Goal: Task Accomplishment & Management: Manage account settings

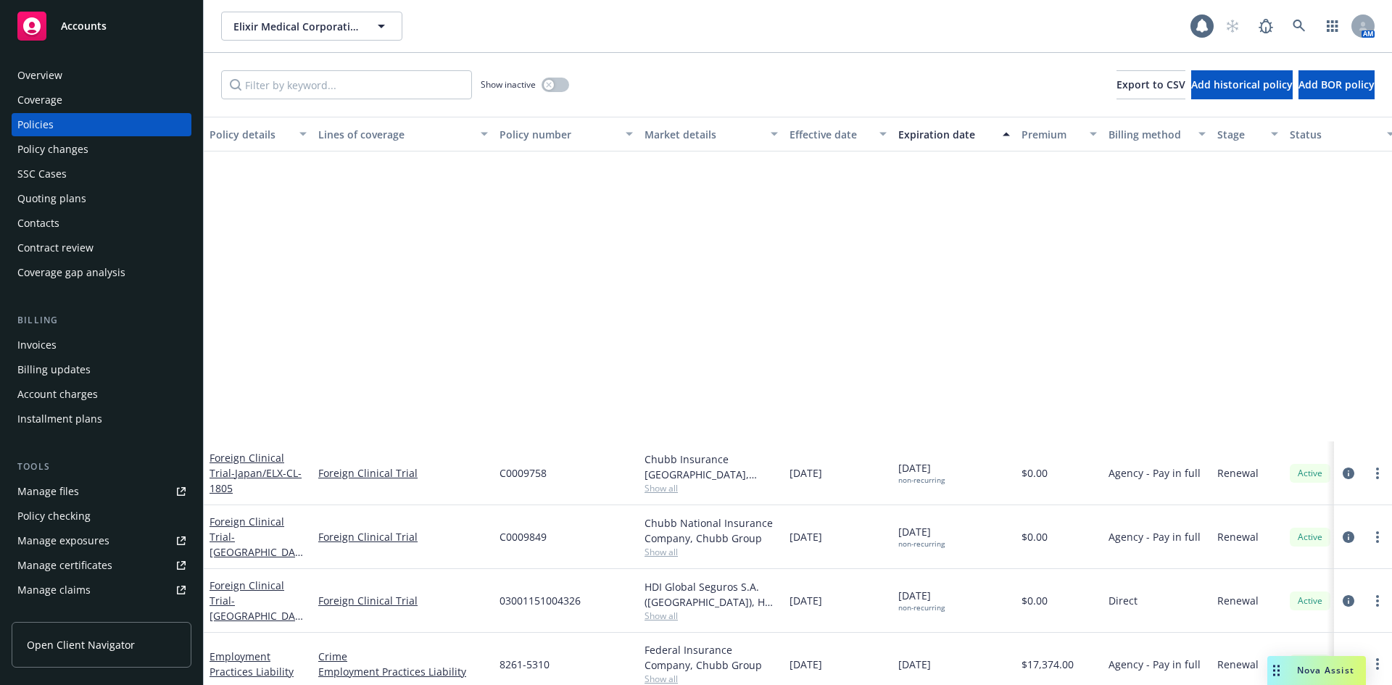
scroll to position [363, 0]
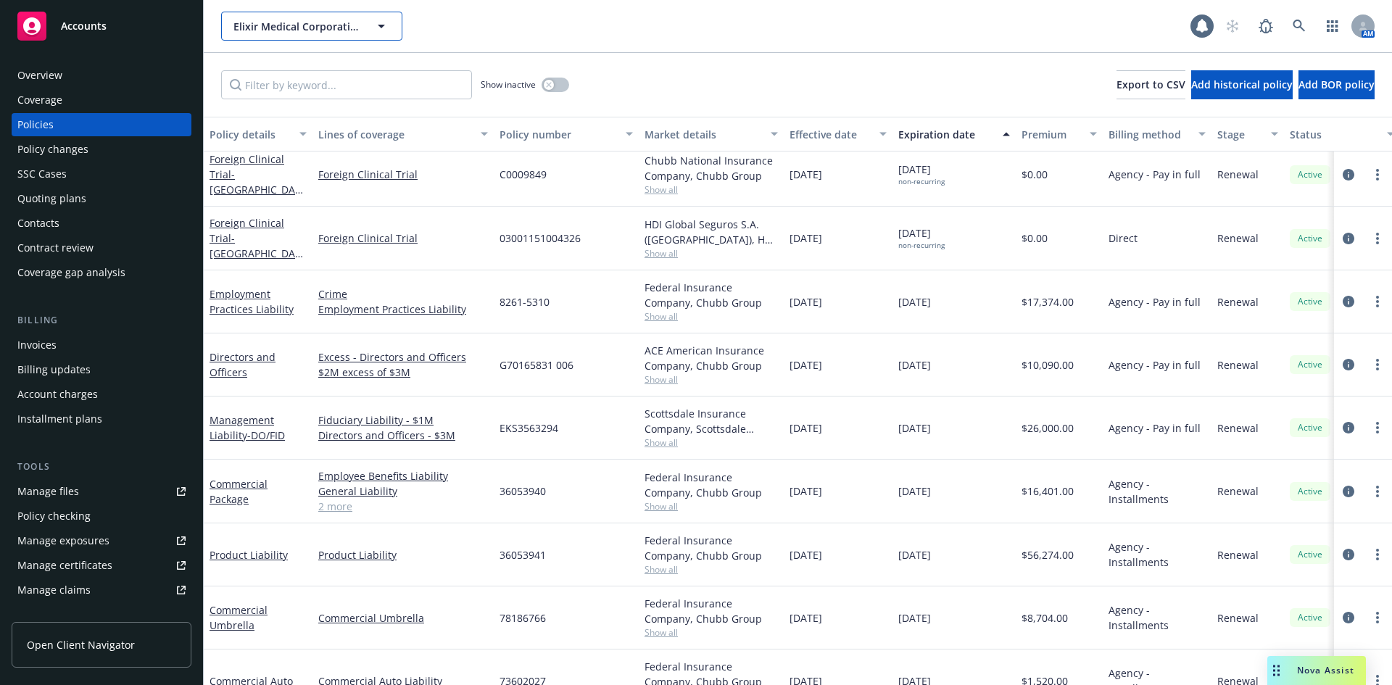
click at [331, 30] on span "Elixir Medical Corporation" at bounding box center [295, 26] width 125 height 15
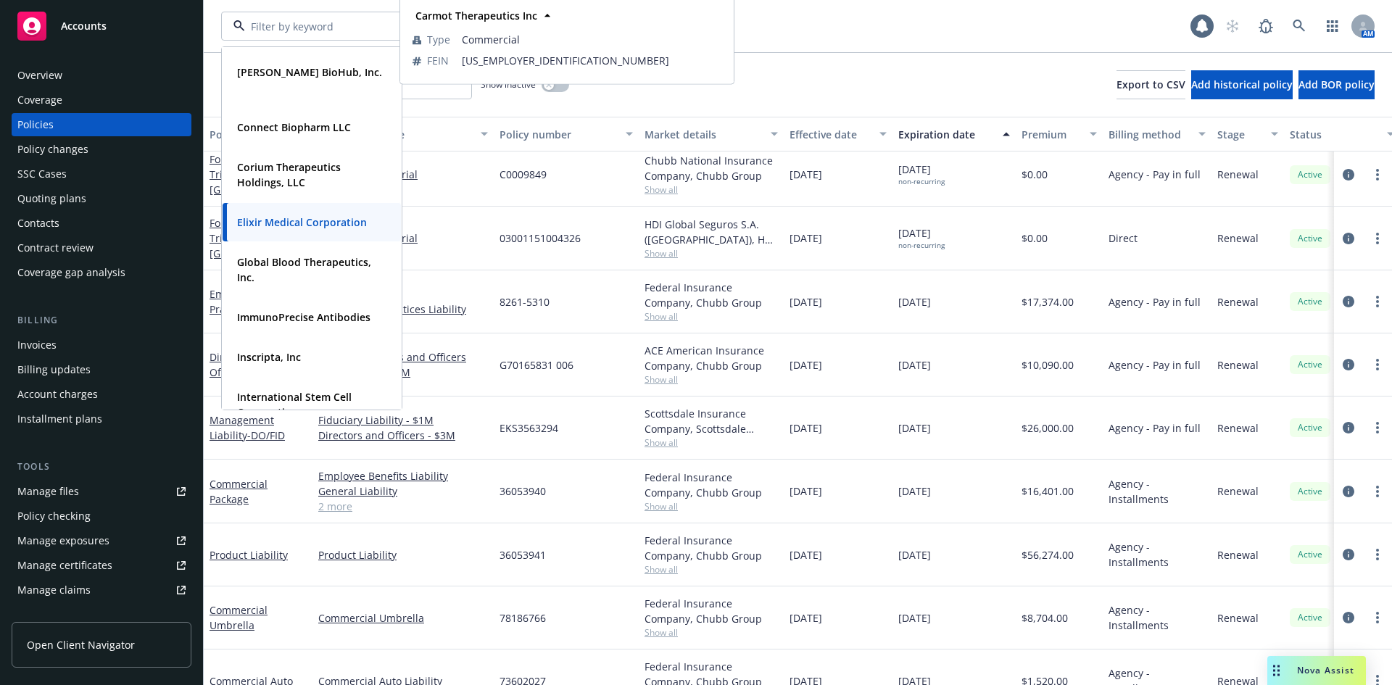
scroll to position [290, 0]
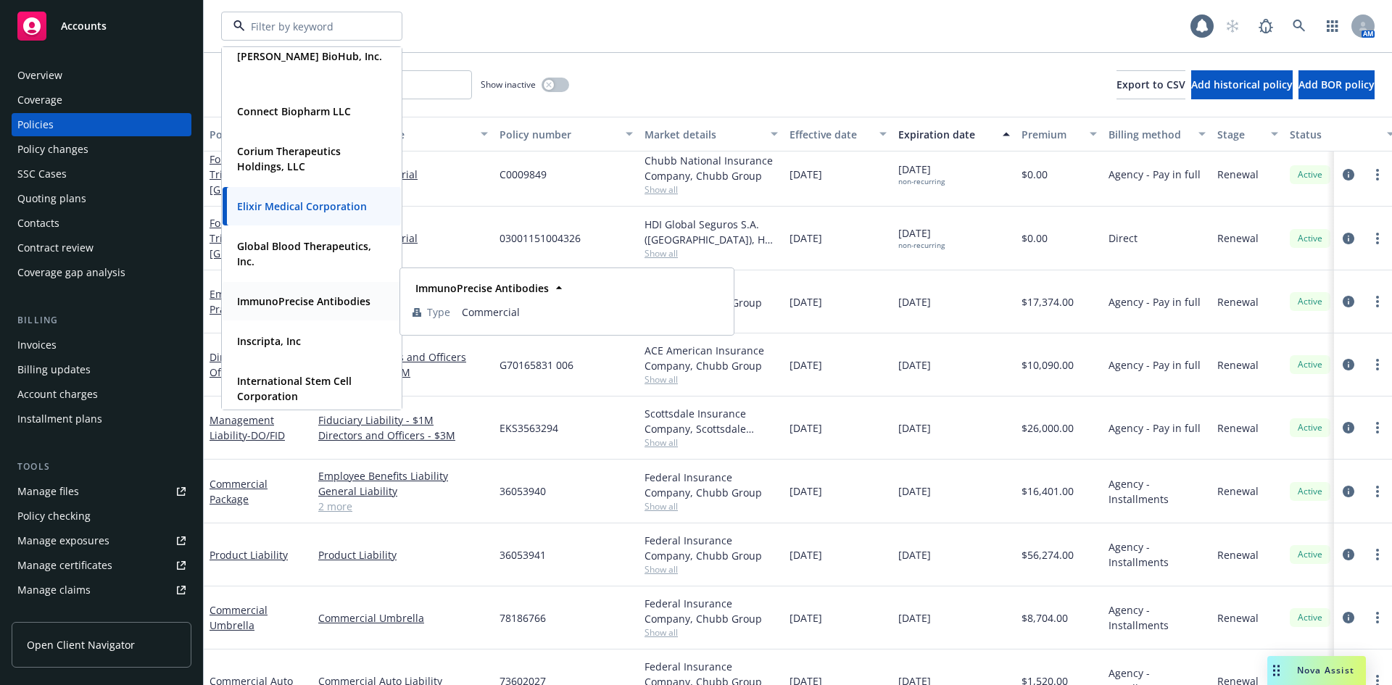
click at [312, 305] on strong "ImmunoPrecise Antibodies" at bounding box center [303, 301] width 133 height 14
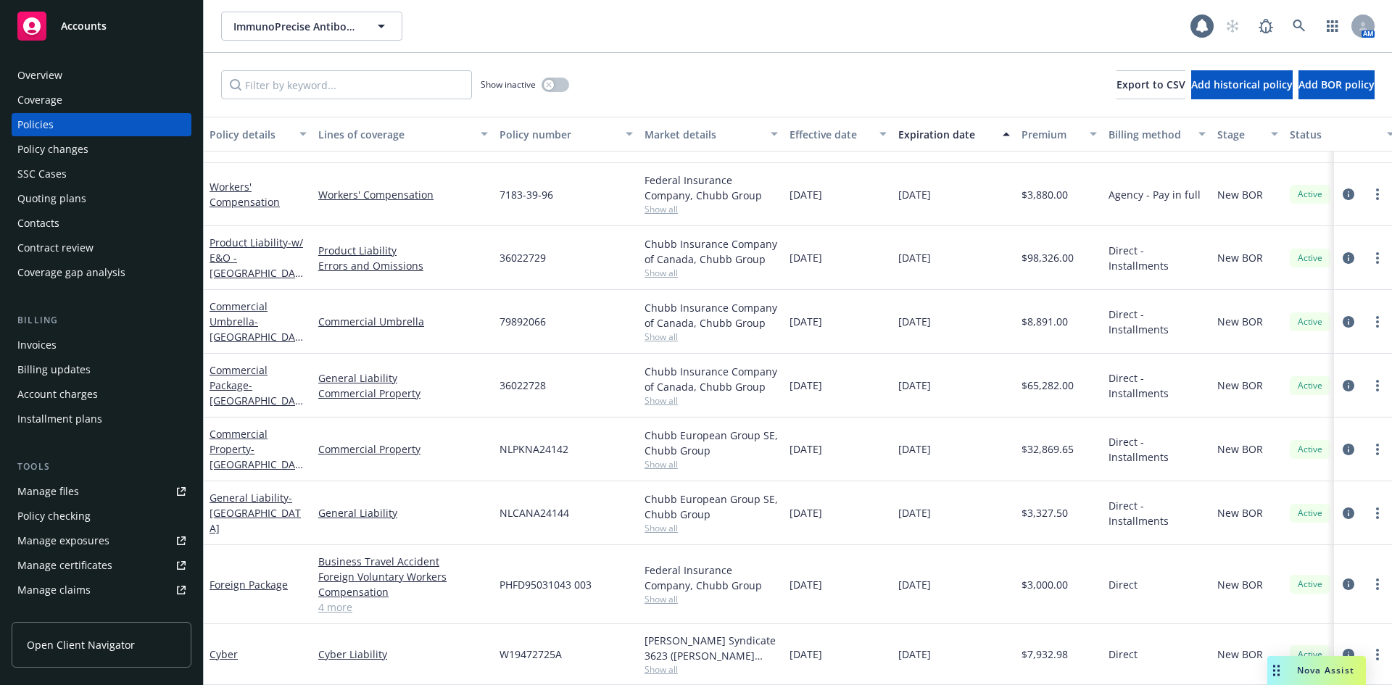
scroll to position [284, 0]
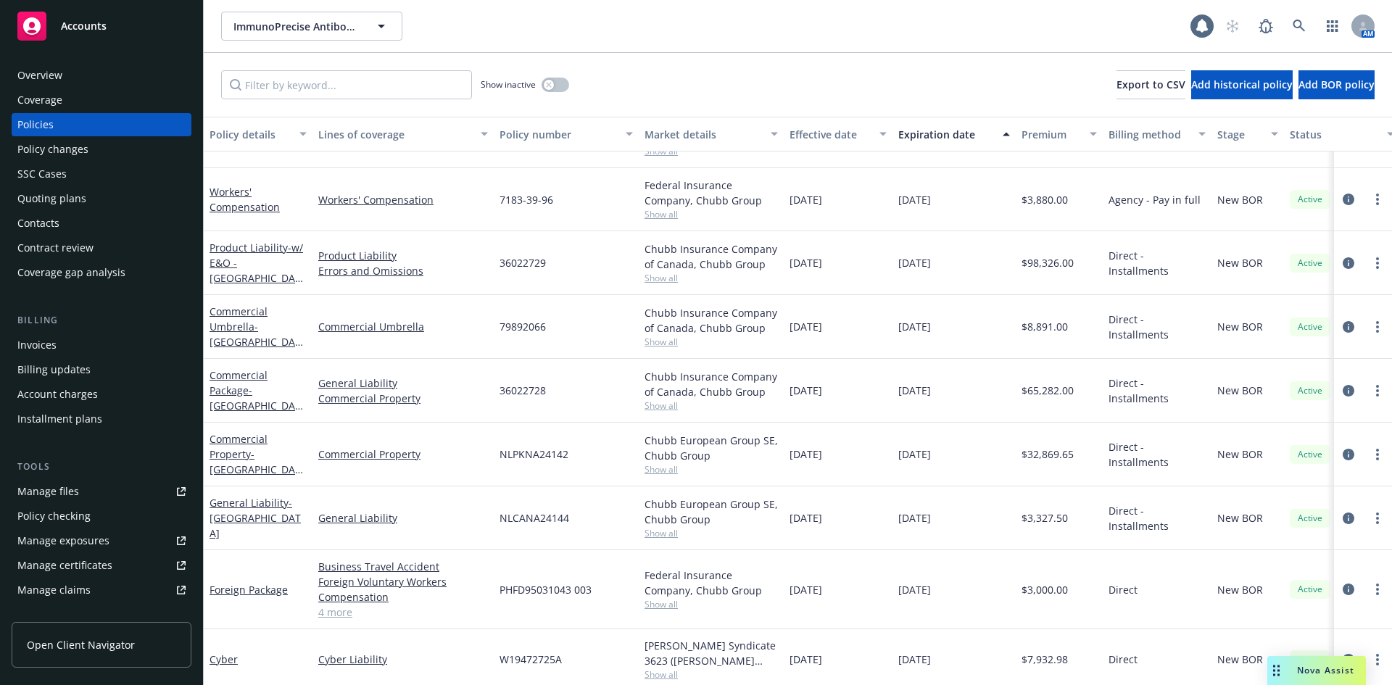
click at [67, 195] on div "Quoting plans" at bounding box center [51, 198] width 69 height 23
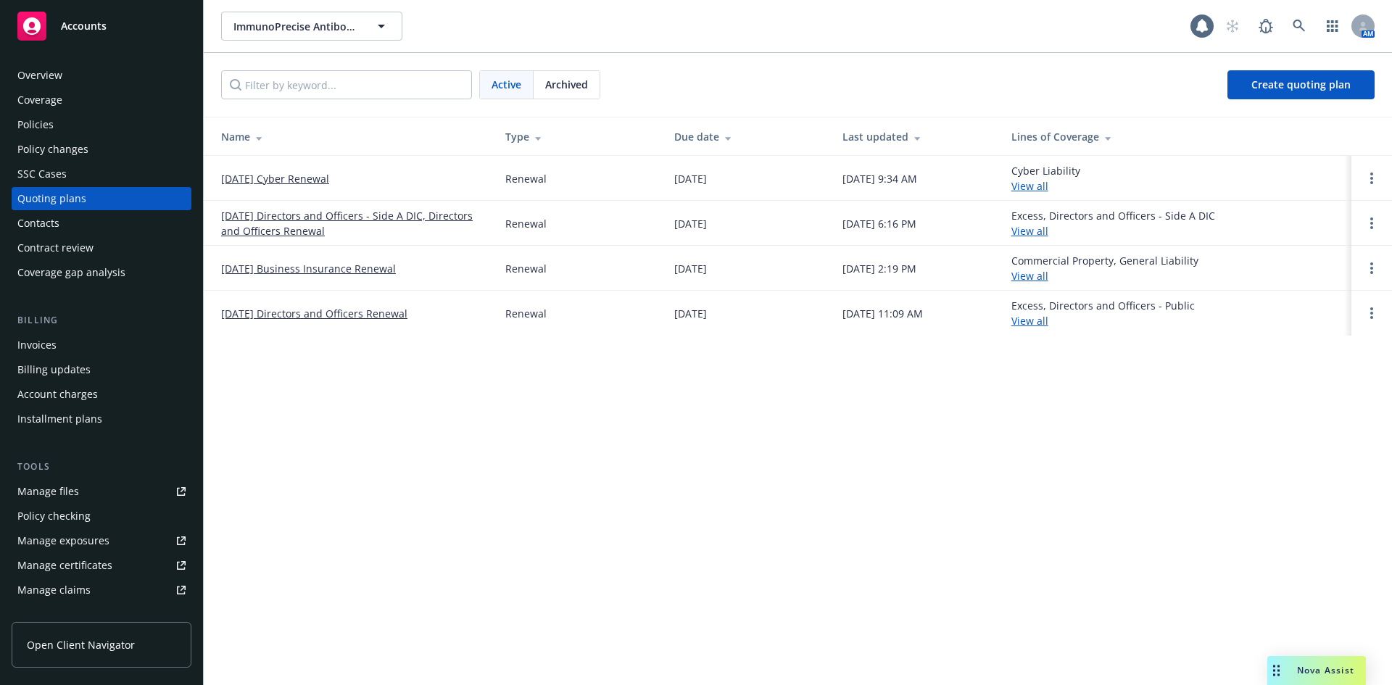
click at [287, 184] on link "09/08/25 Cyber Renewal" at bounding box center [275, 178] width 108 height 15
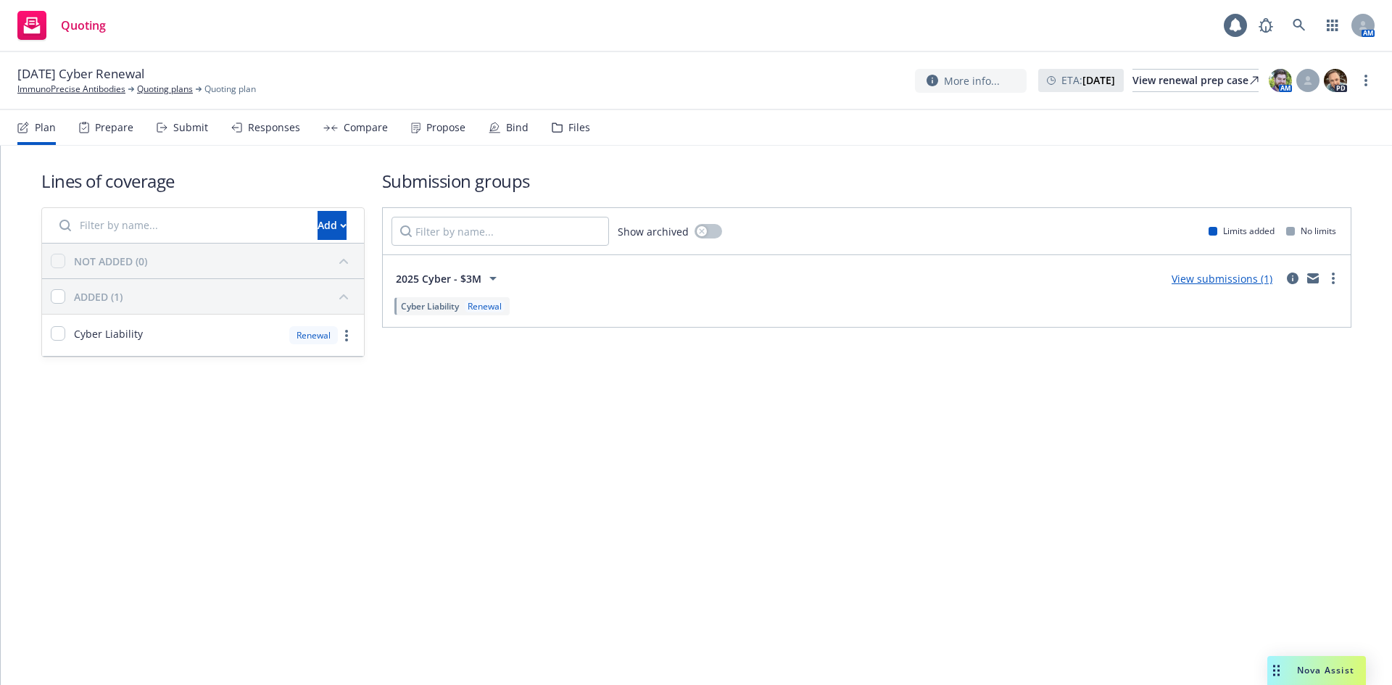
click at [1190, 276] on link "View submissions (1)" at bounding box center [1222, 279] width 101 height 14
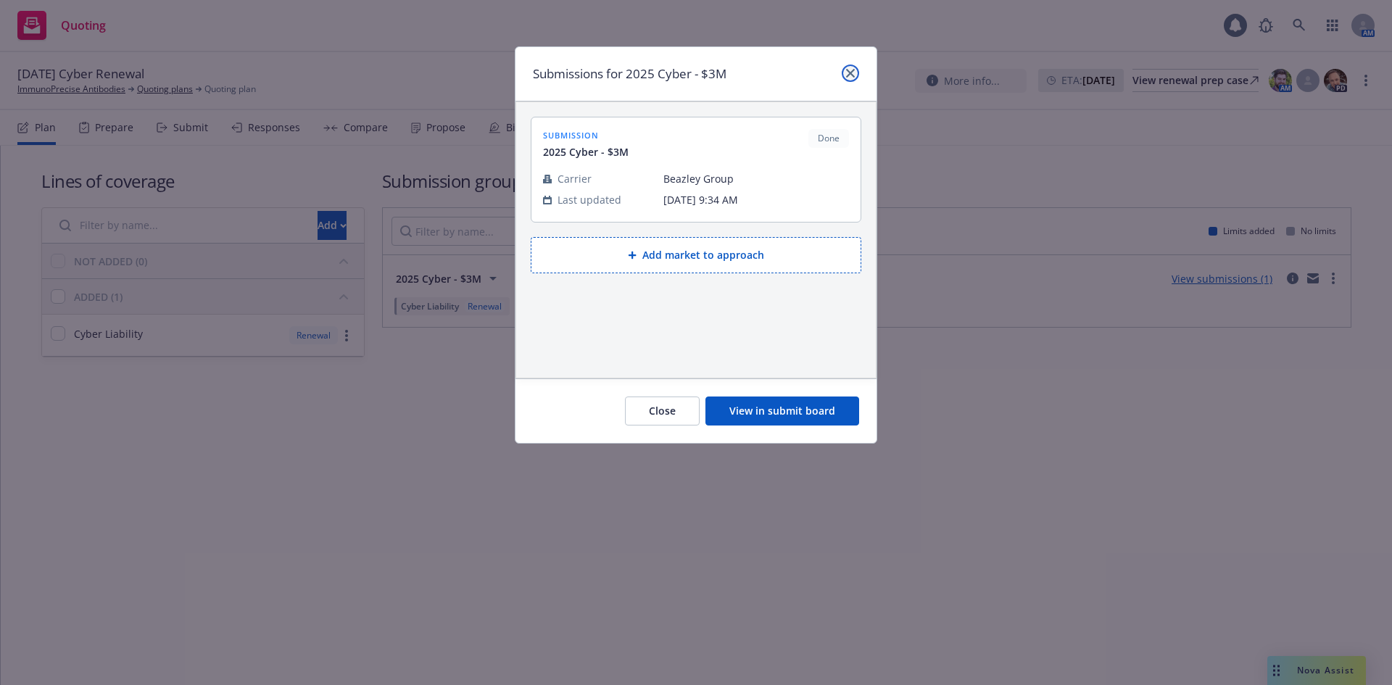
click at [844, 73] on link "close" at bounding box center [850, 73] width 17 height 17
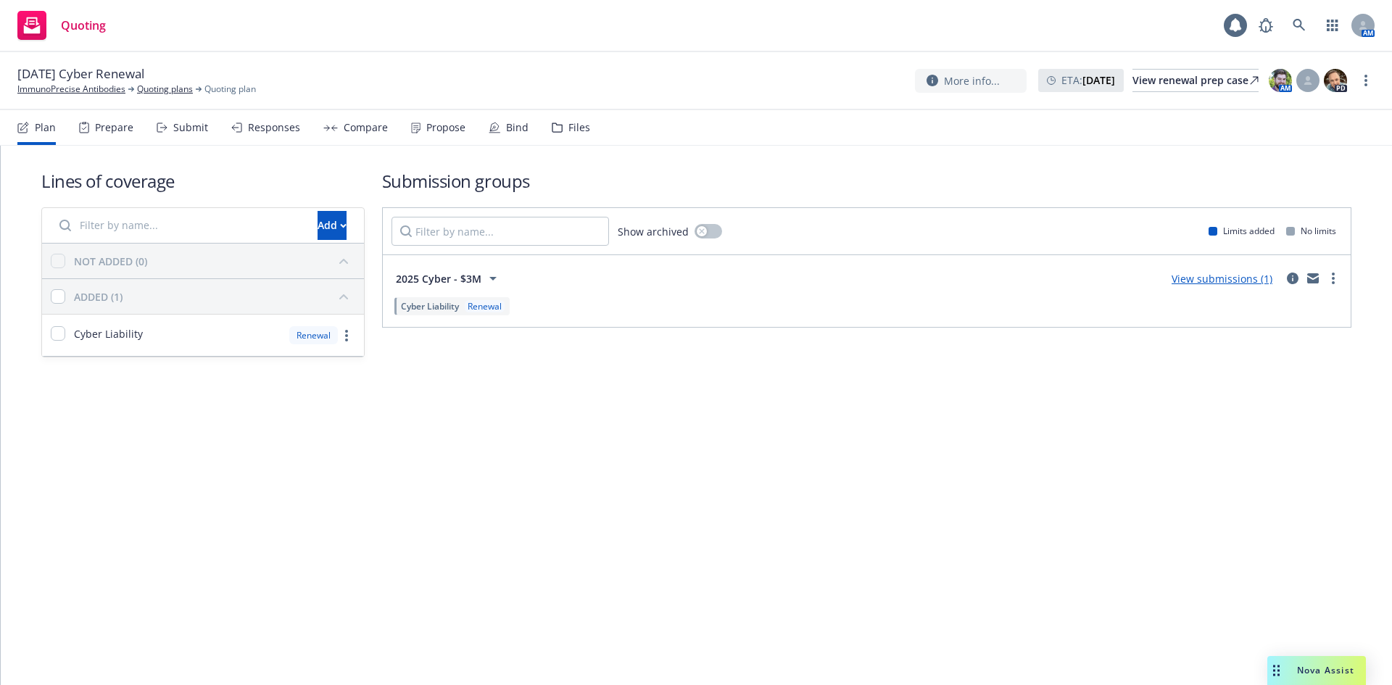
click at [103, 129] on div "Prepare" at bounding box center [114, 128] width 38 height 12
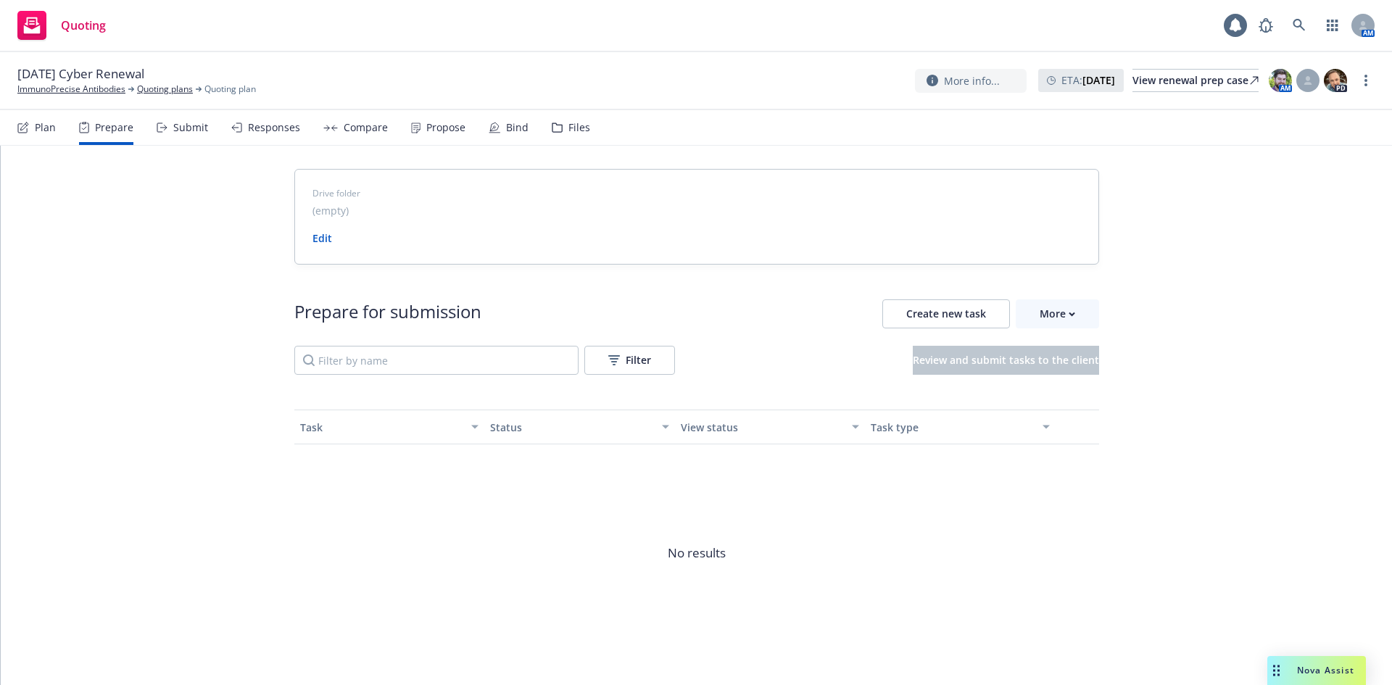
click at [168, 131] on div "Submit" at bounding box center [182, 127] width 51 height 35
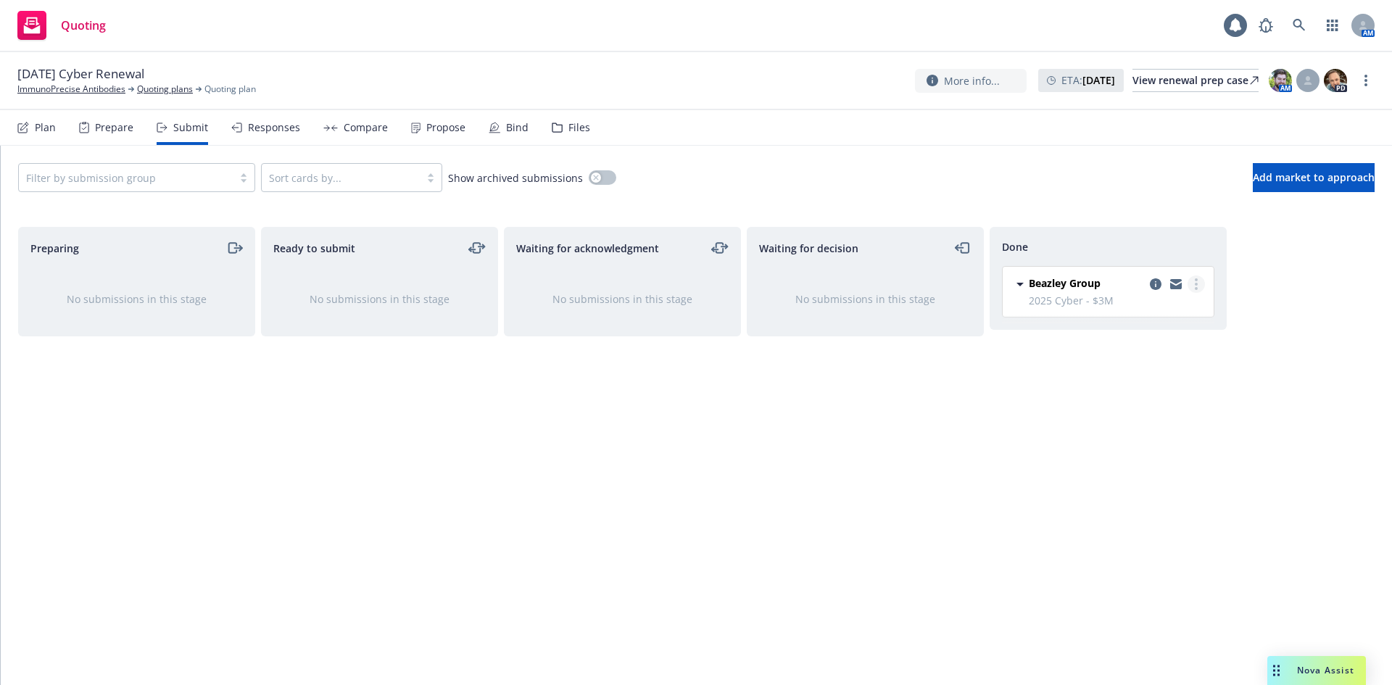
click at [1199, 283] on link "more" at bounding box center [1196, 284] width 17 height 17
click at [265, 128] on div "Responses" at bounding box center [274, 128] width 52 height 12
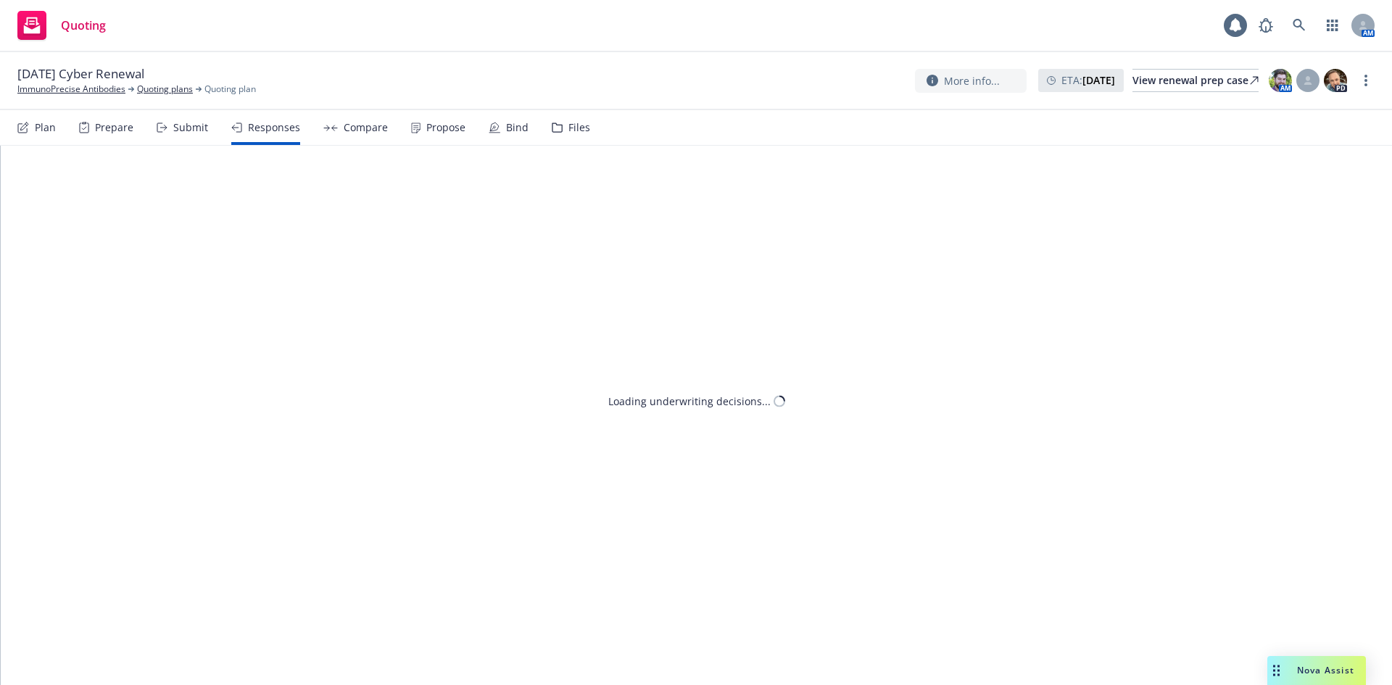
click at [338, 129] on div "Compare" at bounding box center [355, 127] width 65 height 35
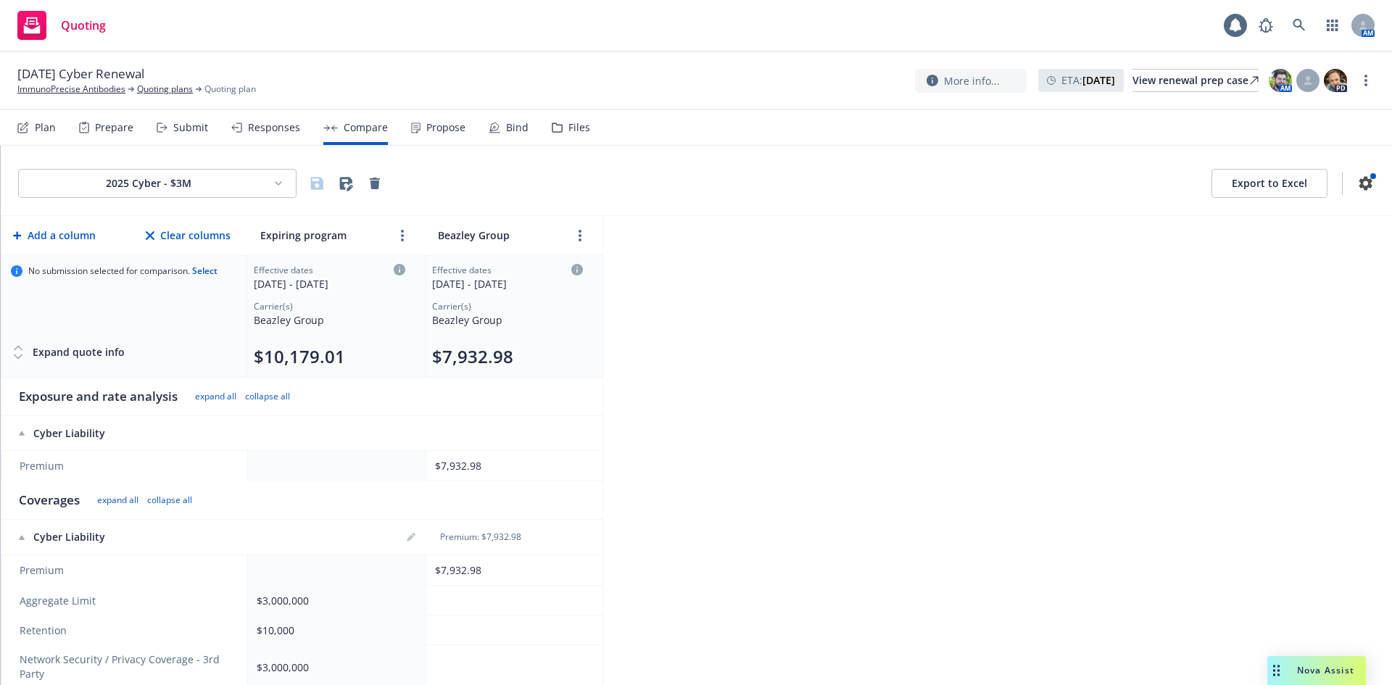
click at [426, 133] on div "Propose" at bounding box center [445, 128] width 39 height 12
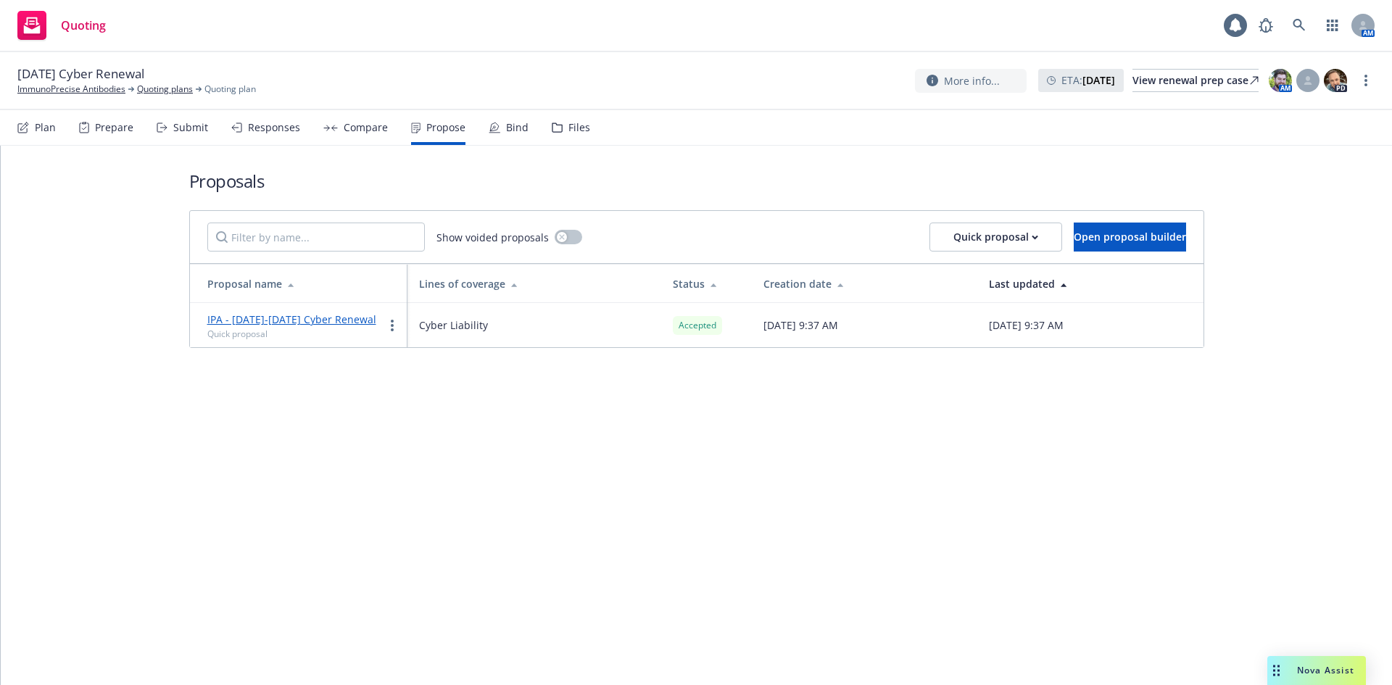
click at [483, 131] on div "Plan Prepare Submit Responses Compare Propose Bind Files" at bounding box center [303, 127] width 573 height 35
click at [506, 132] on div "Bind" at bounding box center [517, 128] width 22 height 12
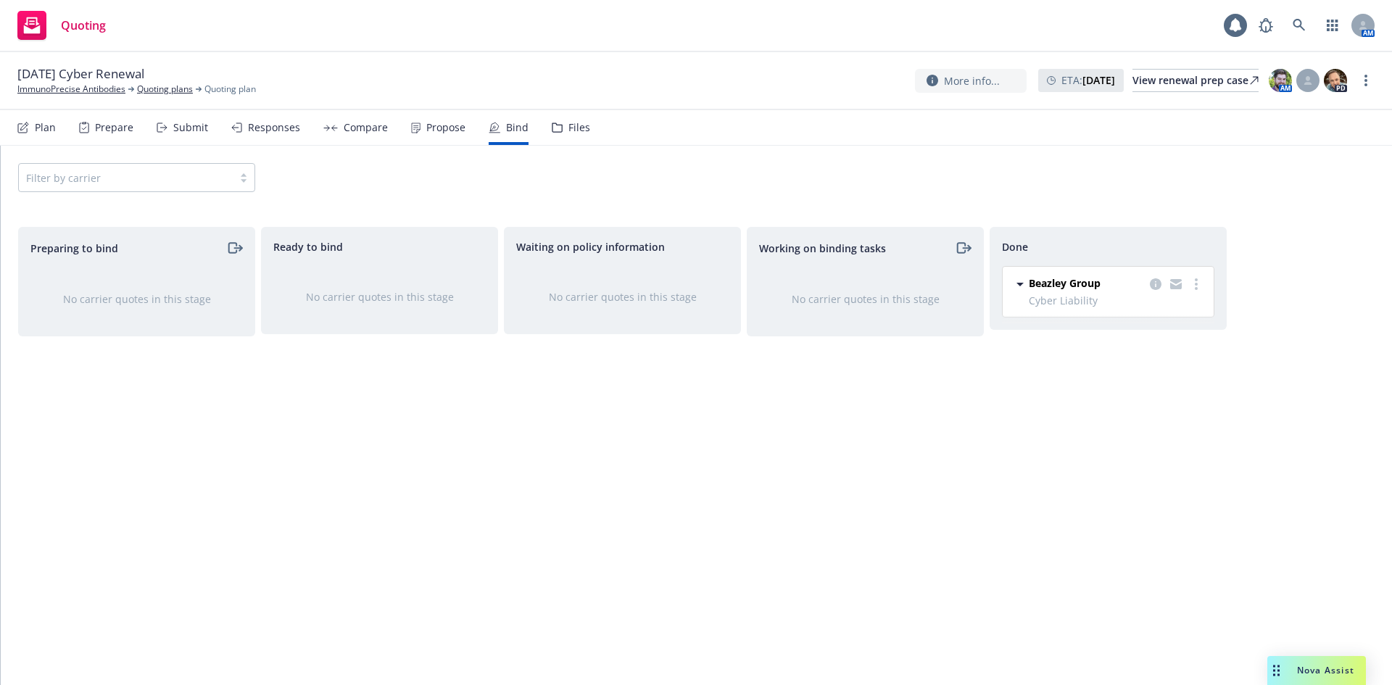
click at [440, 135] on div "Propose" at bounding box center [438, 127] width 54 height 35
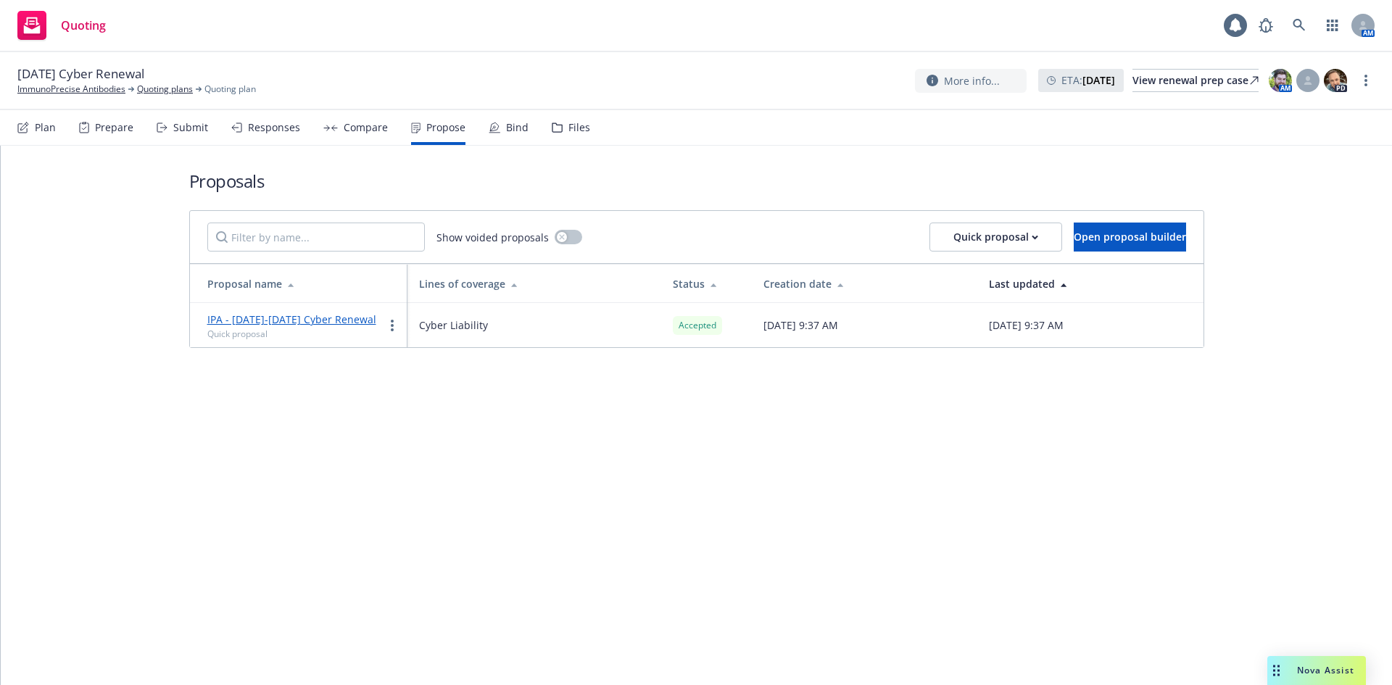
click at [518, 126] on div "Bind" at bounding box center [517, 128] width 22 height 12
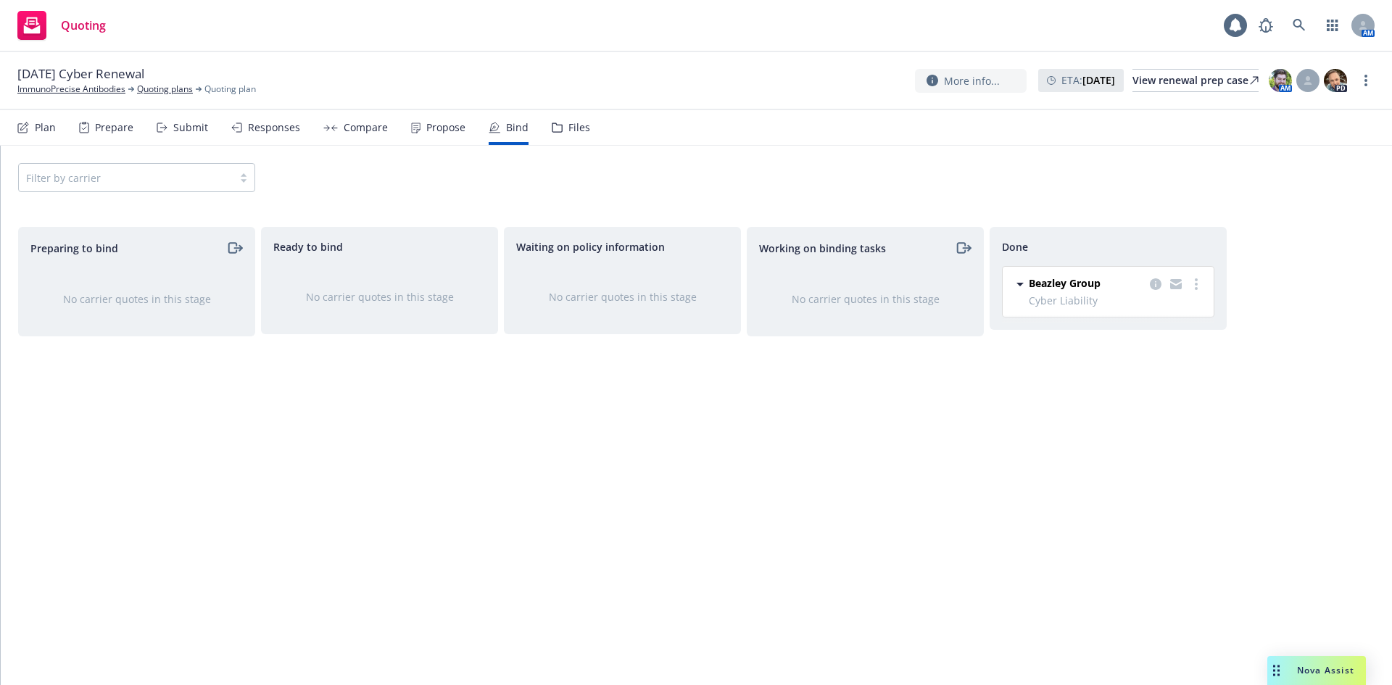
click at [415, 121] on div "Propose" at bounding box center [438, 127] width 54 height 35
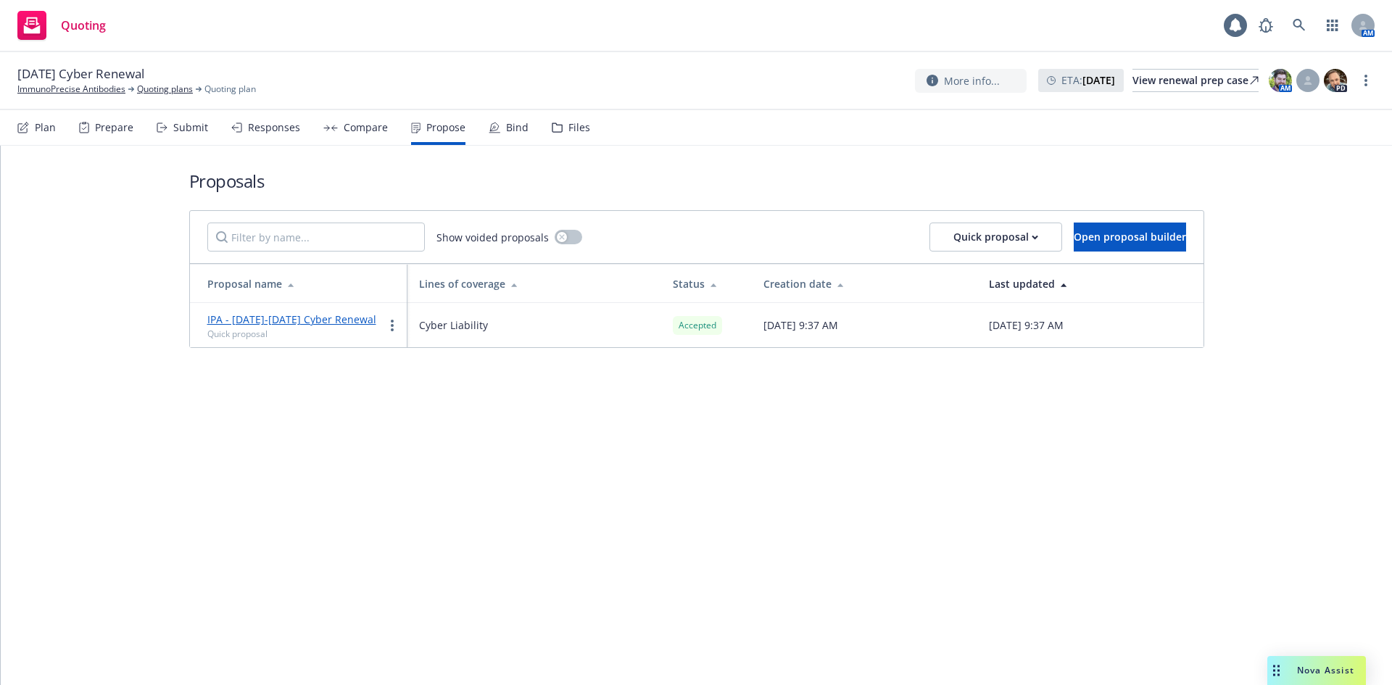
click at [499, 131] on div "Bind" at bounding box center [509, 127] width 40 height 35
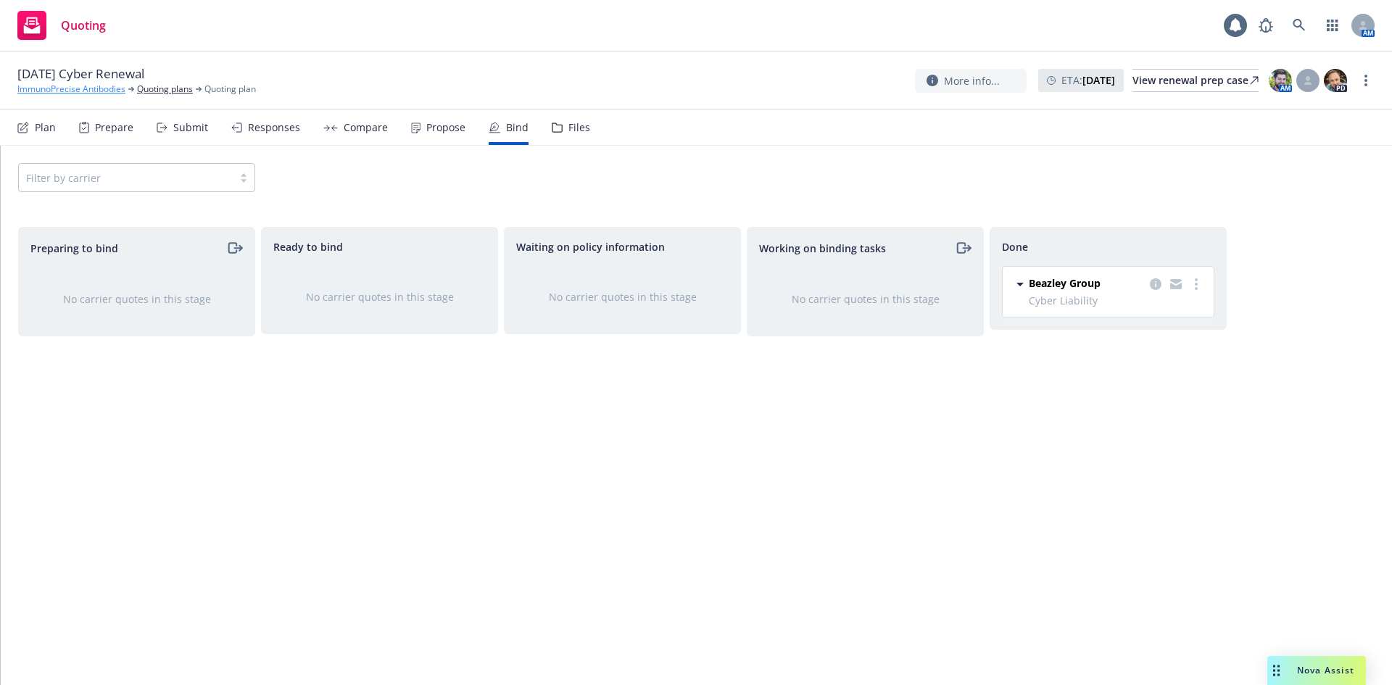
click at [48, 90] on link "ImmunoPrecise Antibodies" at bounding box center [71, 89] width 108 height 13
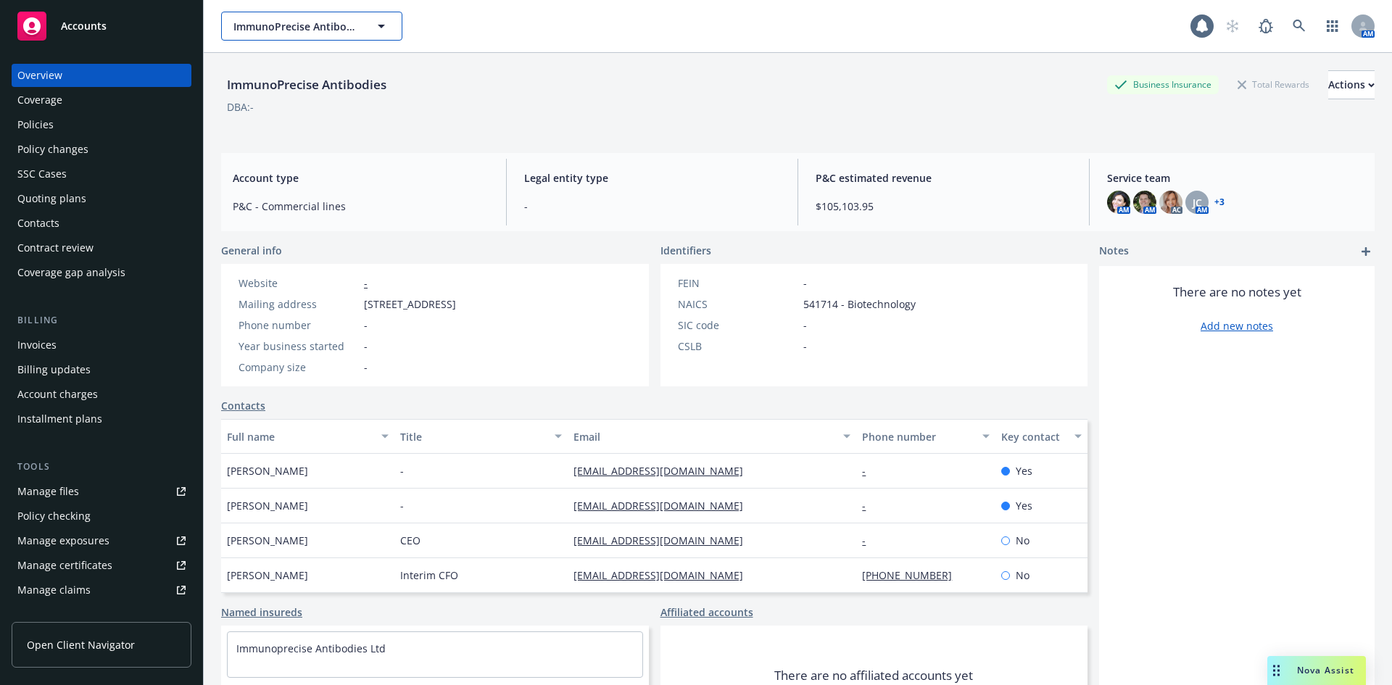
click at [326, 26] on span "ImmunoPrecise Antibodies" at bounding box center [295, 26] width 125 height 15
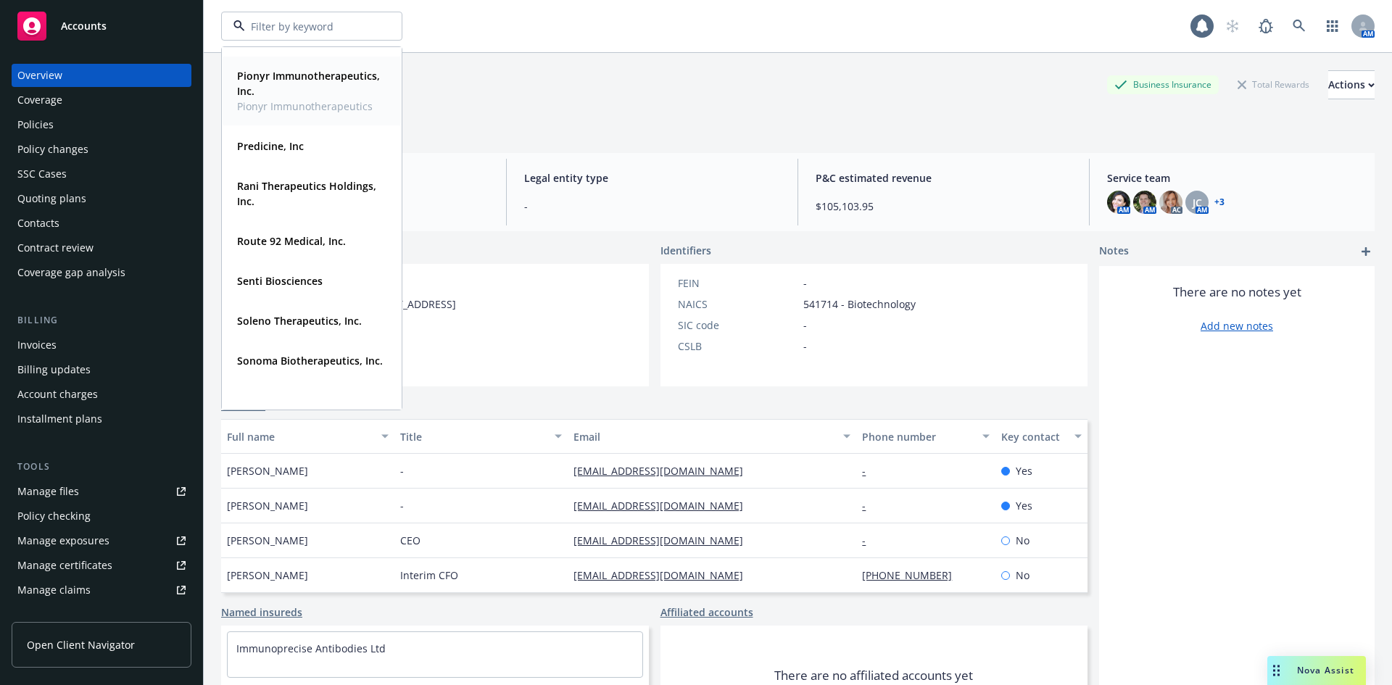
scroll to position [943, 0]
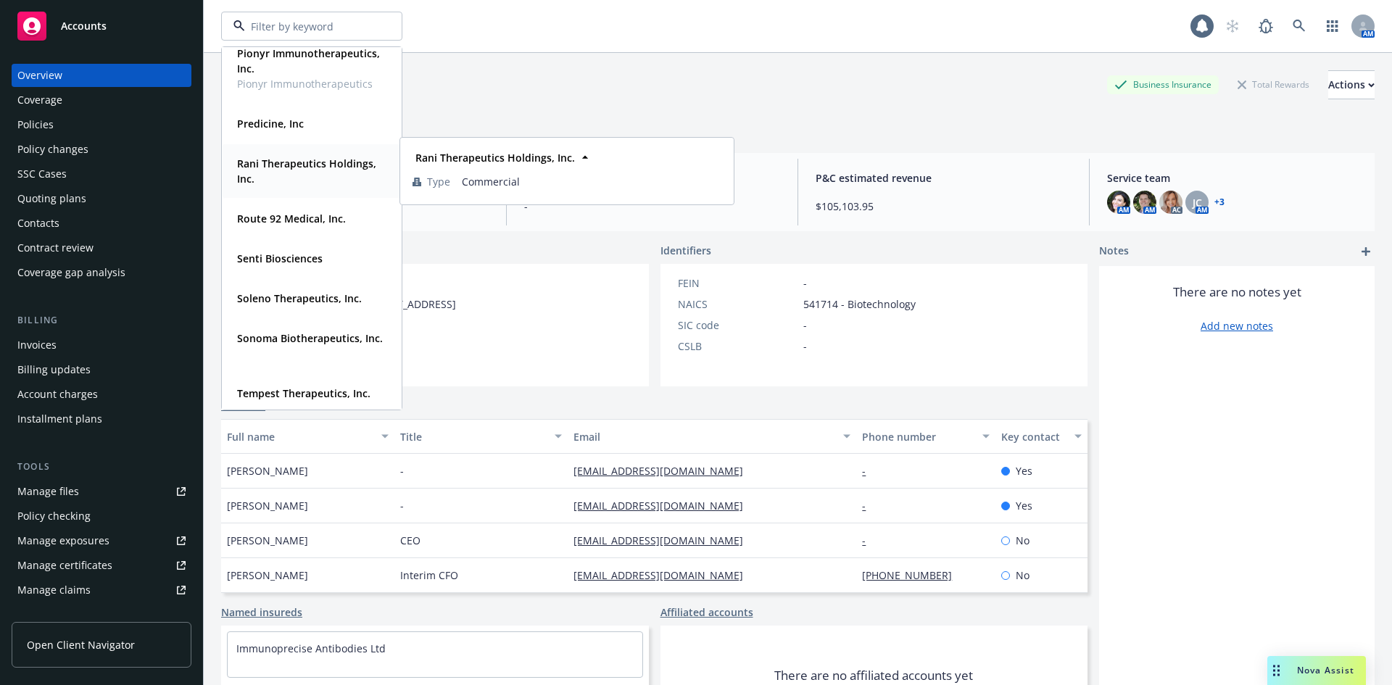
click at [291, 177] on strong "Rani Therapeutics Holdings, Inc." at bounding box center [306, 171] width 139 height 29
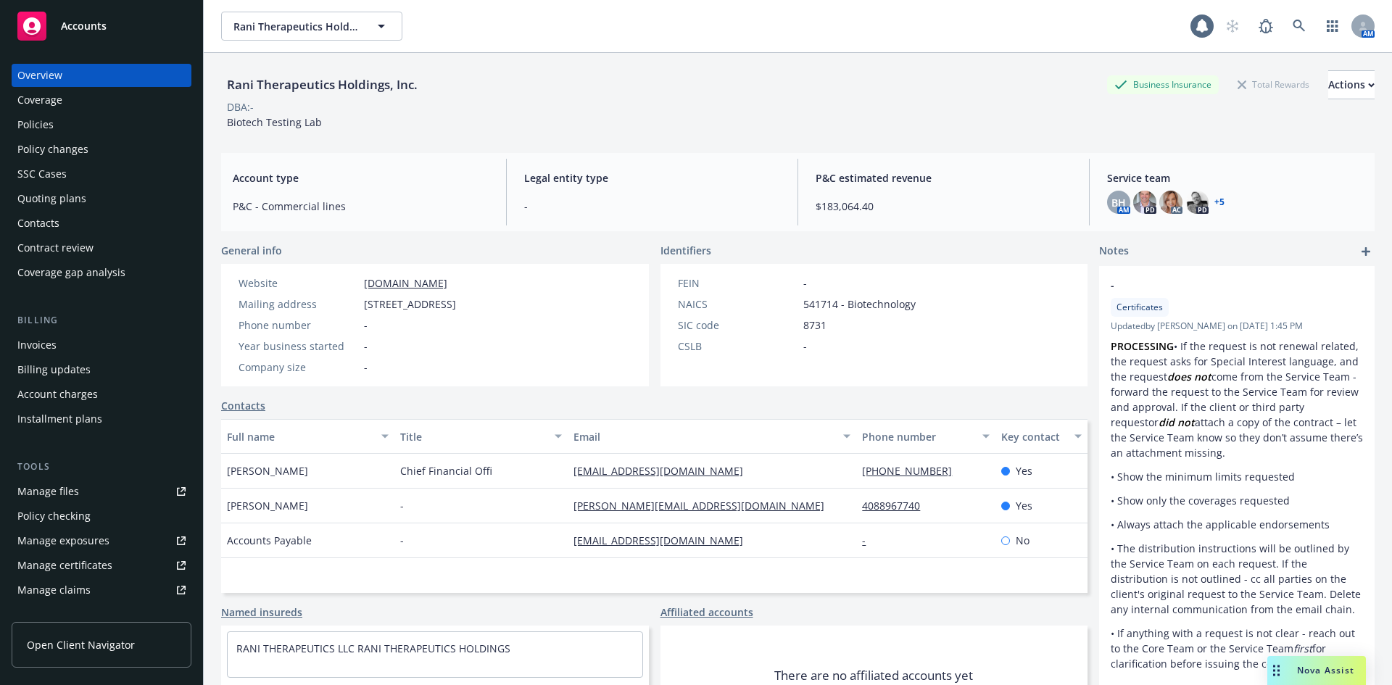
click at [919, 116] on div "Rani Therapeutics Holdings, Inc. Business Insurance Total Rewards Actions DBA: …" at bounding box center [798, 99] width 1154 height 59
click at [80, 193] on div "Quoting plans" at bounding box center [51, 198] width 69 height 23
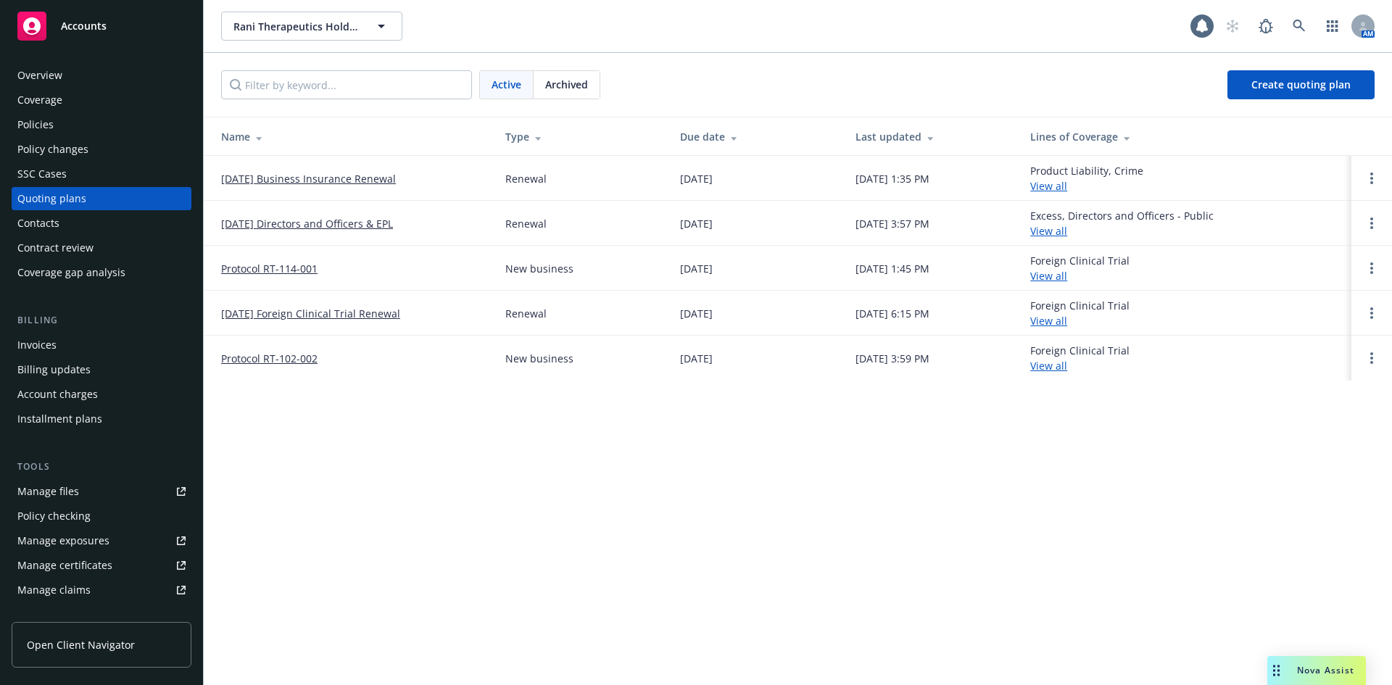
click at [289, 178] on link "[DATE] Business Insurance Renewal" at bounding box center [308, 178] width 175 height 15
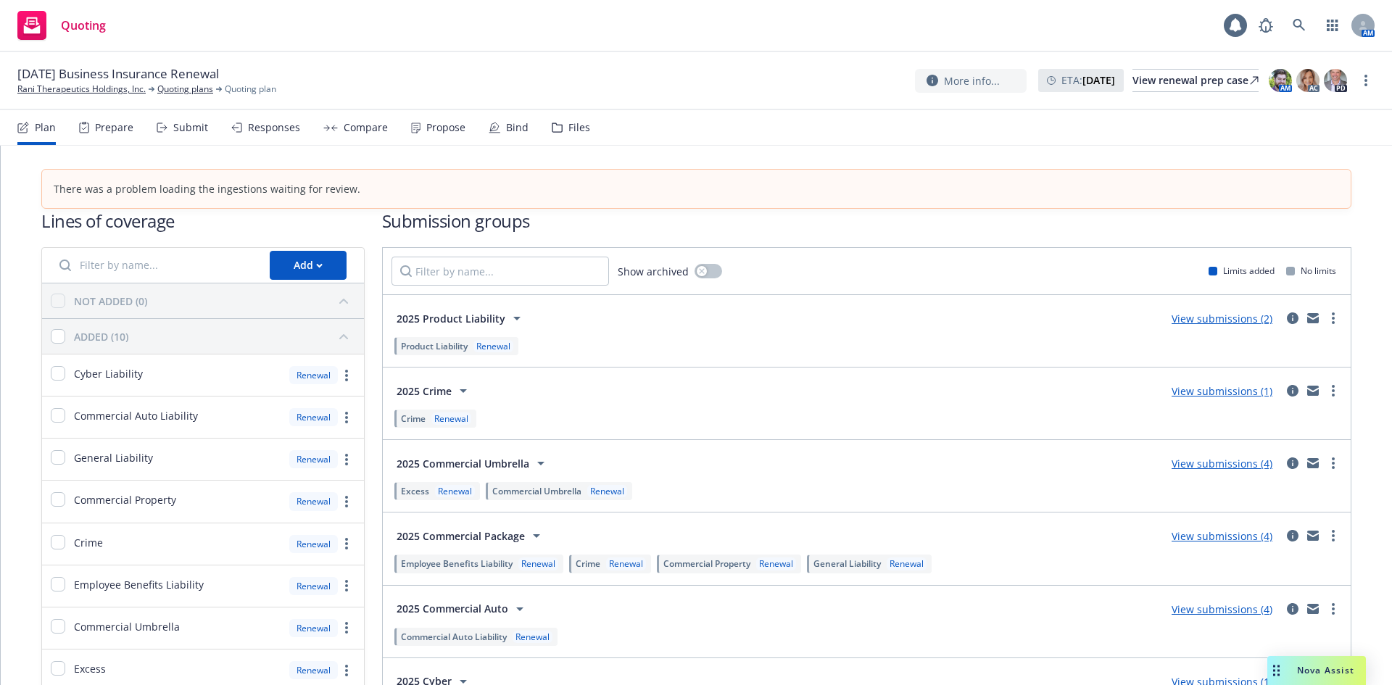
click at [108, 120] on div "Prepare" at bounding box center [106, 127] width 54 height 35
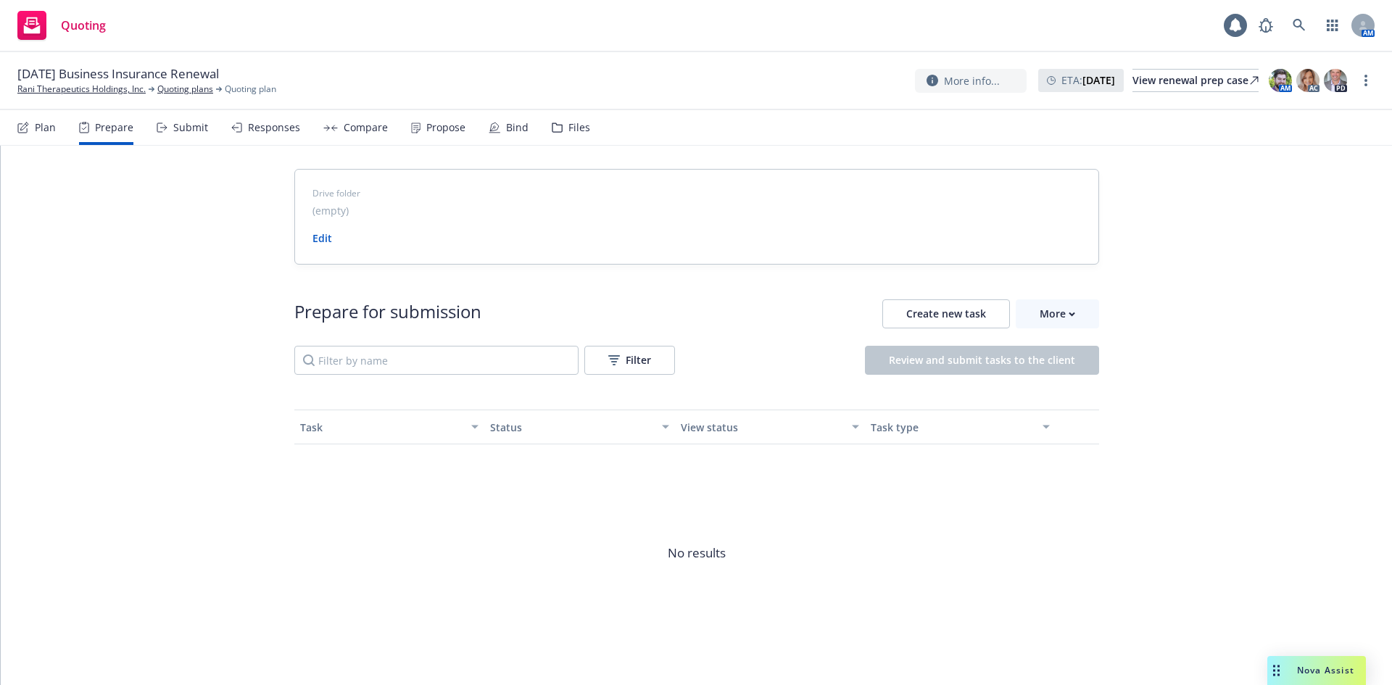
click at [178, 122] on div "Submit" at bounding box center [190, 128] width 35 height 12
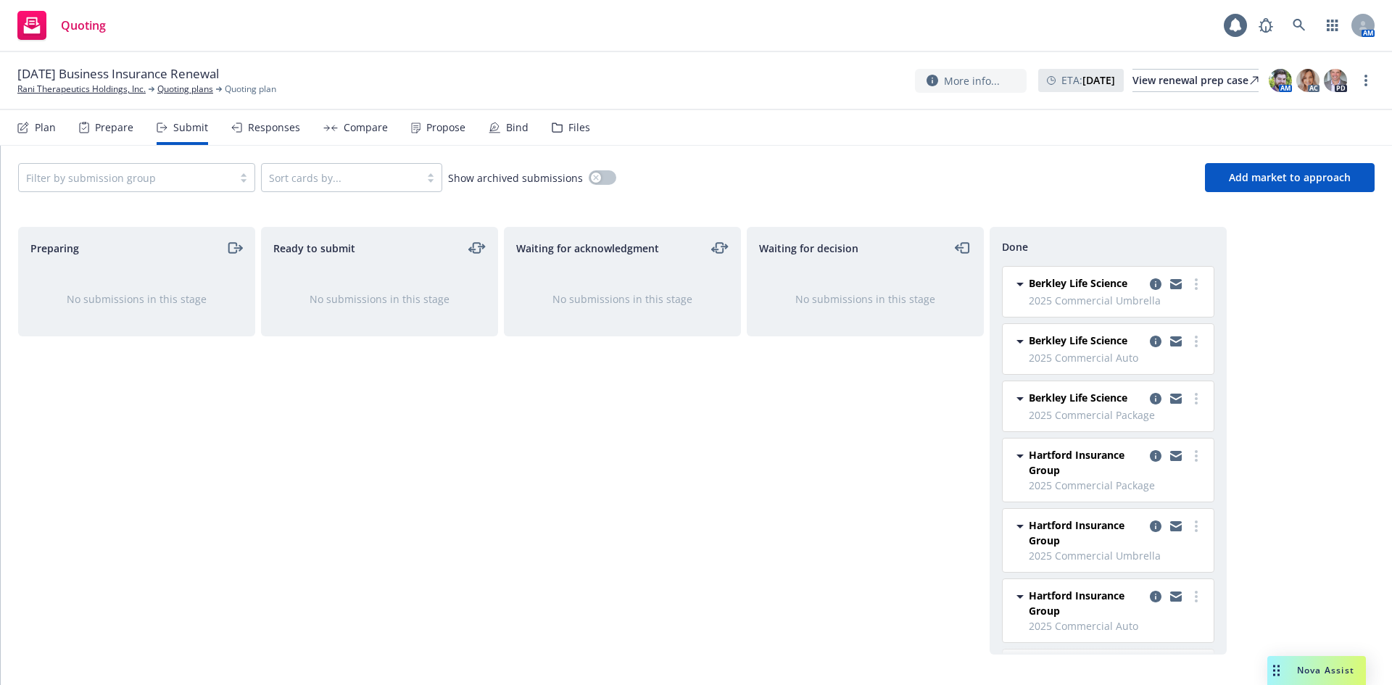
click at [270, 132] on div "Responses" at bounding box center [274, 128] width 52 height 12
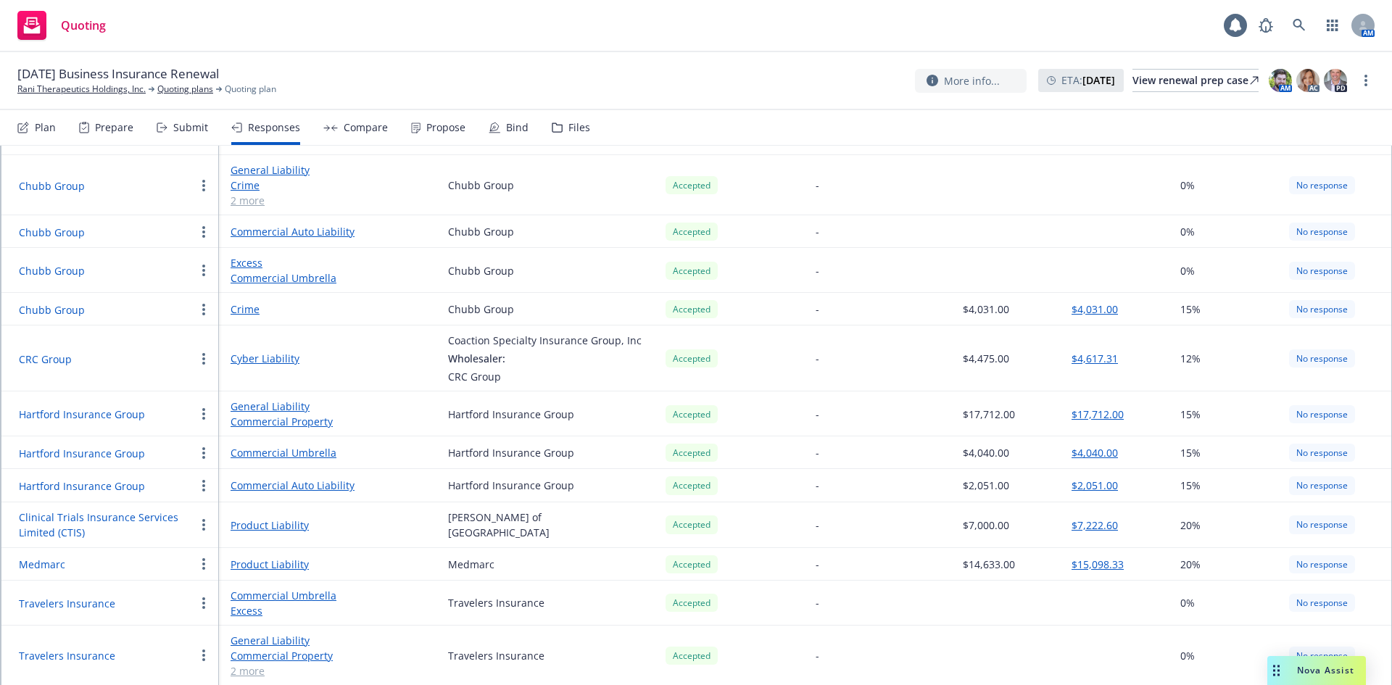
scroll to position [340, 0]
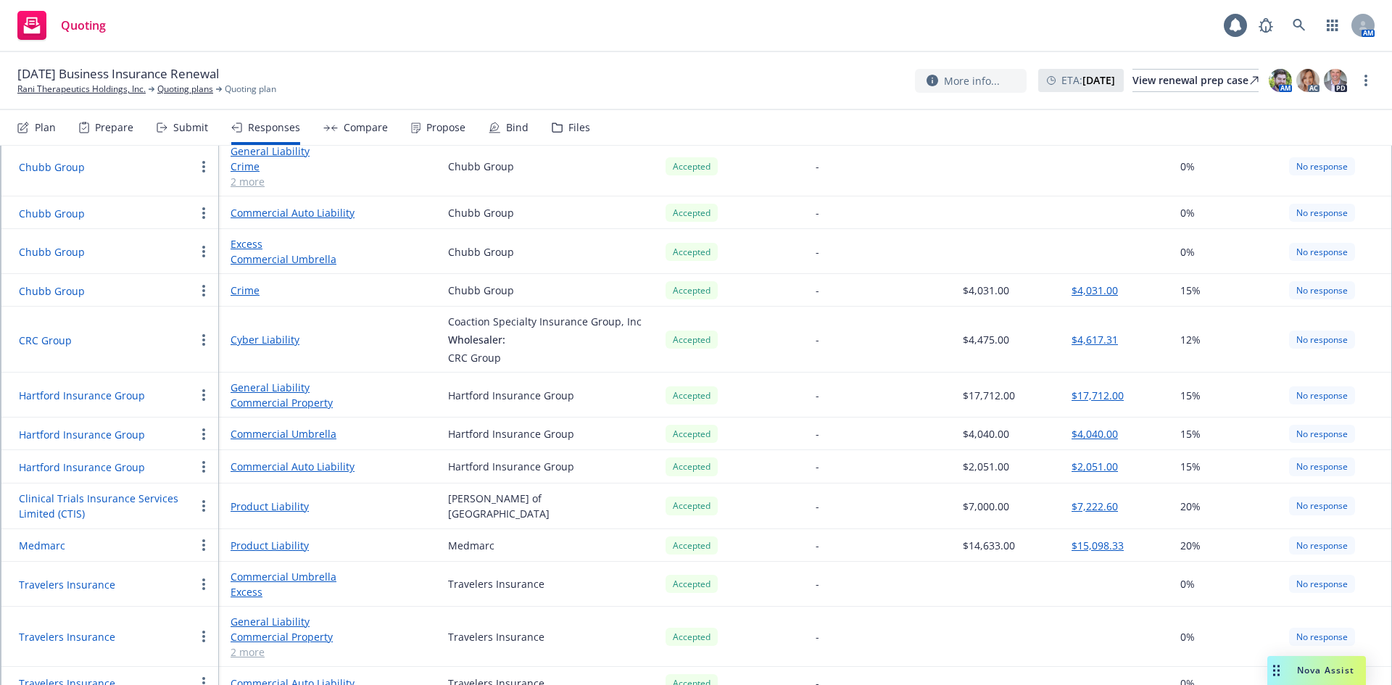
click at [366, 125] on div "Compare" at bounding box center [366, 128] width 44 height 12
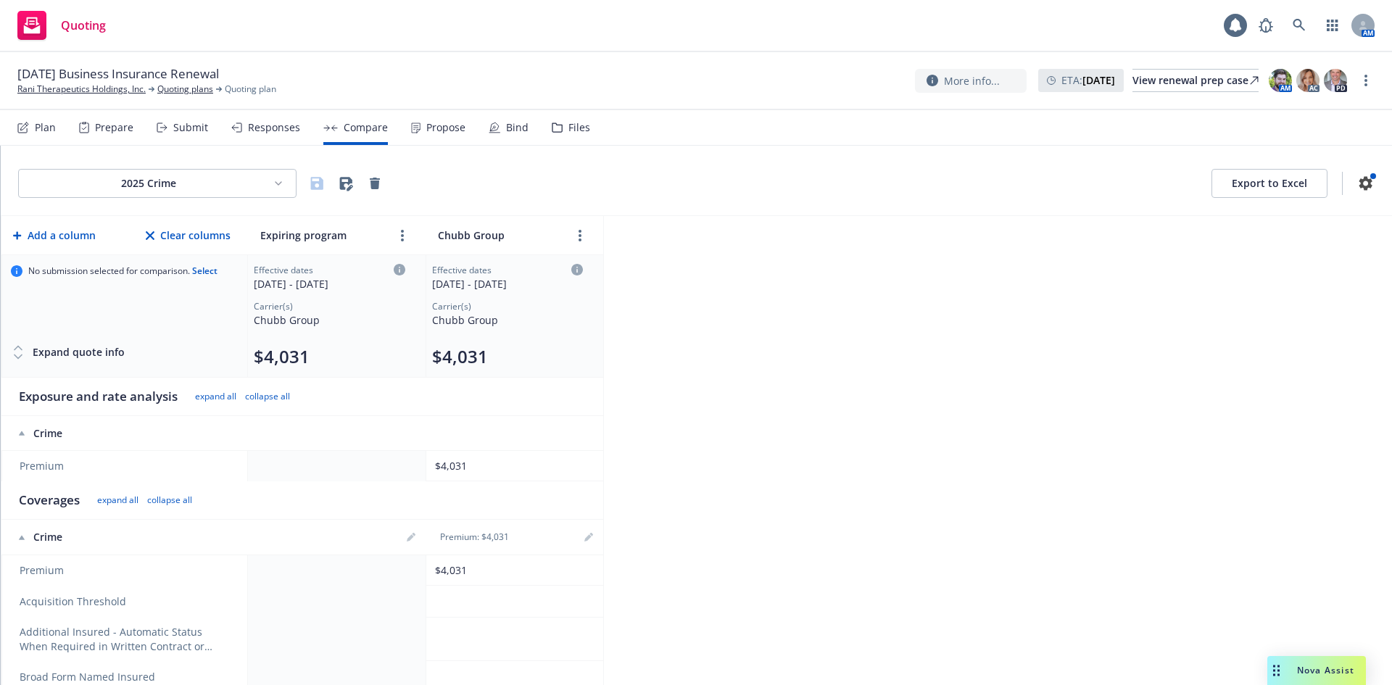
click at [426, 127] on div "Propose" at bounding box center [445, 128] width 39 height 12
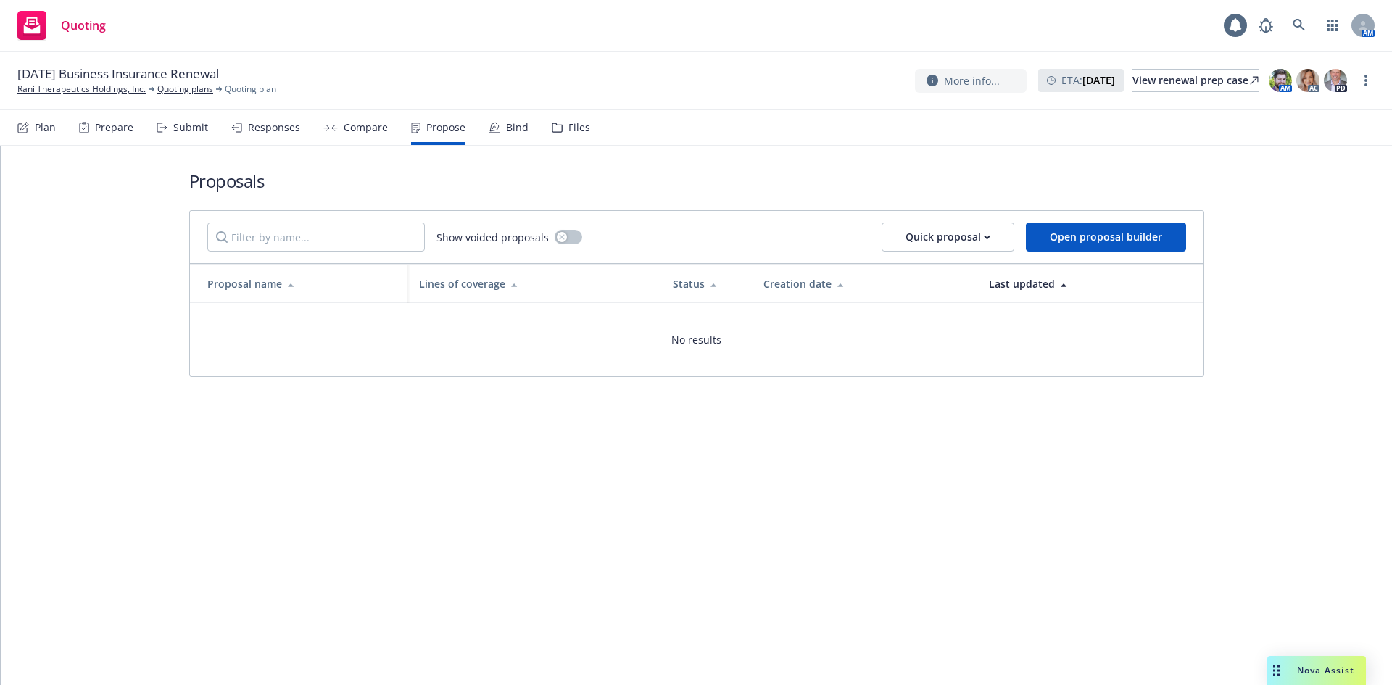
click at [506, 129] on div "Bind" at bounding box center [517, 128] width 22 height 12
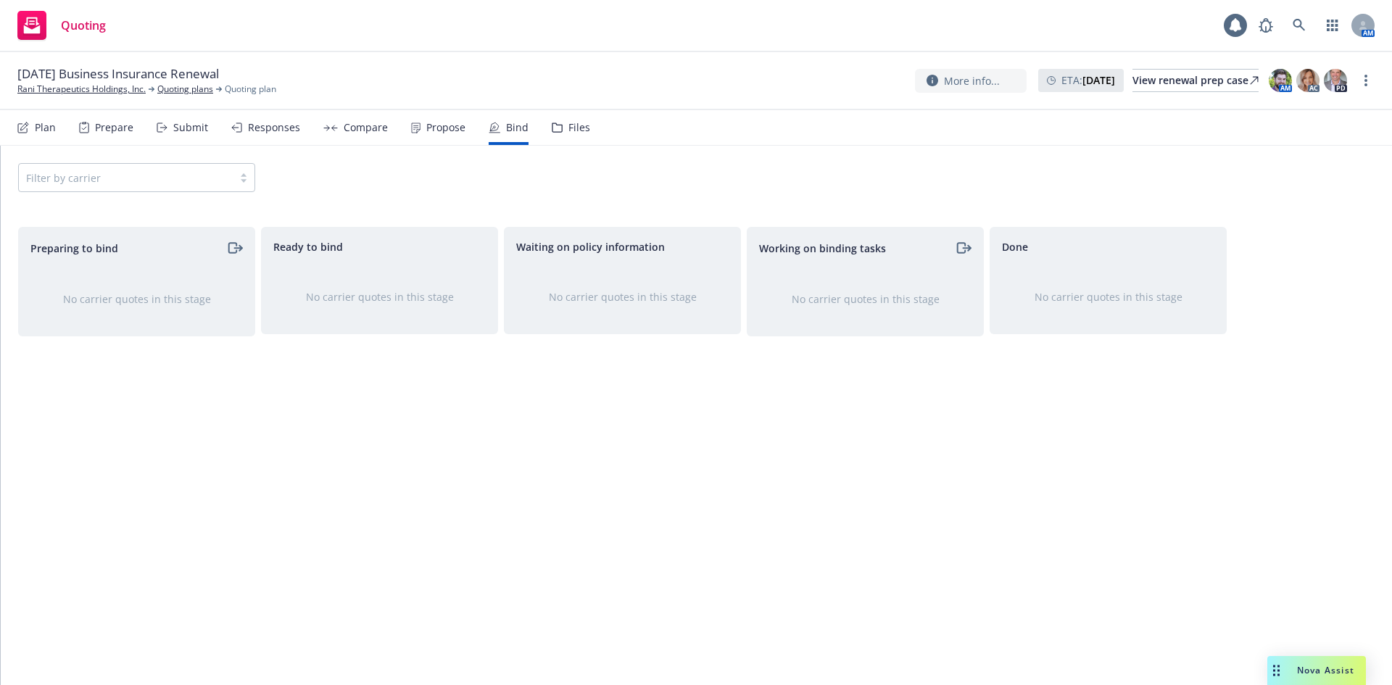
click at [442, 133] on div "Propose" at bounding box center [445, 128] width 39 height 12
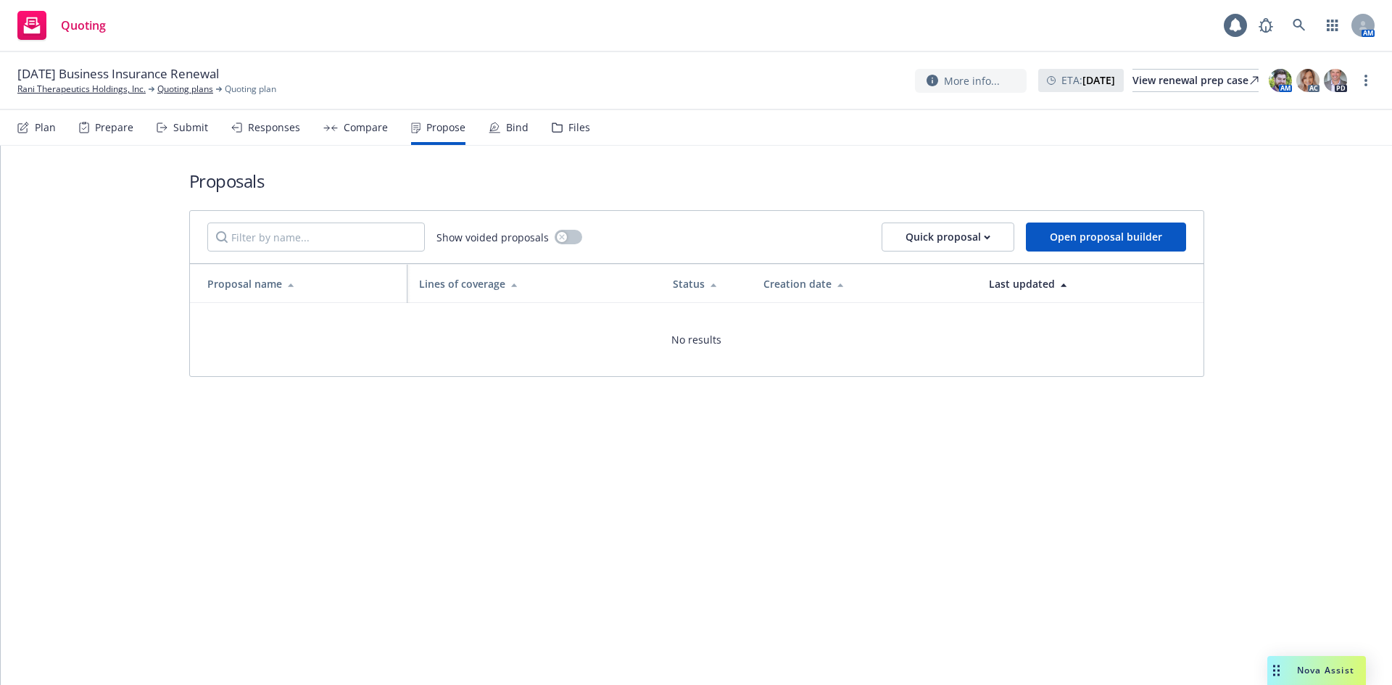
click at [365, 139] on div "Compare" at bounding box center [355, 127] width 65 height 35
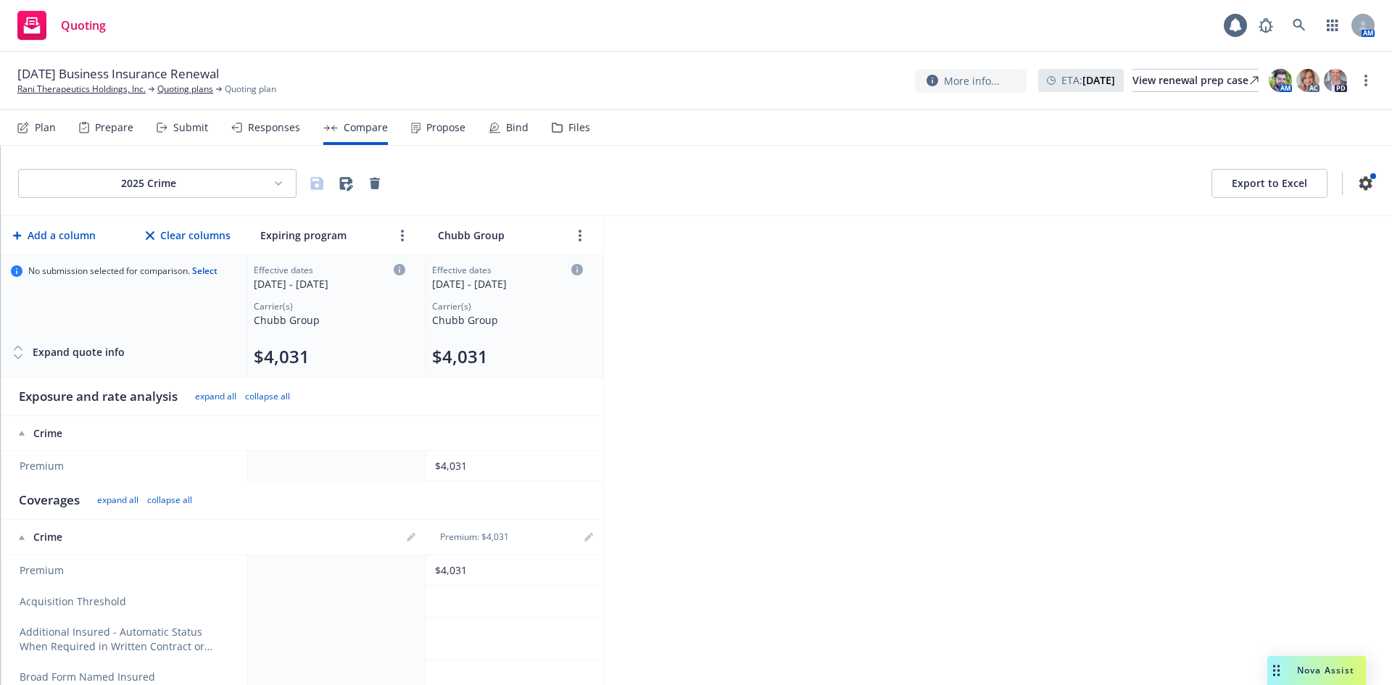
click at [269, 140] on div "Responses" at bounding box center [265, 127] width 69 height 35
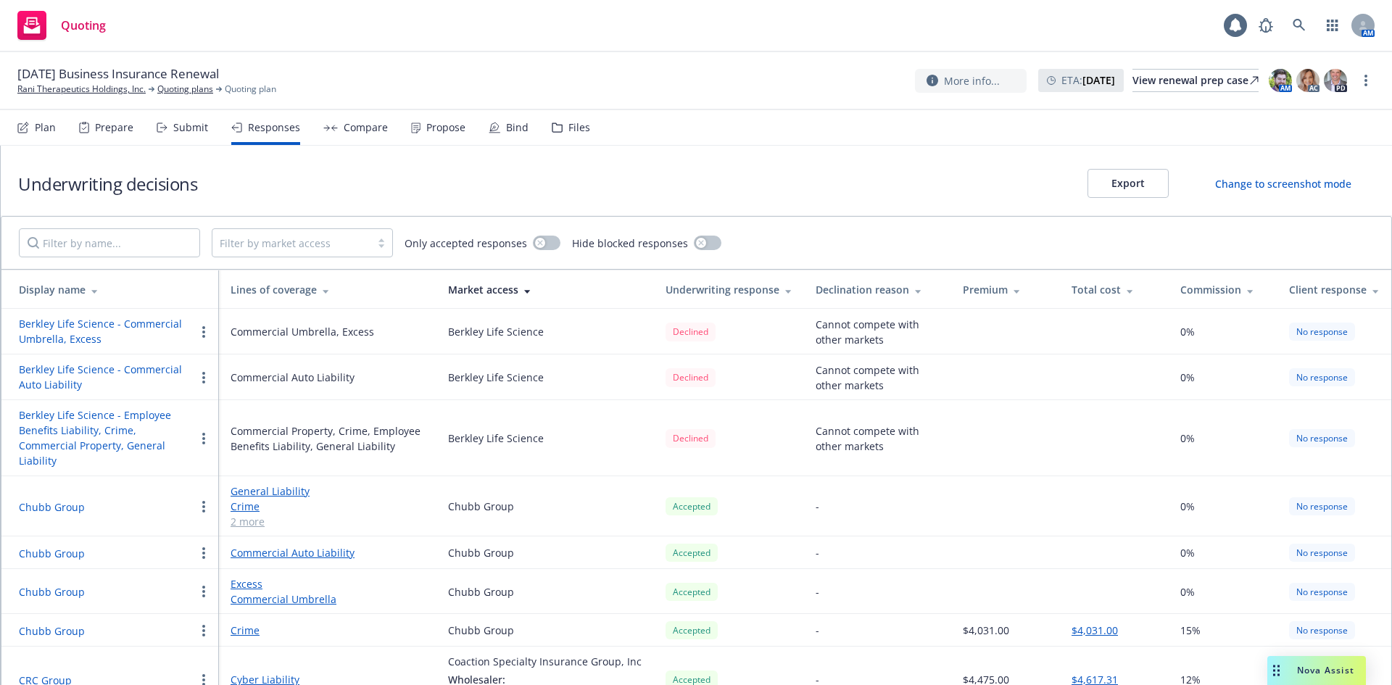
click at [429, 120] on div "Propose" at bounding box center [438, 127] width 54 height 35
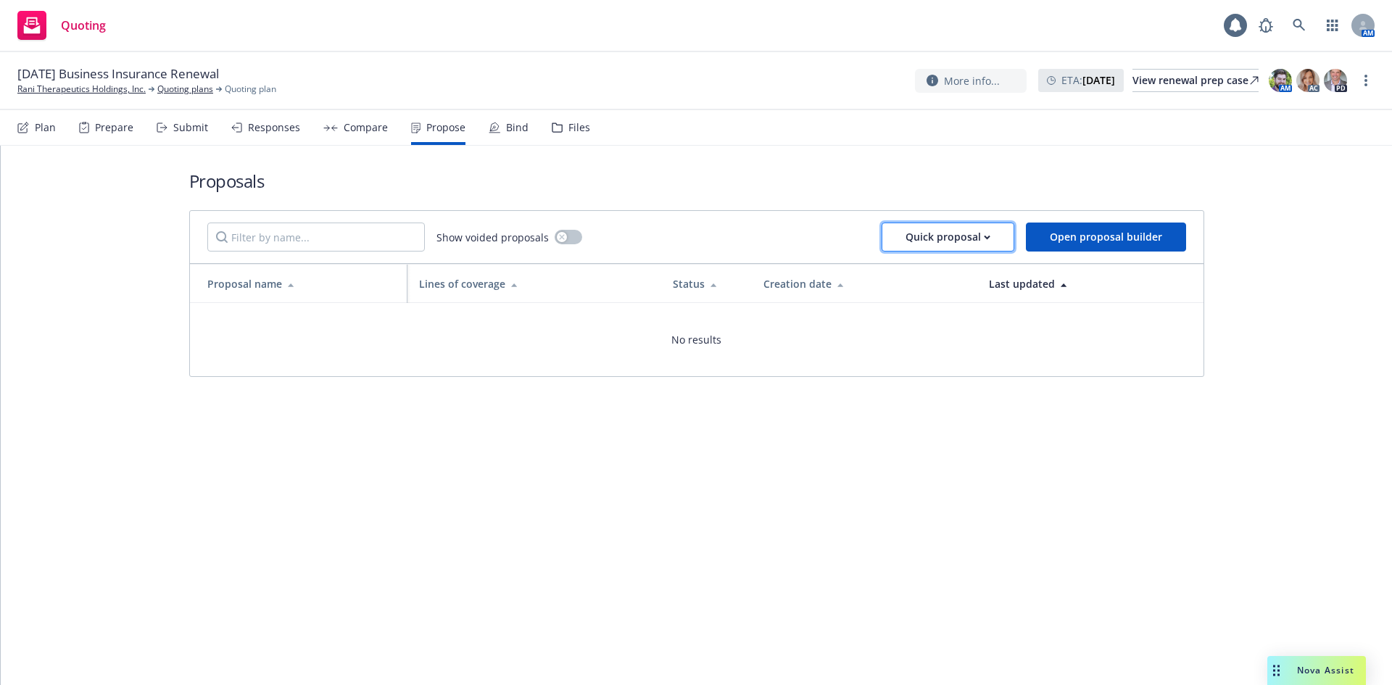
click at [959, 242] on div "Quick proposal" at bounding box center [948, 237] width 85 height 28
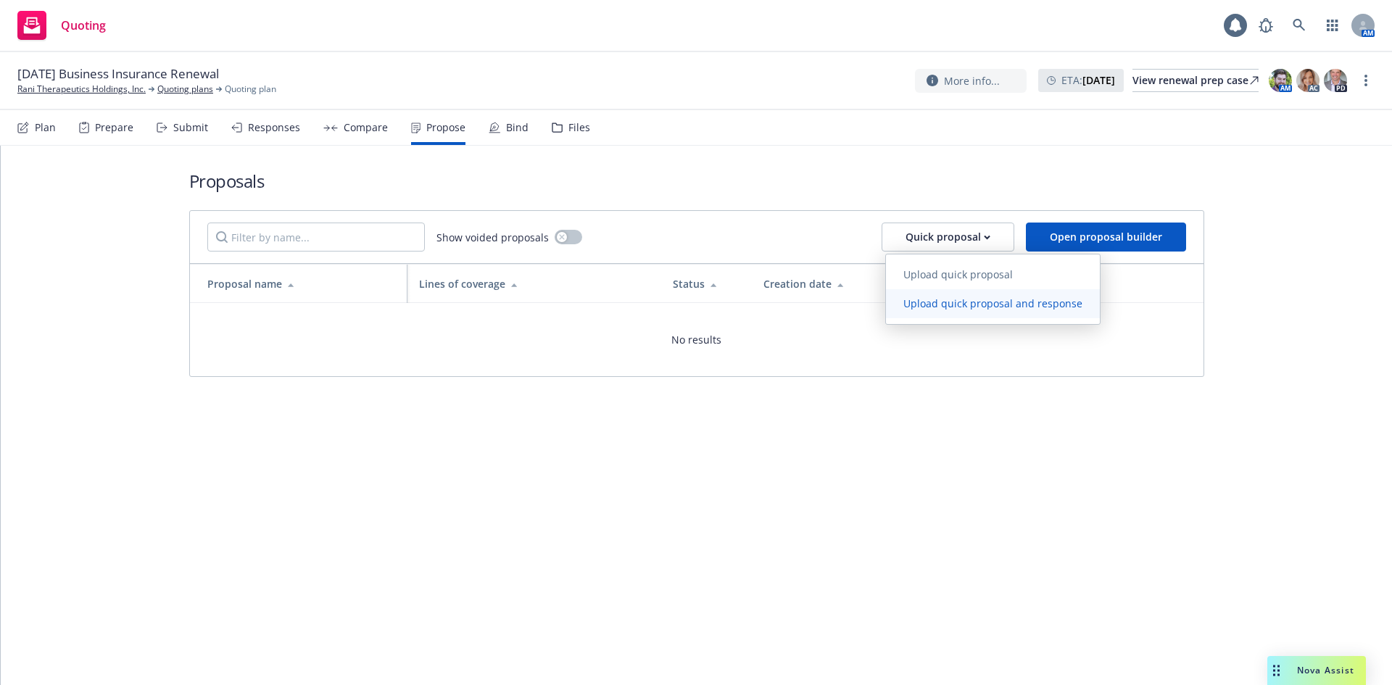
click at [956, 308] on span "Upload quick proposal and response" at bounding box center [993, 304] width 214 height 14
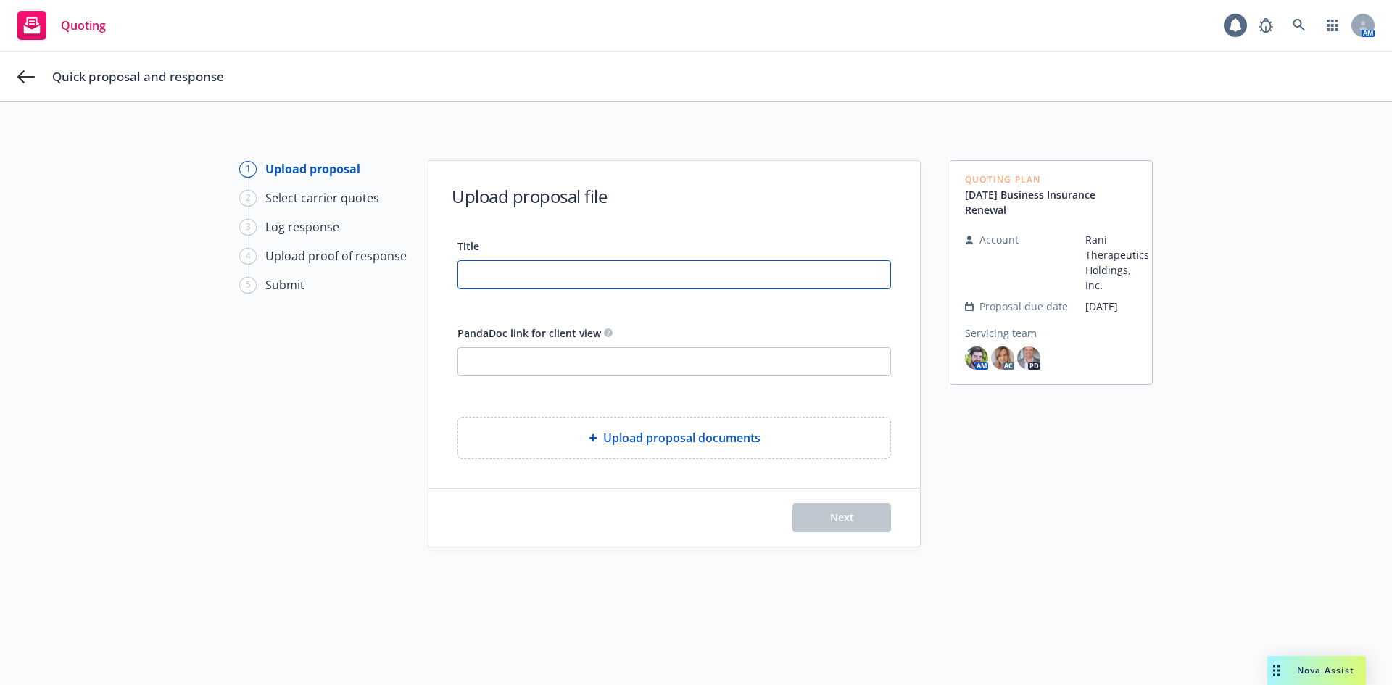
click at [581, 280] on input "Title" at bounding box center [674, 275] width 432 height 28
click at [565, 348] on input "PandaDoc link for client view" at bounding box center [674, 362] width 432 height 28
paste input "https://app.pandadoc.com/a/#/documents/fZrDyz96ZzmoJ5qPvqfNVK"
type input "https://app.pandadoc.com/a/#/documents/fZrDyz96ZzmoJ5qPvqfNVK"
click at [577, 279] on input "Title" at bounding box center [674, 275] width 432 height 28
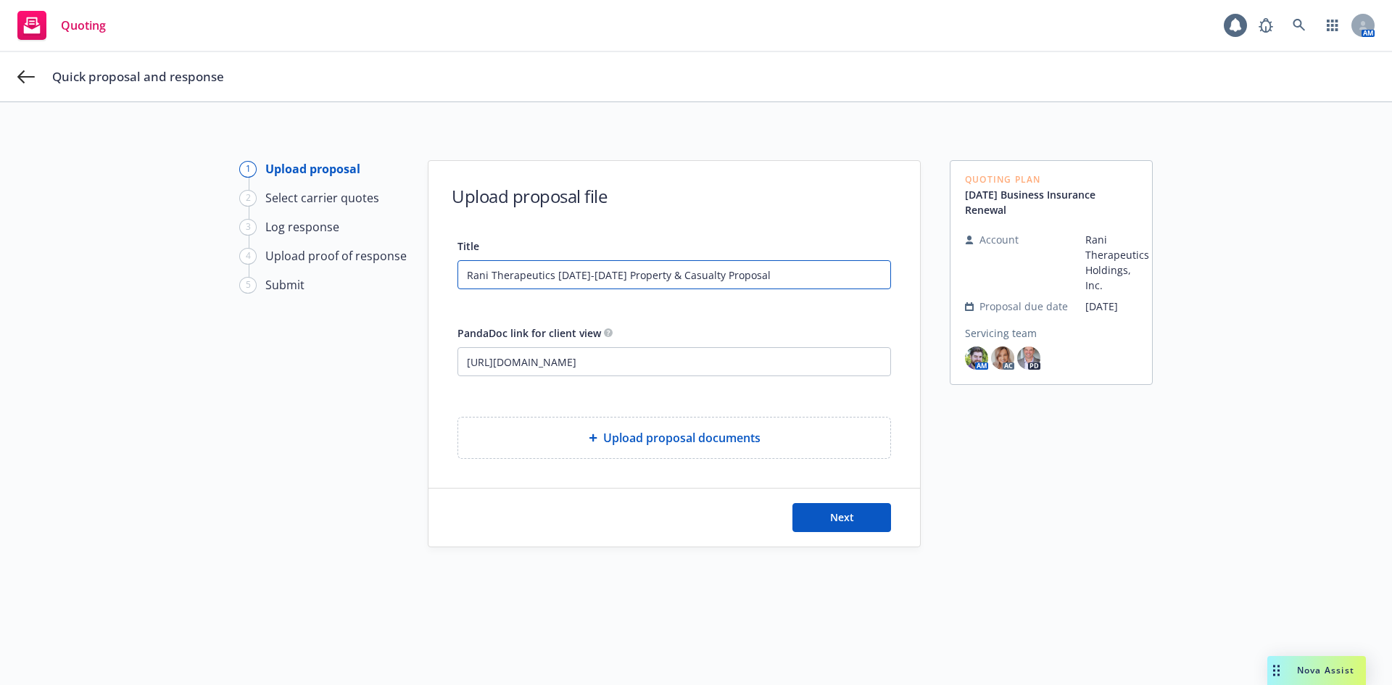
type input "Rani Therapeutics [DATE]-[DATE] Property & Casualty Proposal"
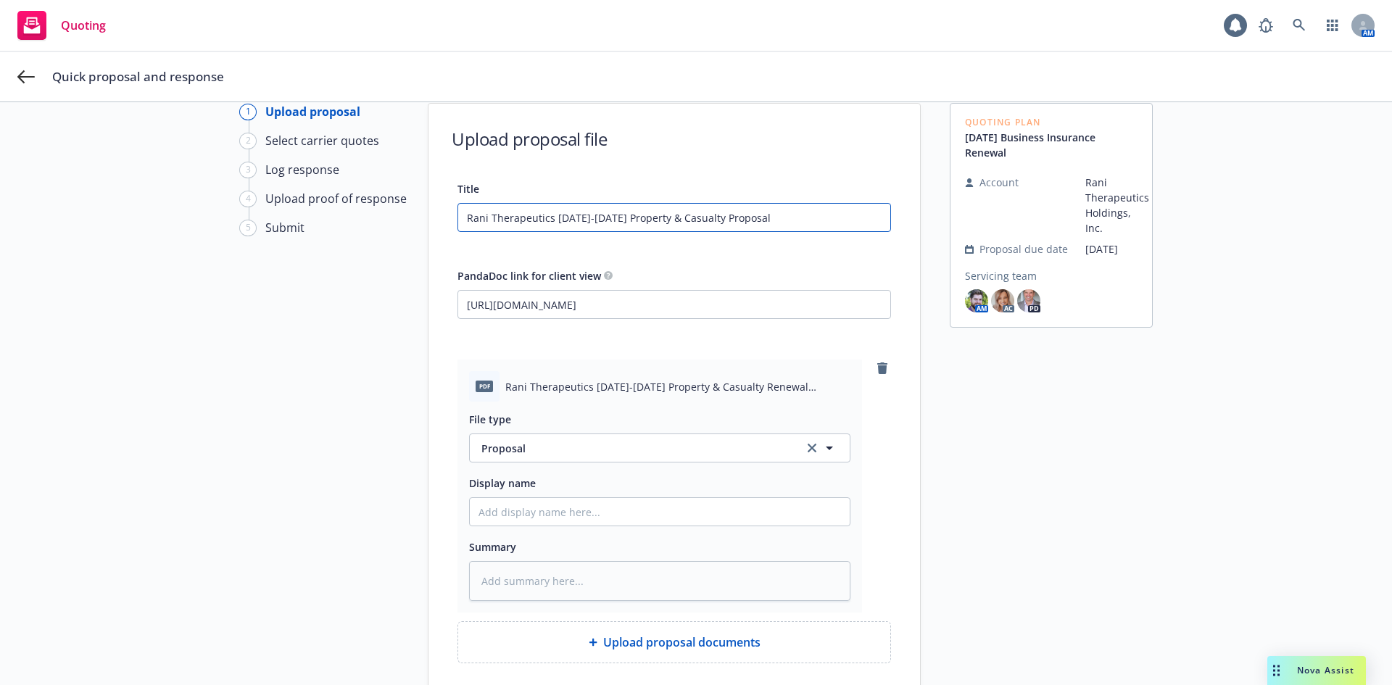
scroll to position [182, 0]
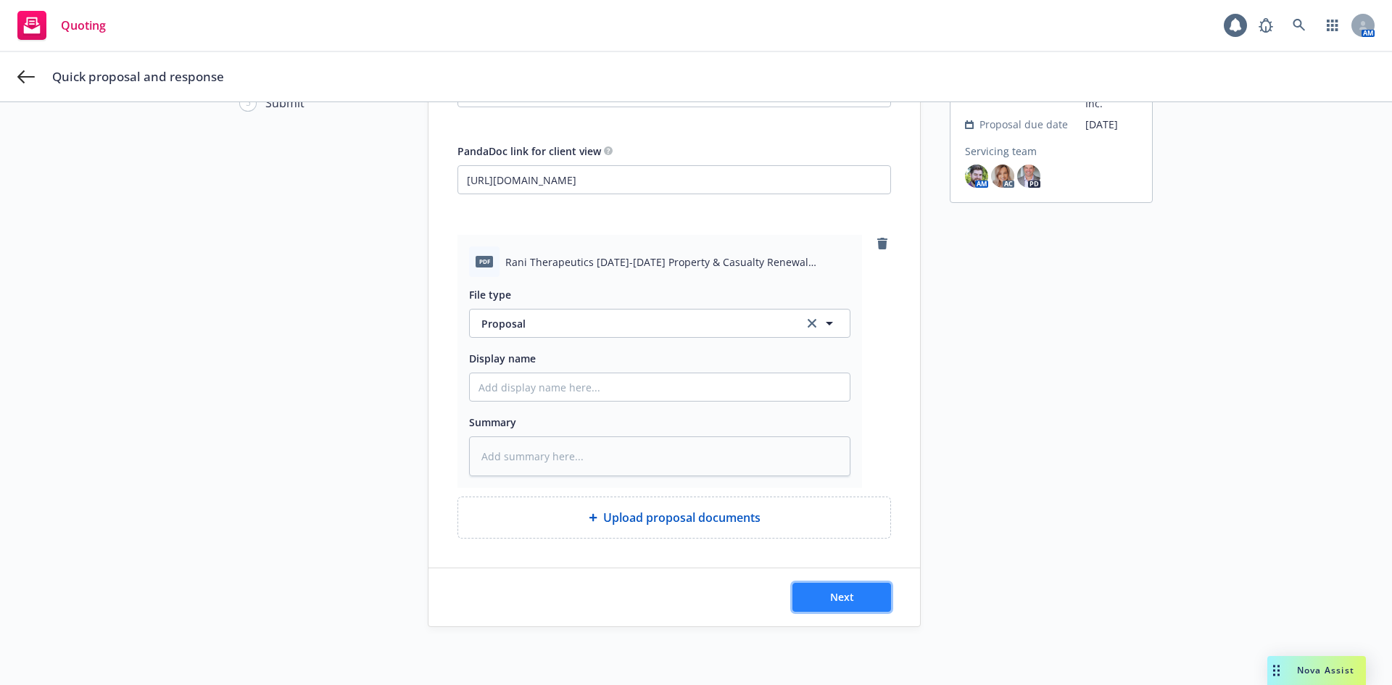
click at [845, 590] on span "Next" at bounding box center [842, 597] width 24 height 14
type textarea "x"
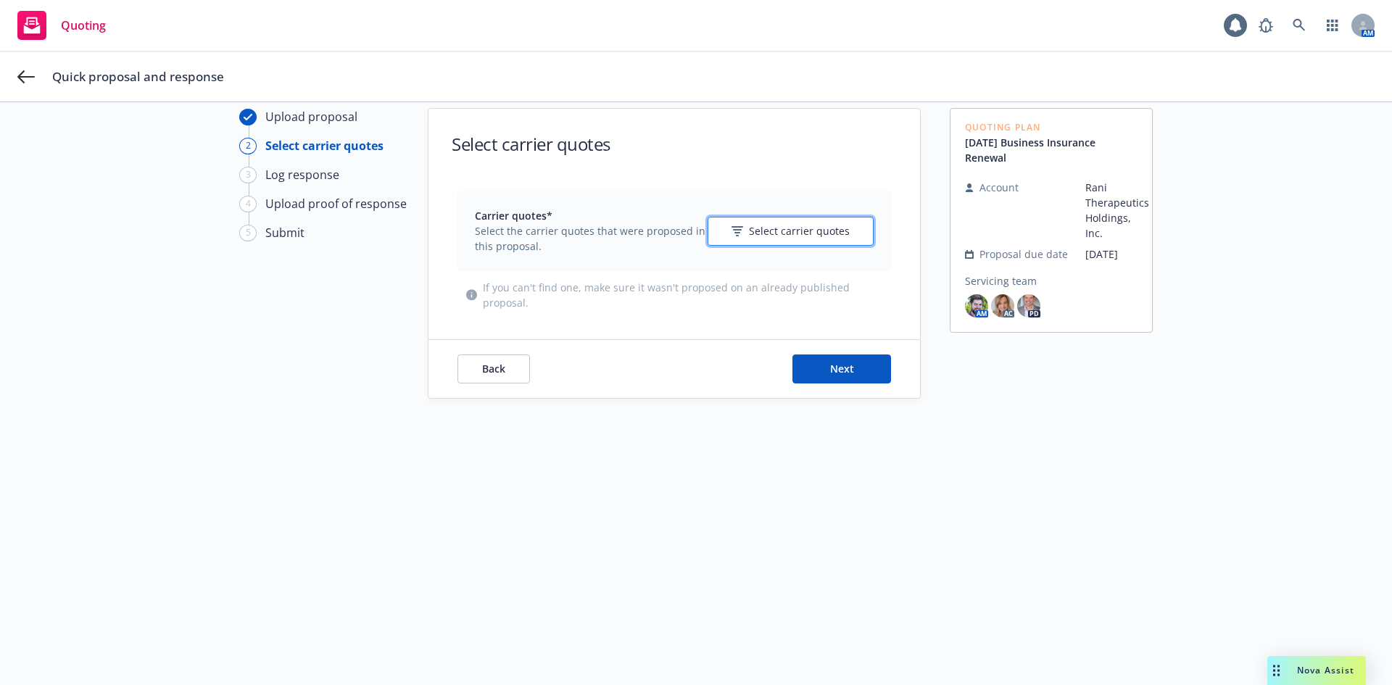
click at [770, 223] on span "Select carrier quotes" at bounding box center [799, 230] width 101 height 15
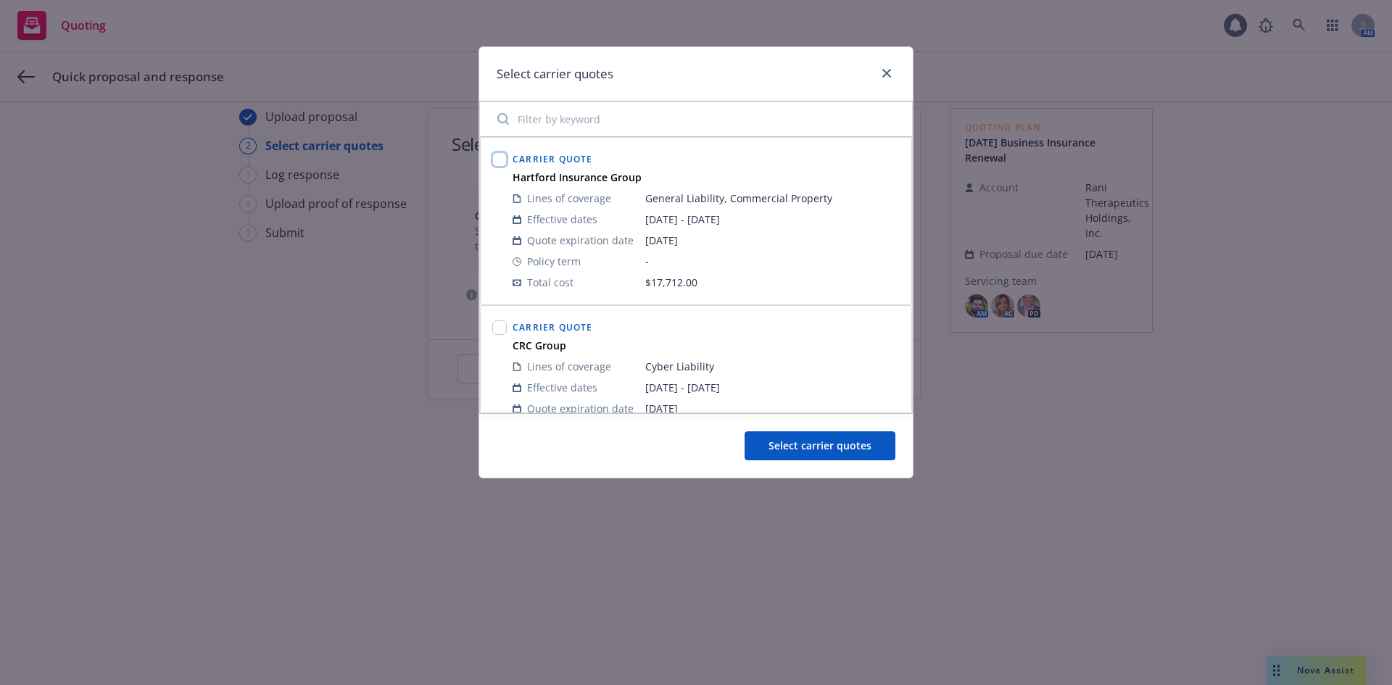
click at [502, 157] on input "checkbox" at bounding box center [499, 159] width 15 height 15
checkbox input "true"
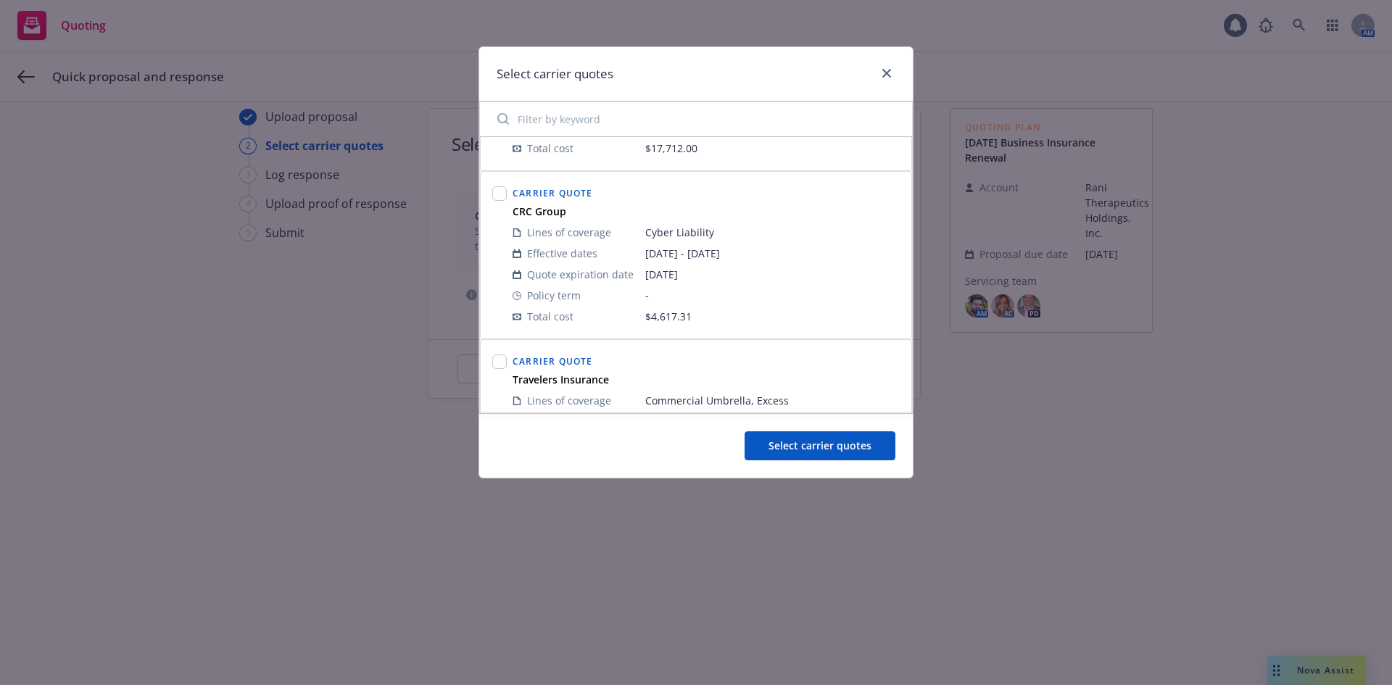
scroll to position [145, 0]
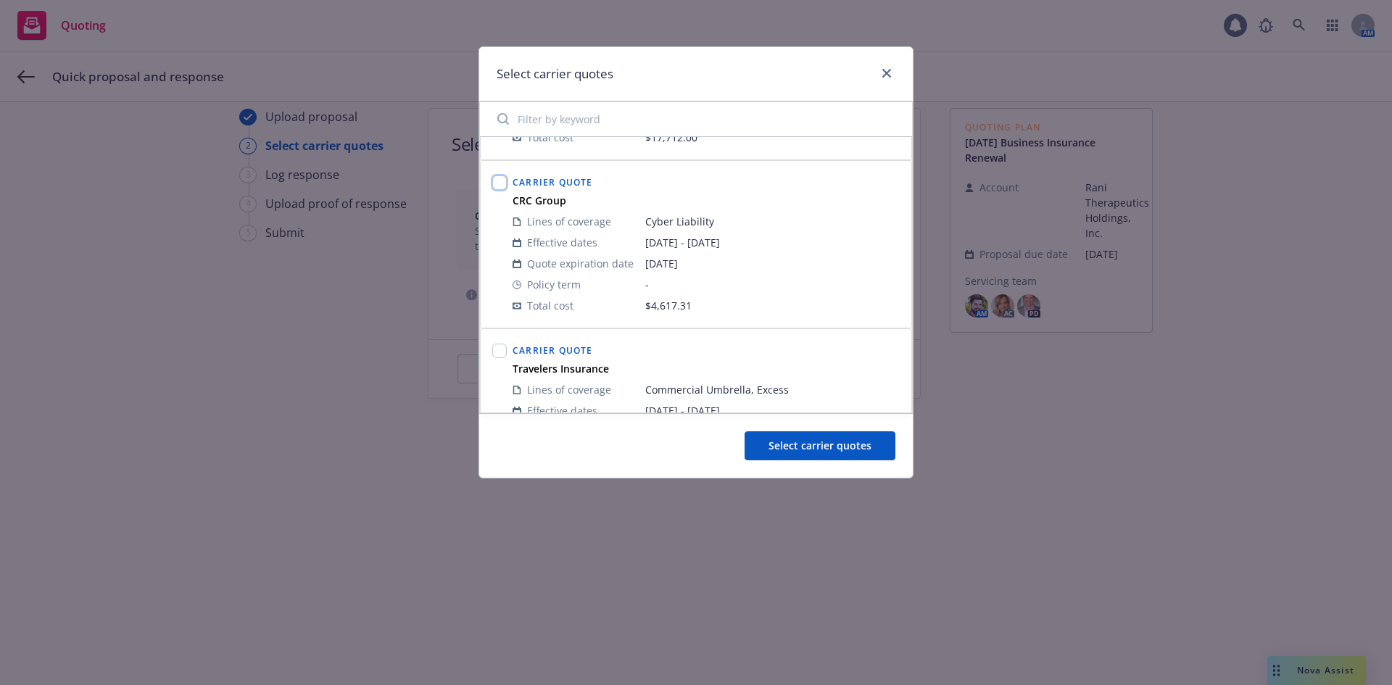
click at [501, 178] on input "checkbox" at bounding box center [499, 182] width 15 height 15
checkbox input "true"
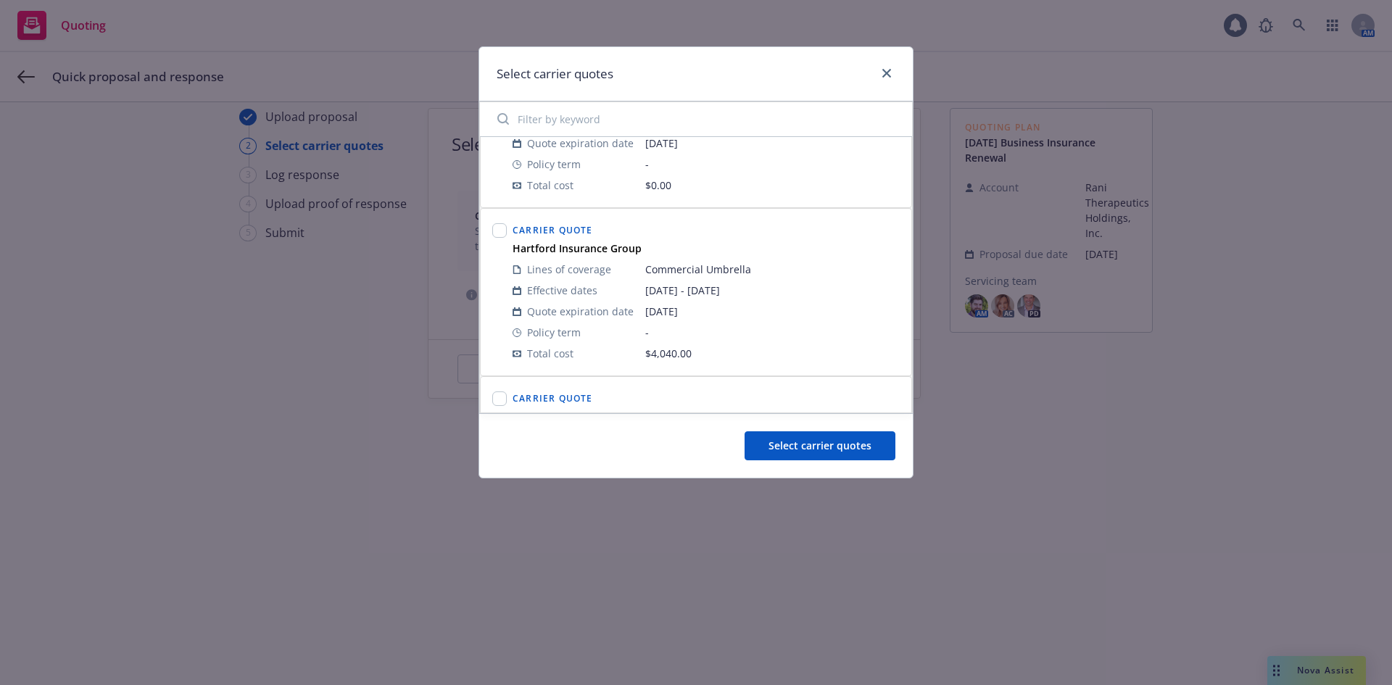
scroll to position [1160, 0]
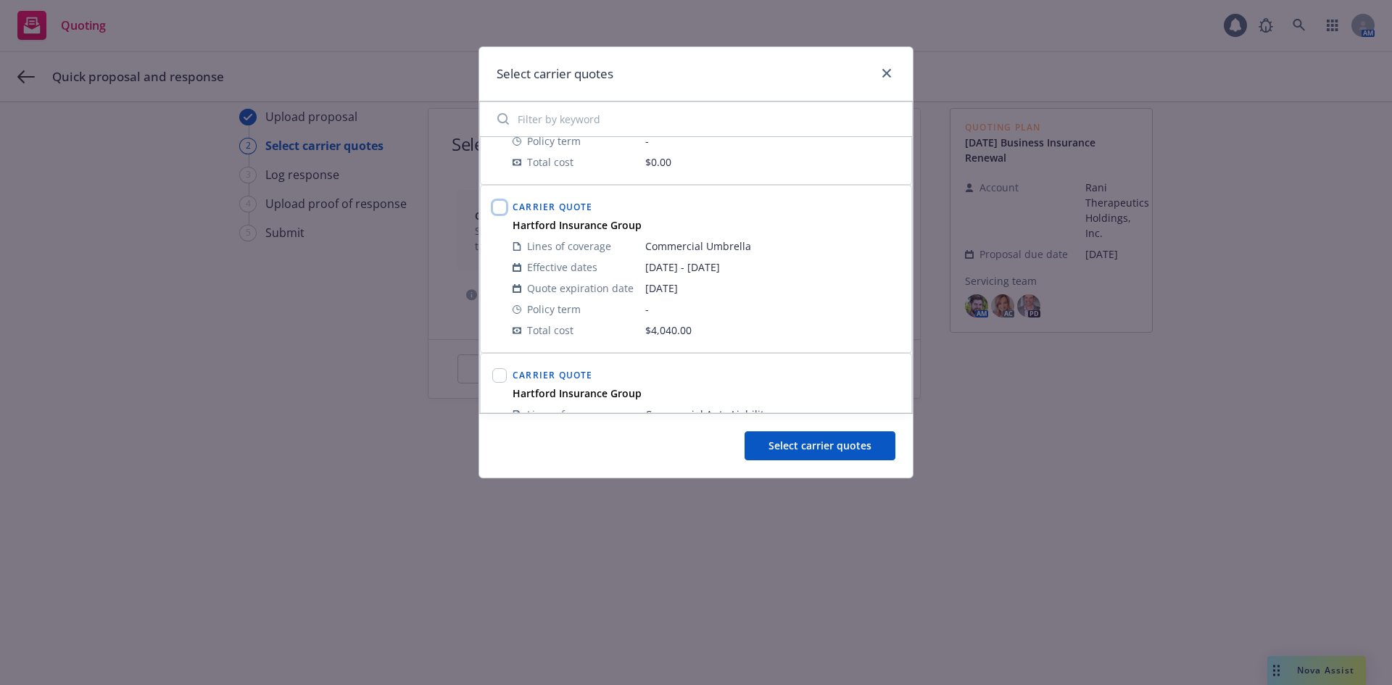
click at [502, 207] on input "checkbox" at bounding box center [499, 207] width 15 height 15
checkbox input "true"
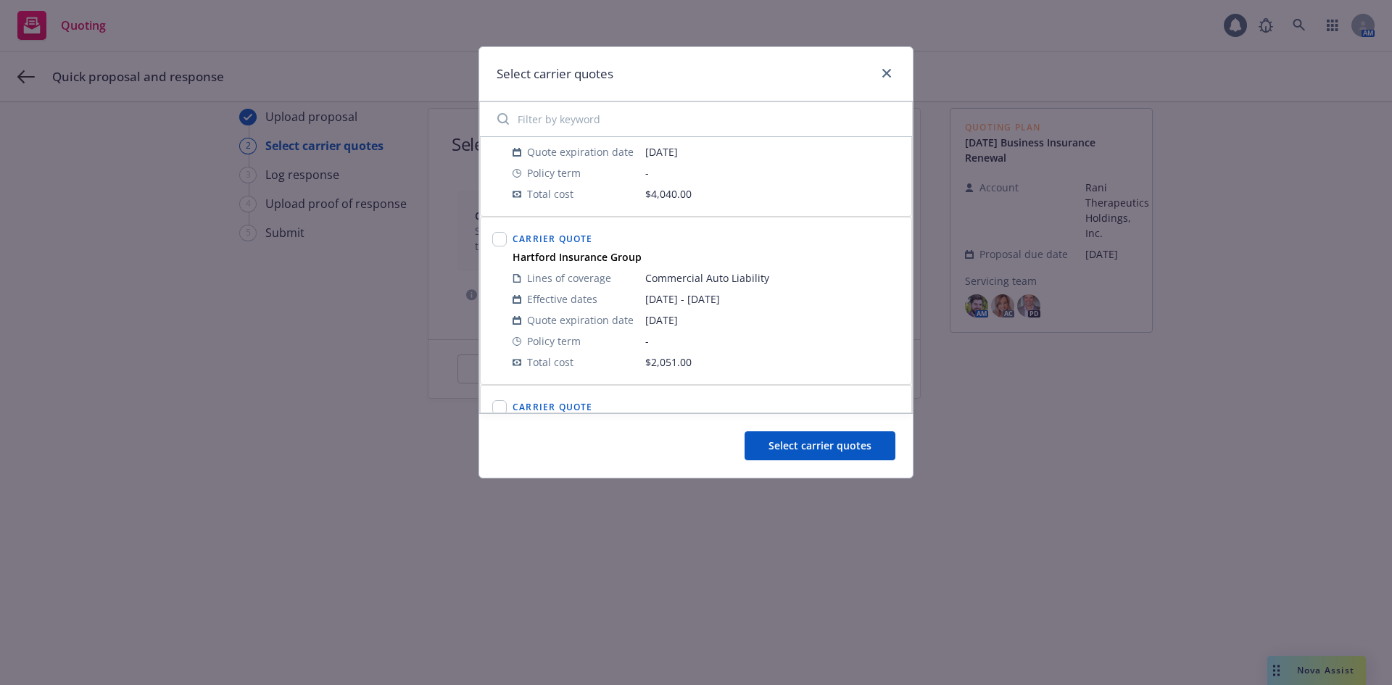
scroll to position [1305, 0]
click at [496, 228] on input "checkbox" at bounding box center [499, 230] width 15 height 15
checkbox input "true"
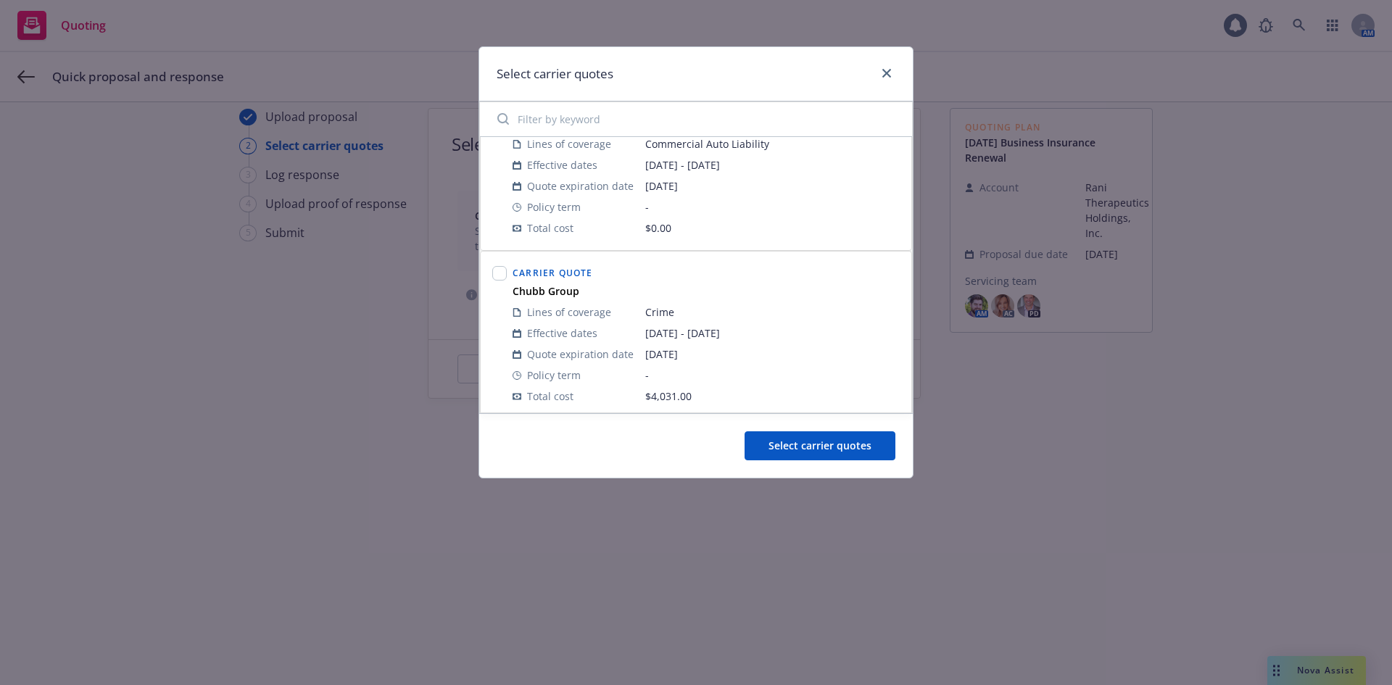
scroll to position [1942, 0]
click at [502, 265] on input "checkbox" at bounding box center [499, 267] width 15 height 15
checkbox input "true"
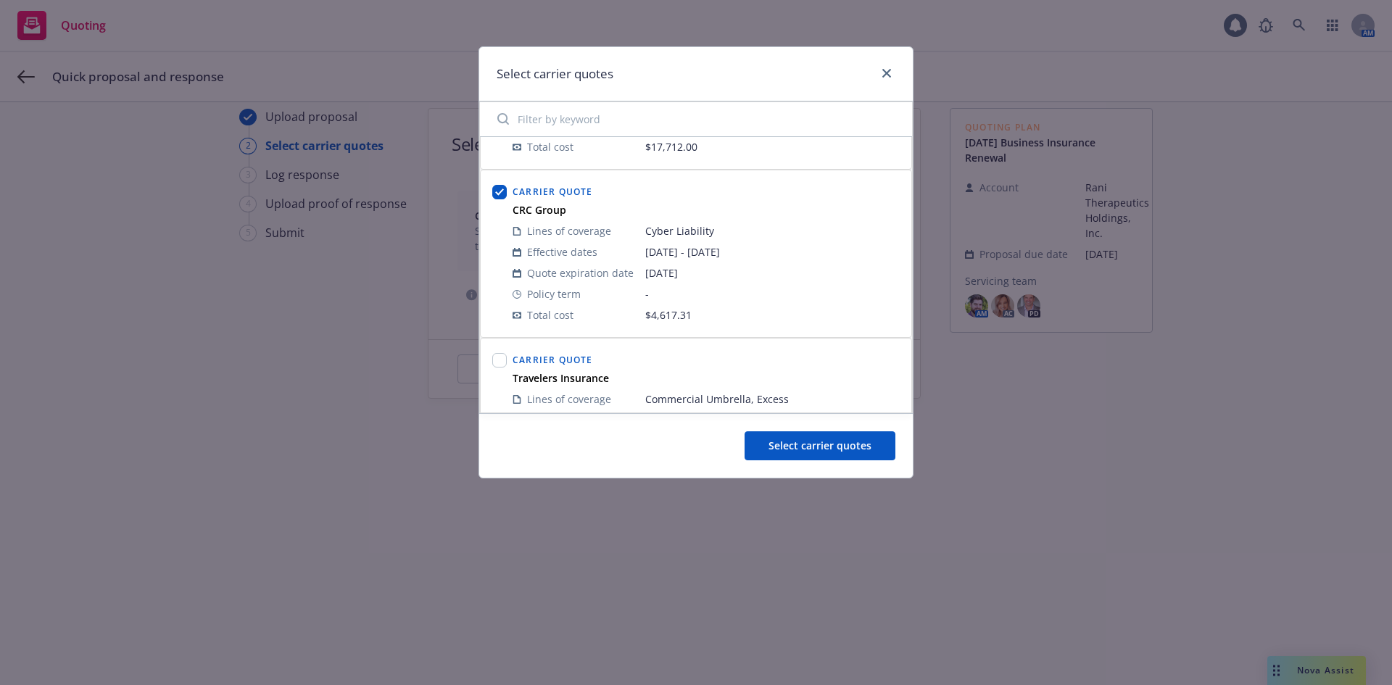
scroll to position [0, 0]
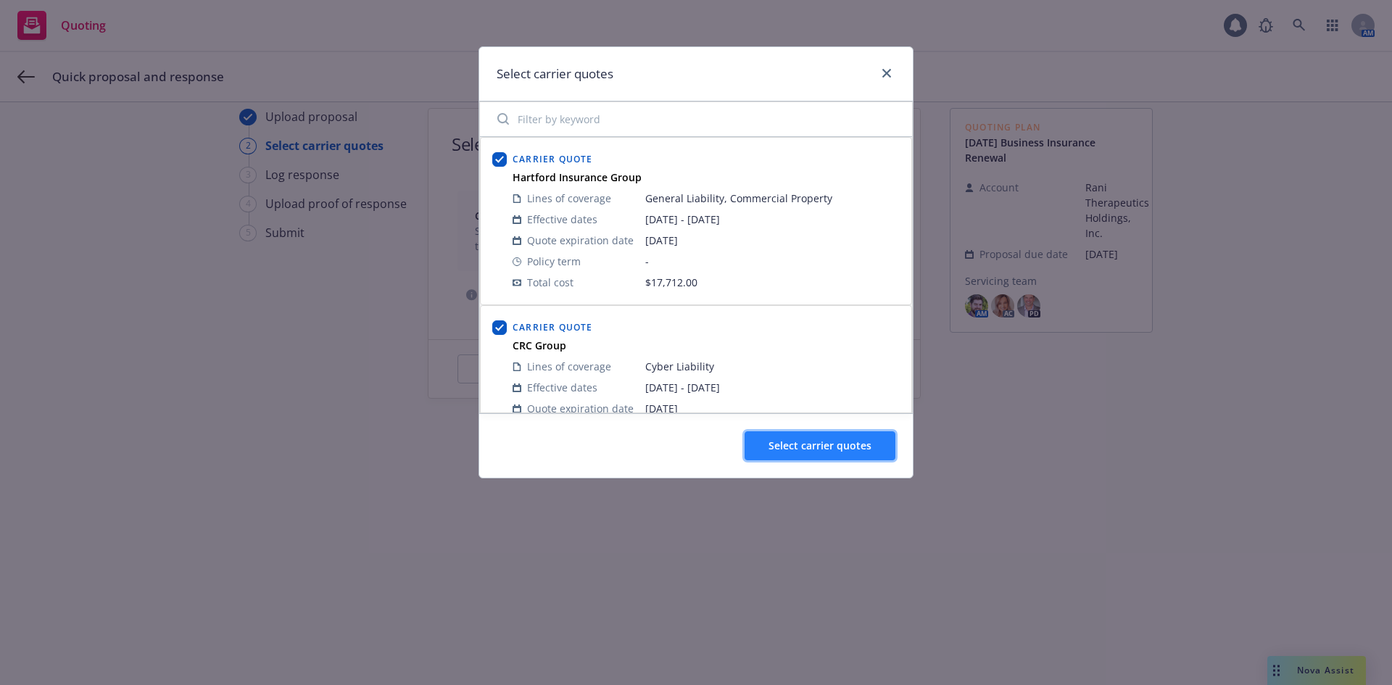
click at [838, 447] on span "Select carrier quotes" at bounding box center [820, 446] width 103 height 14
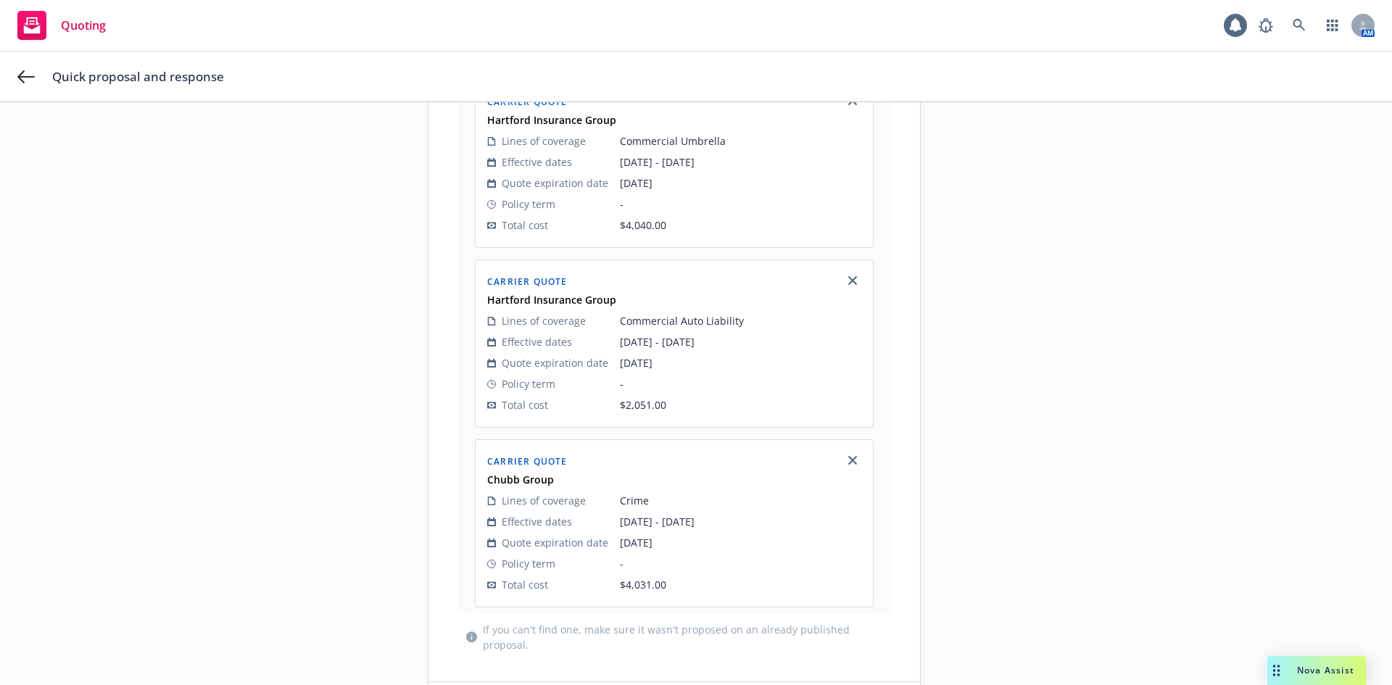
scroll to position [723, 0]
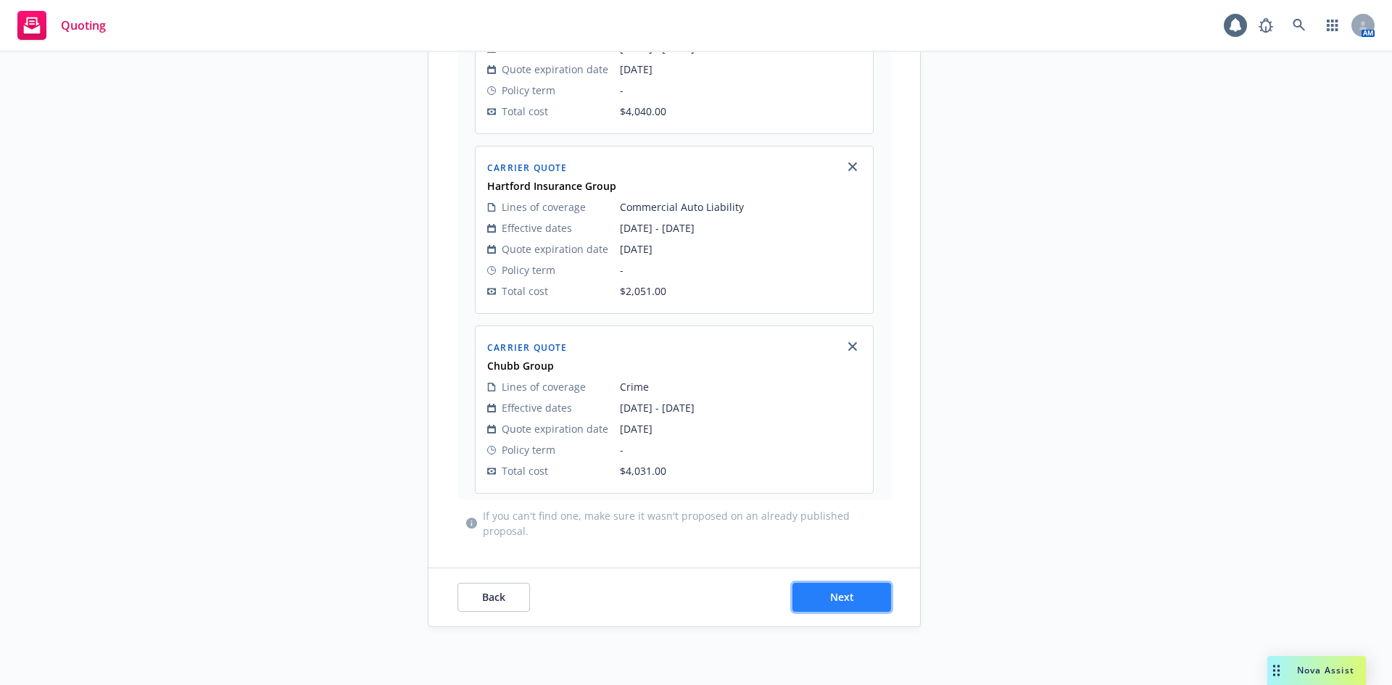
click at [838, 595] on span "Next" at bounding box center [842, 597] width 24 height 14
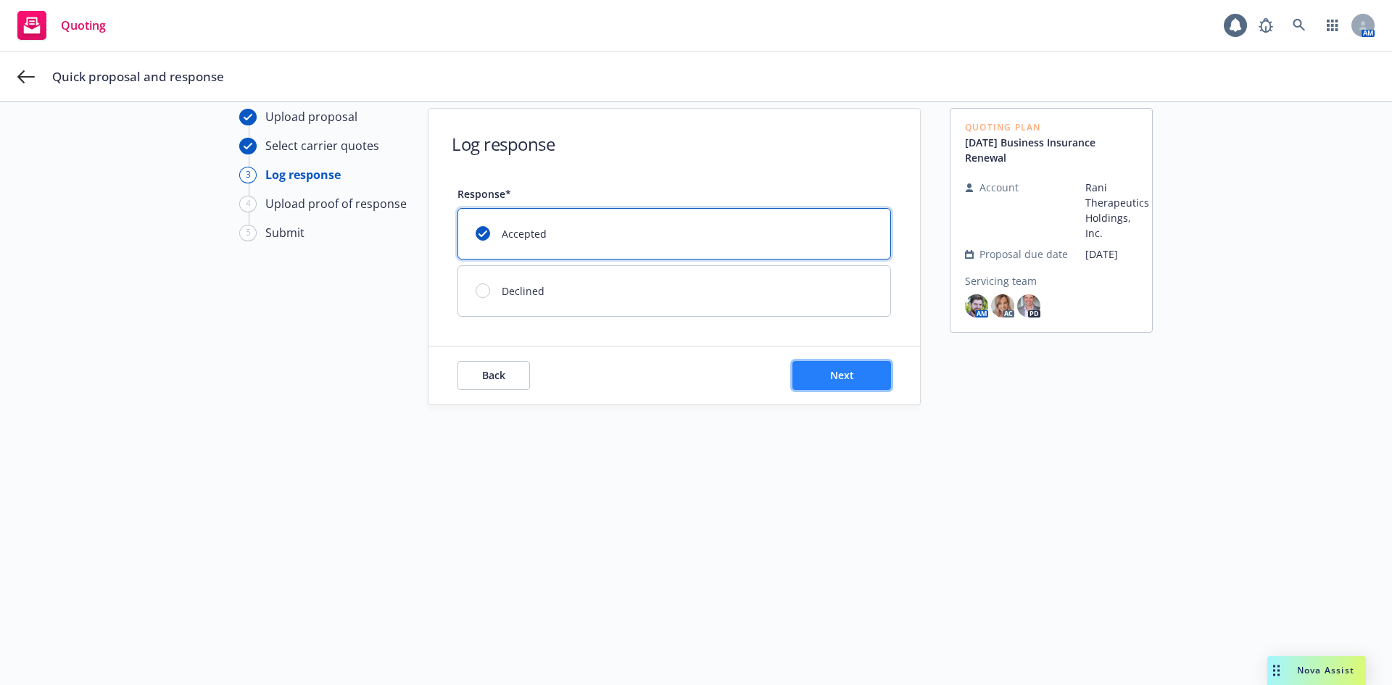
click at [835, 374] on span "Next" at bounding box center [842, 375] width 24 height 14
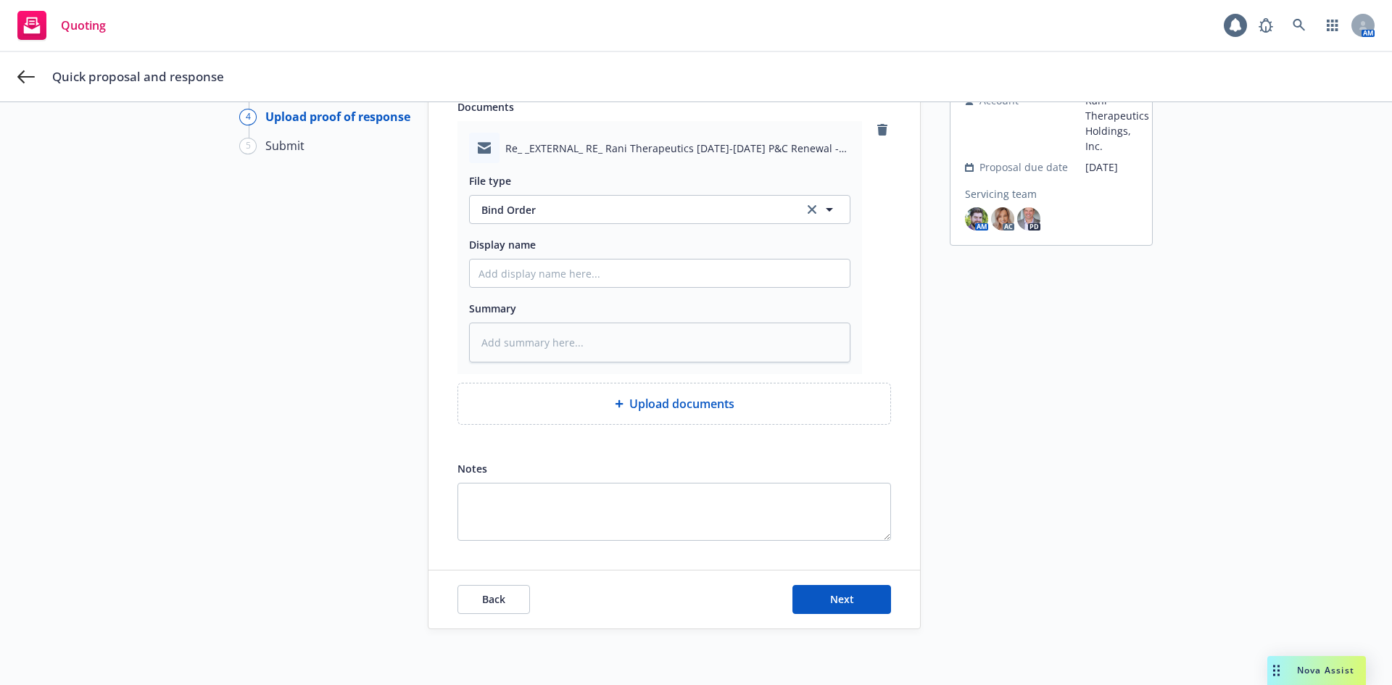
scroll to position [141, 0]
click at [817, 592] on button "Next" at bounding box center [841, 597] width 99 height 29
type textarea "x"
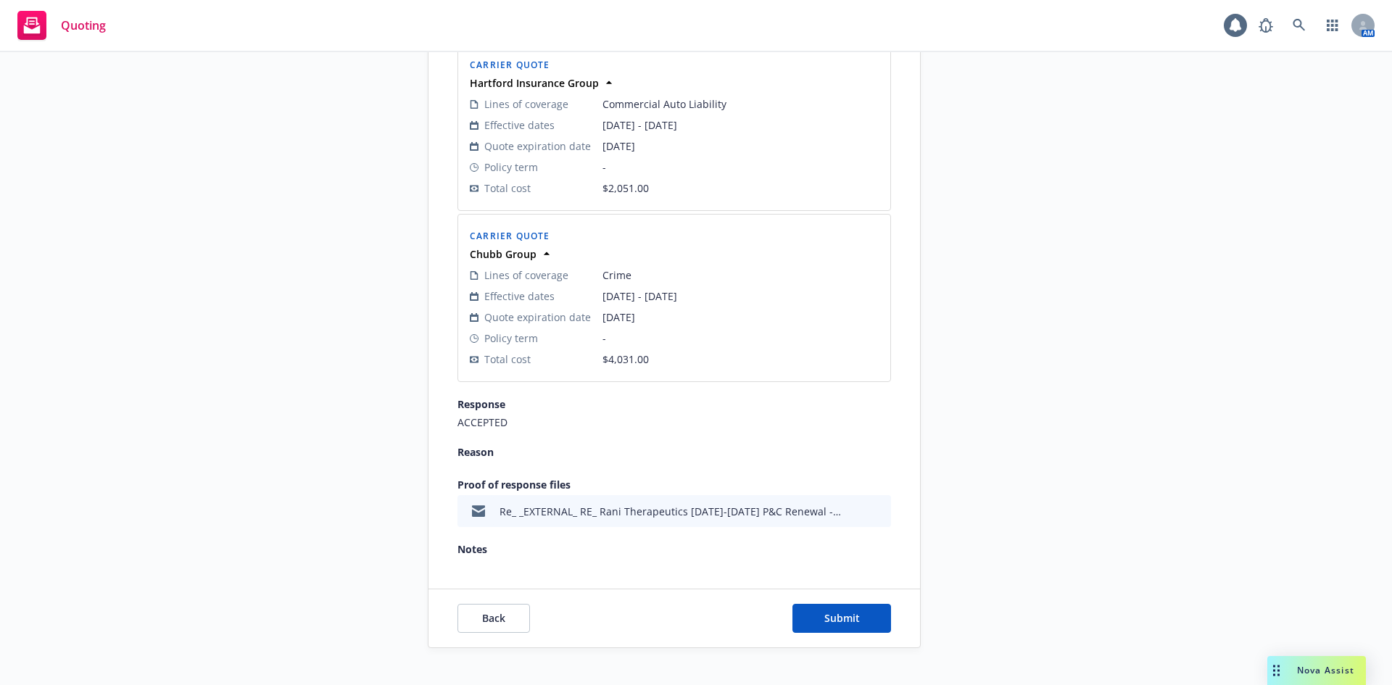
scroll to position [859, 0]
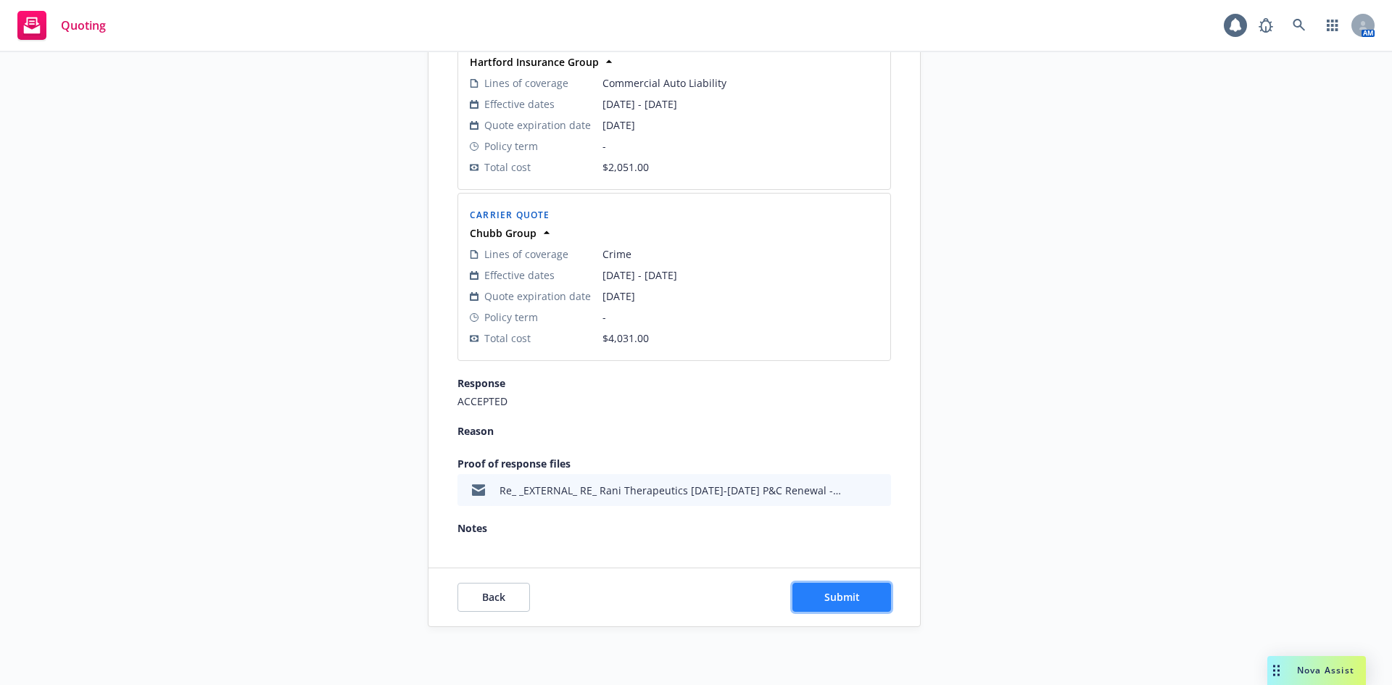
click at [816, 592] on button "Submit" at bounding box center [841, 597] width 99 height 29
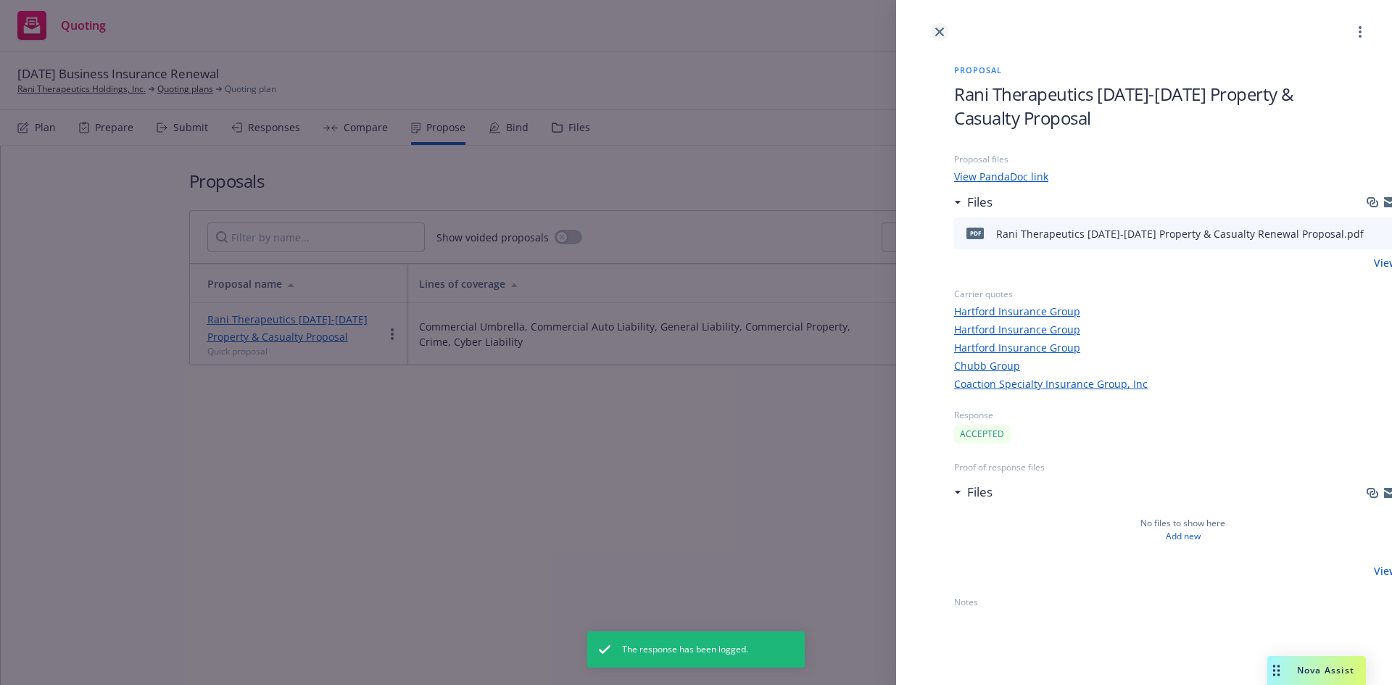
click at [940, 37] on link "close" at bounding box center [939, 31] width 17 height 17
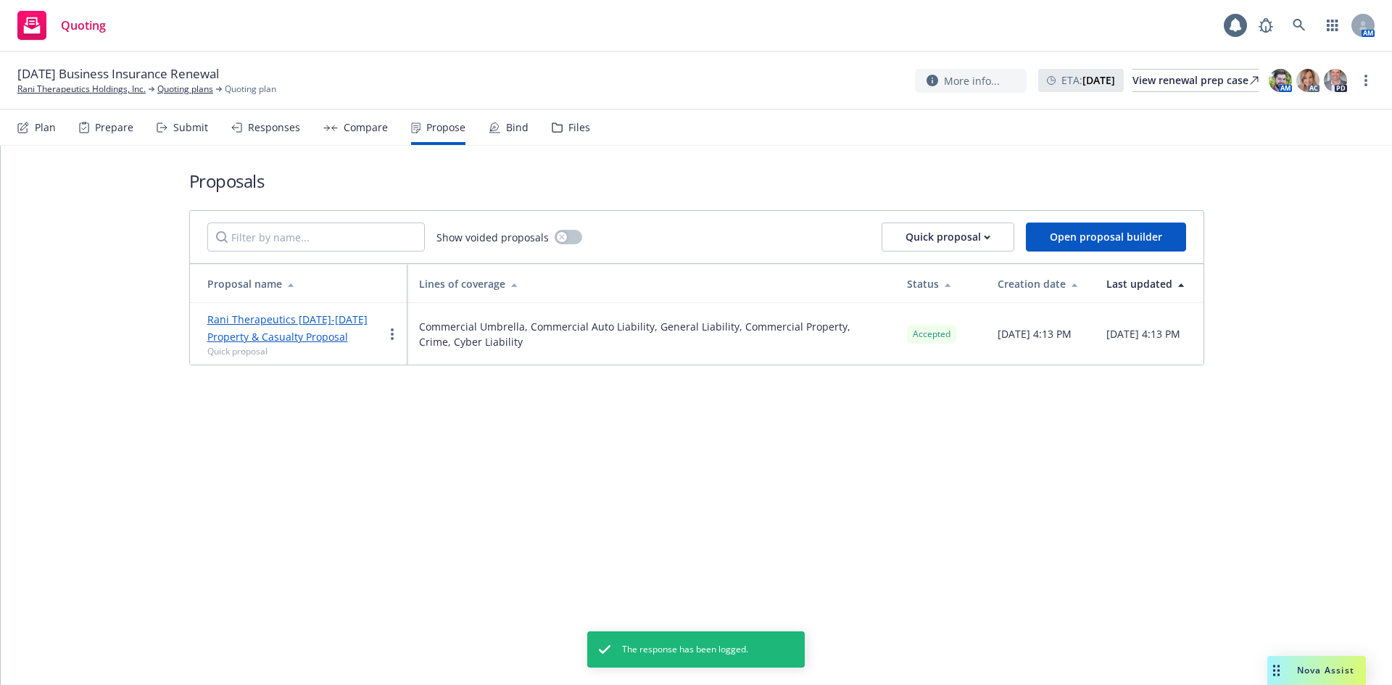
click at [521, 128] on div "Bind" at bounding box center [517, 128] width 22 height 12
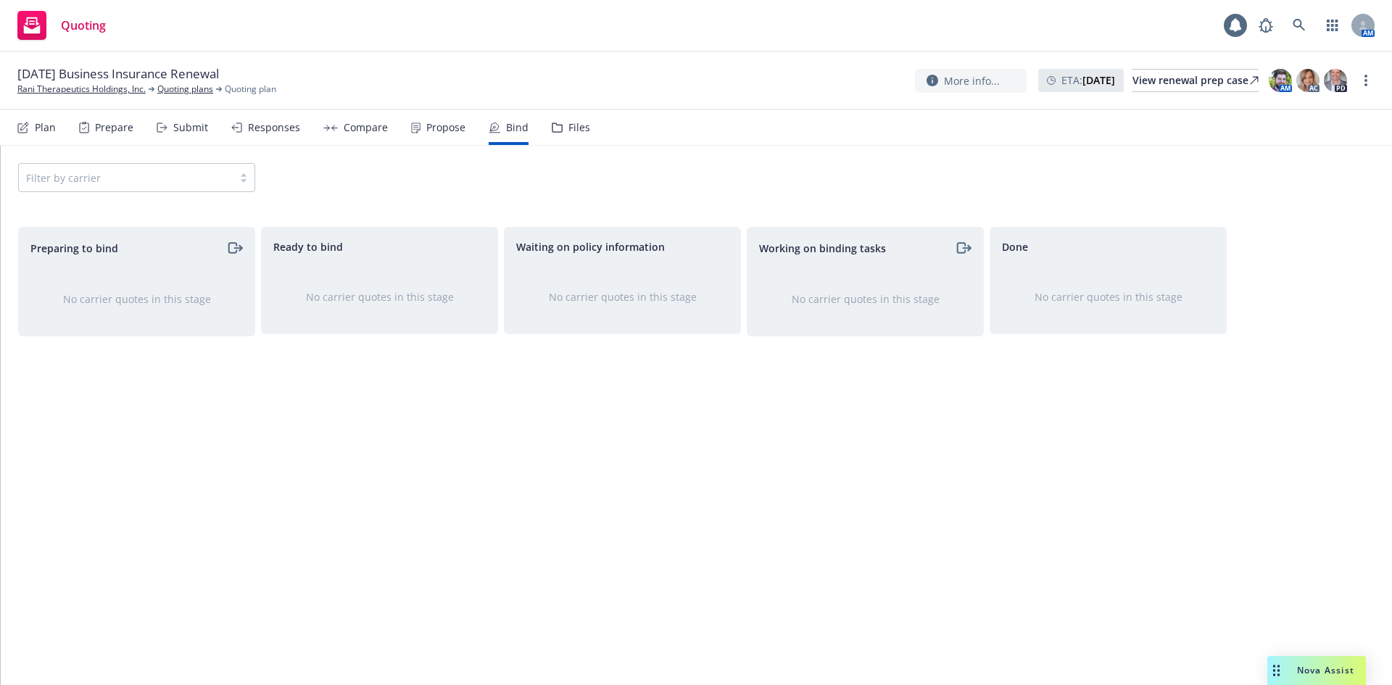
click at [458, 127] on div "Propose" at bounding box center [445, 128] width 39 height 12
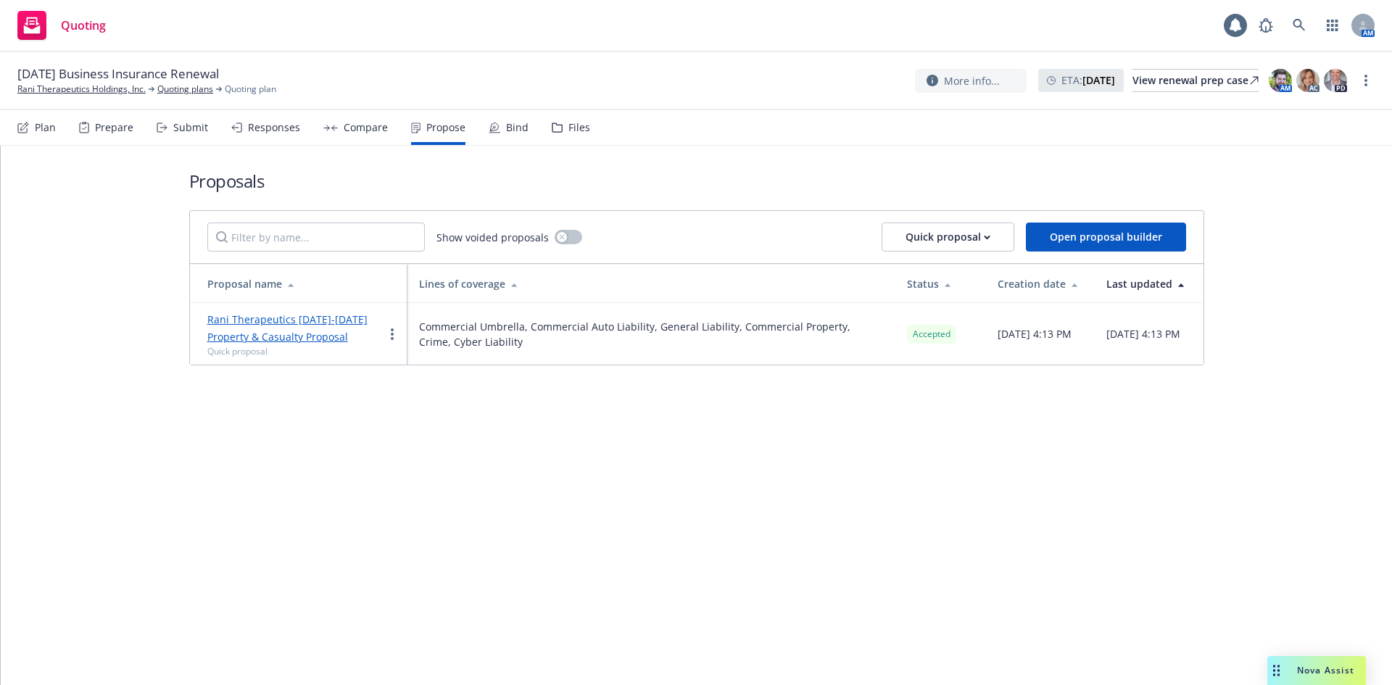
click at [509, 128] on div "Bind" at bounding box center [517, 128] width 22 height 12
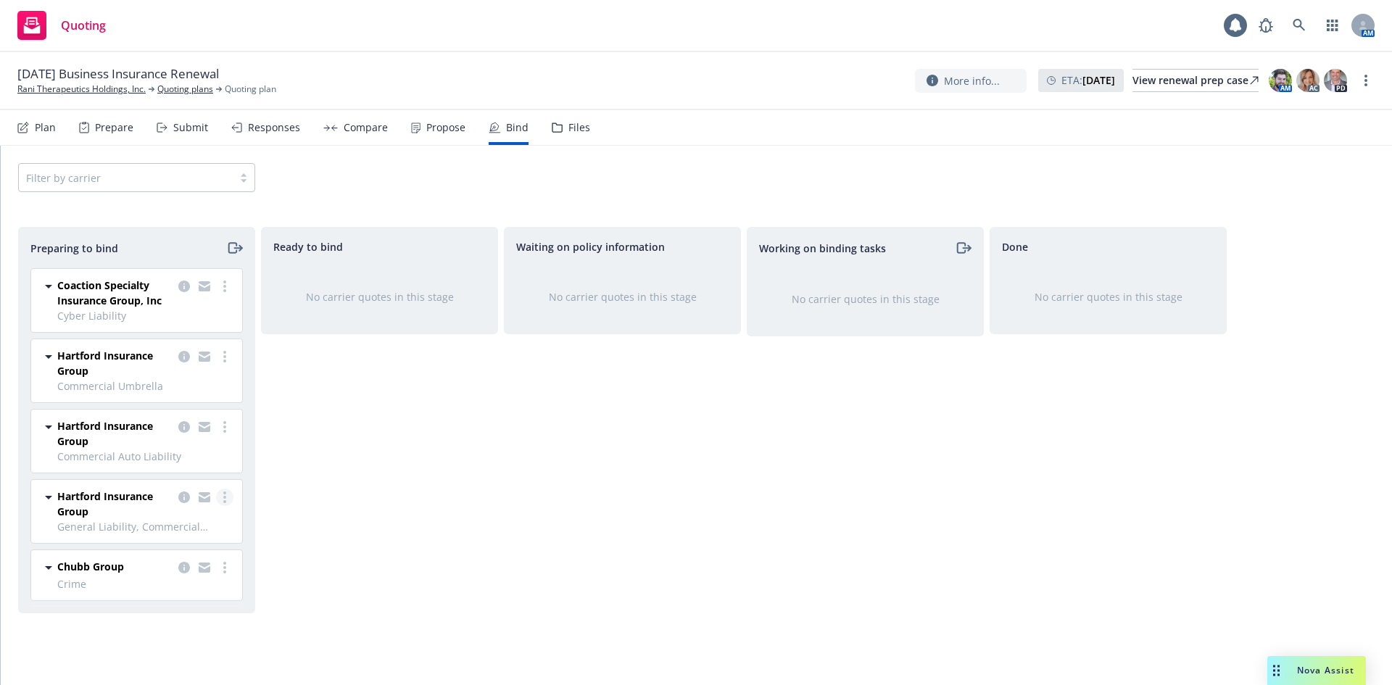
click at [225, 500] on icon "more" at bounding box center [224, 498] width 3 height 12
click at [183, 560] on span "Log bind order" at bounding box center [144, 556] width 107 height 14
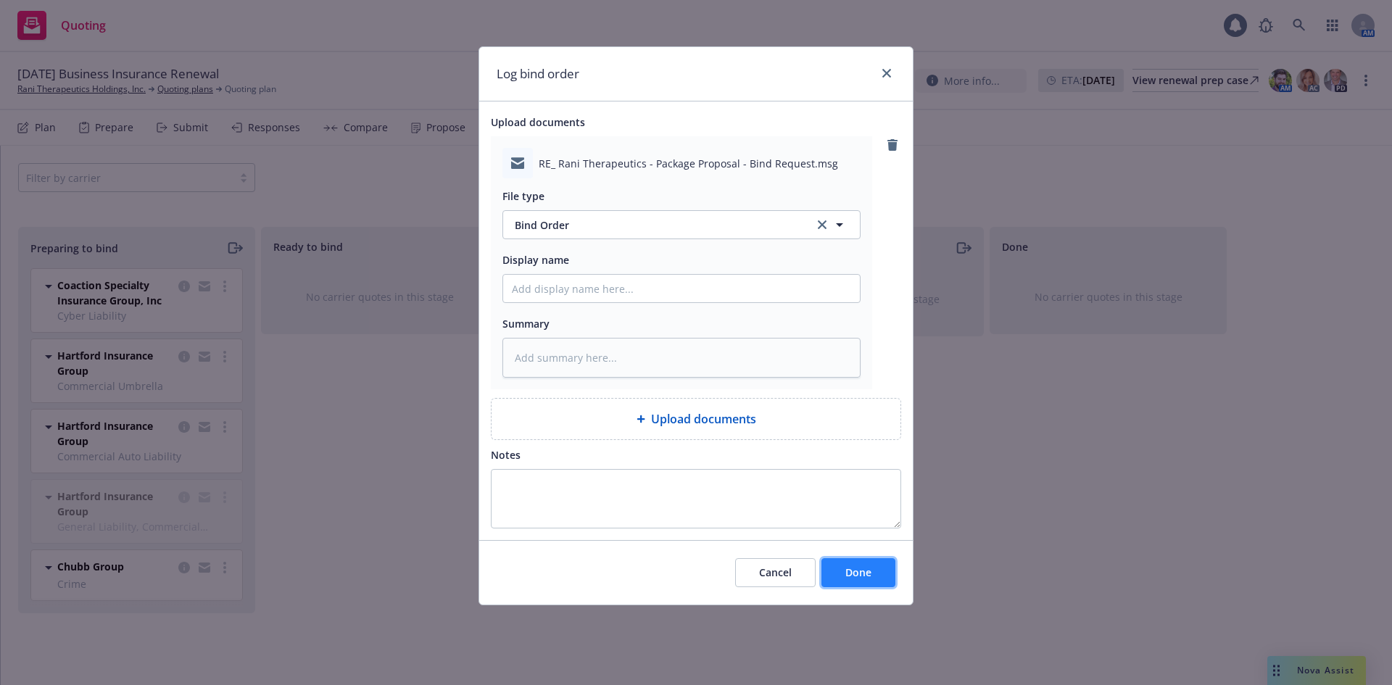
click at [859, 574] on span "Done" at bounding box center [858, 573] width 26 height 14
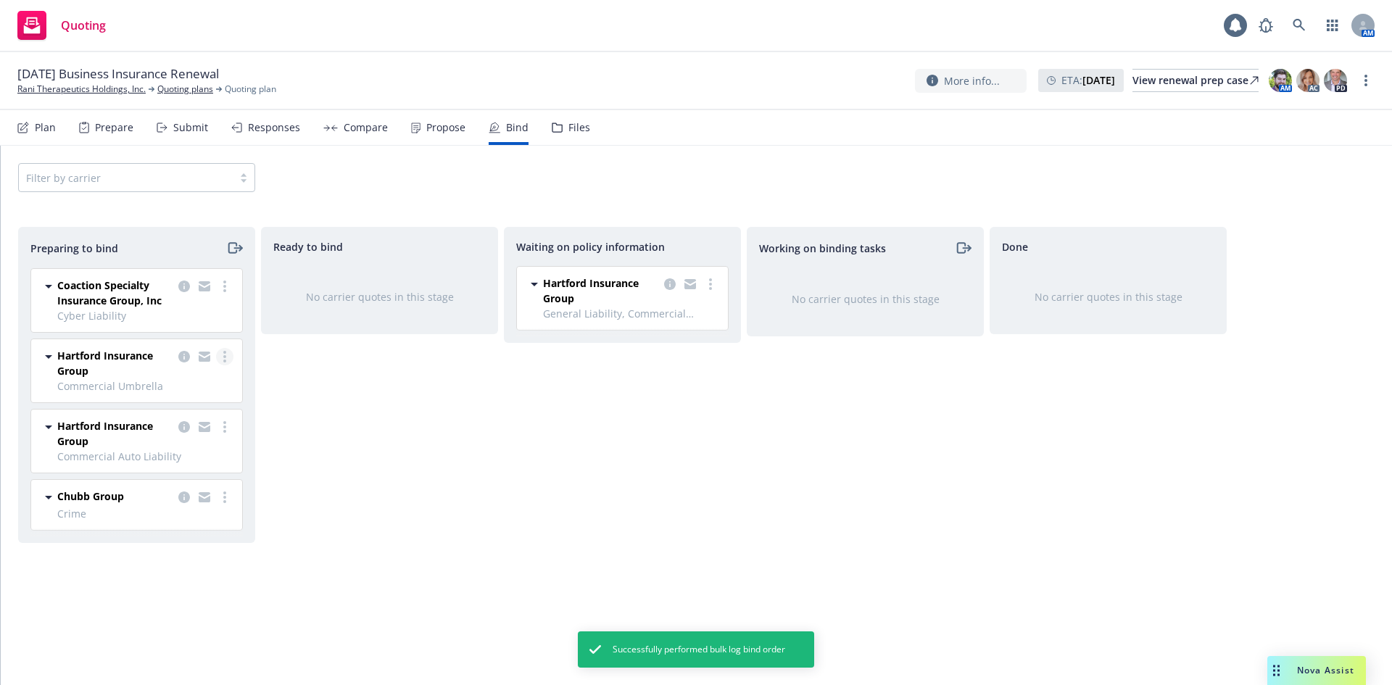
click at [223, 356] on link "more" at bounding box center [224, 356] width 17 height 17
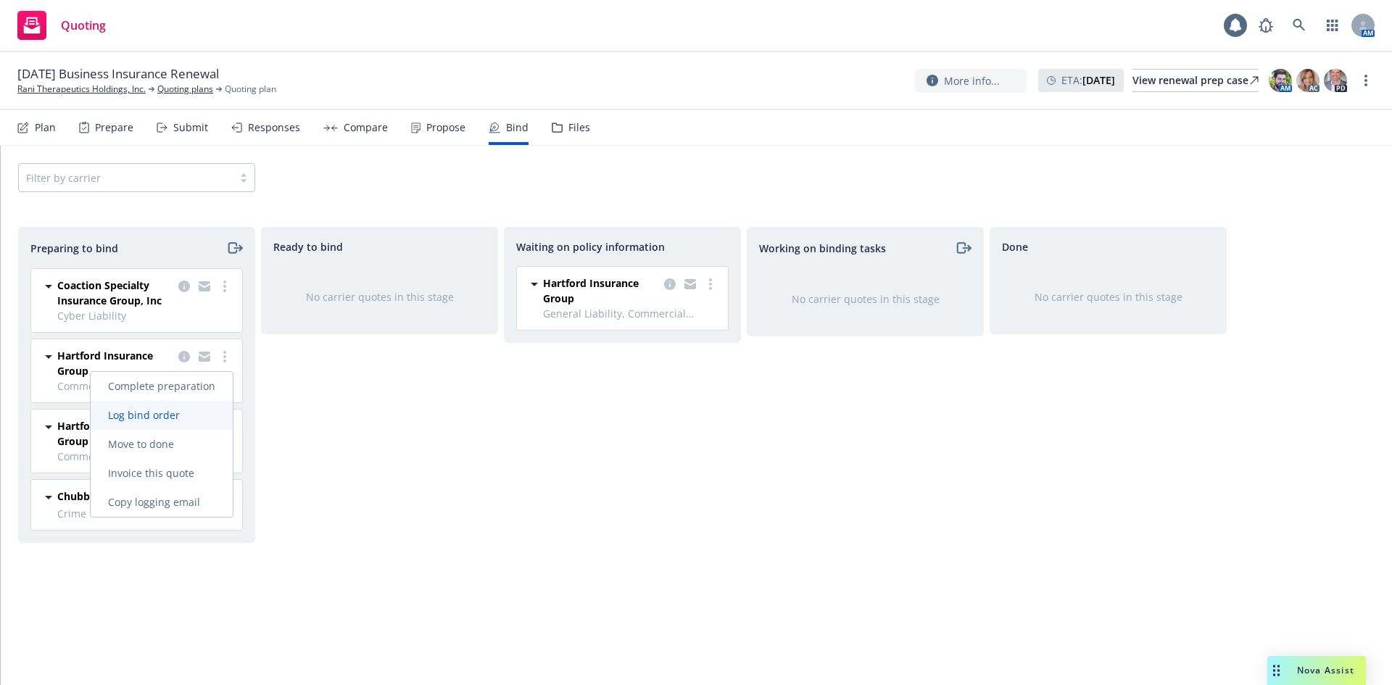
click at [173, 418] on span "Log bind order" at bounding box center [144, 415] width 107 height 14
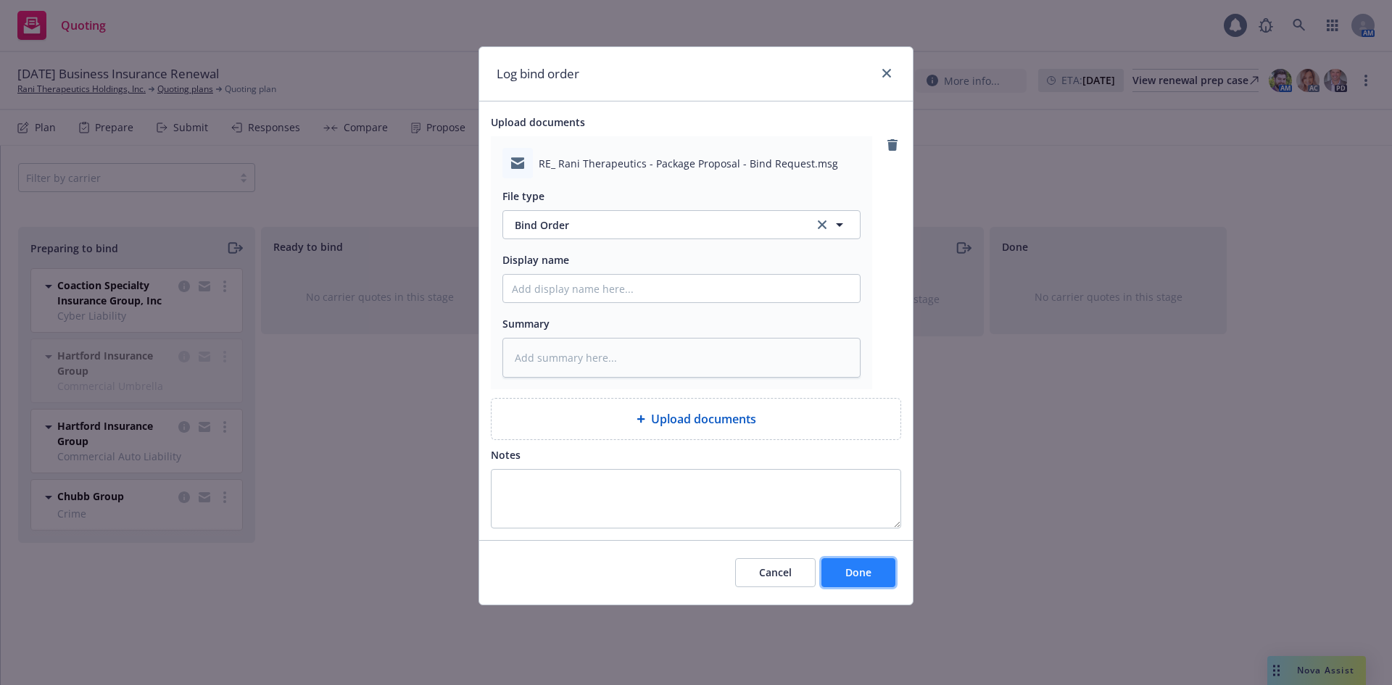
click at [852, 568] on span "Done" at bounding box center [858, 573] width 26 height 14
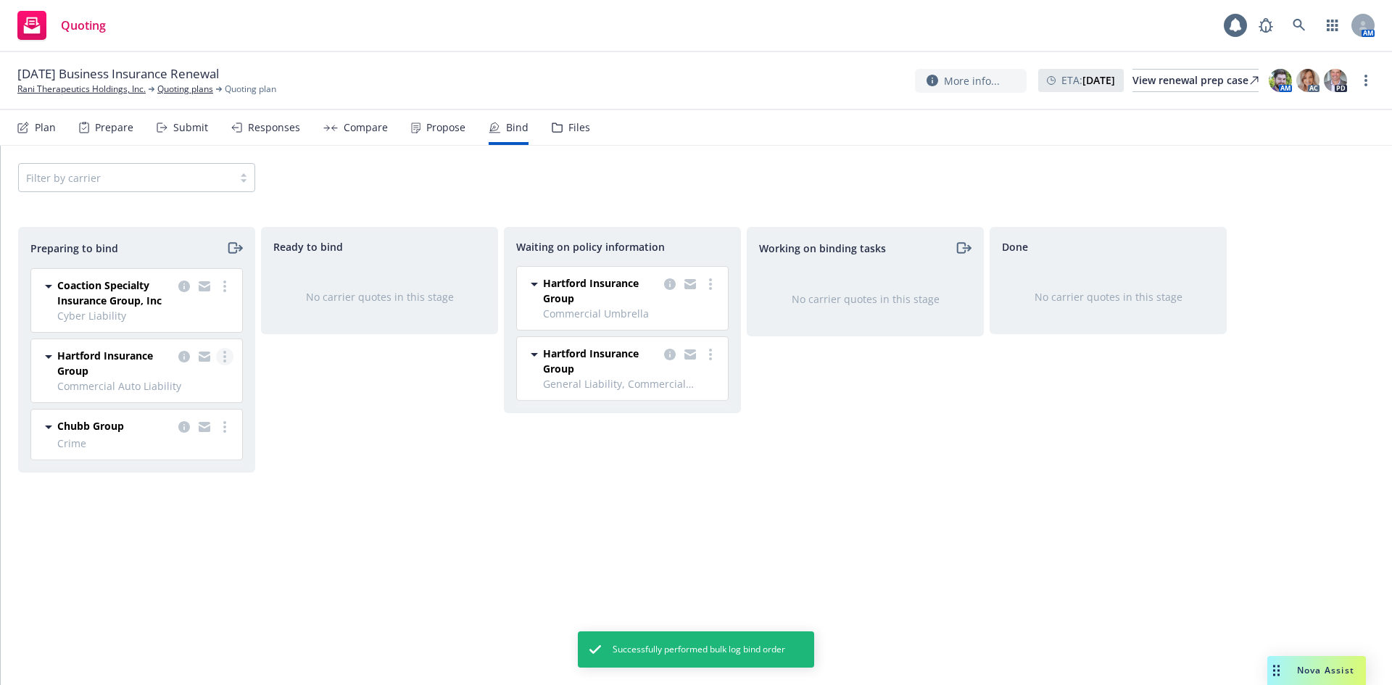
click at [225, 352] on circle "more" at bounding box center [224, 352] width 3 height 3
click at [173, 417] on span "Log bind order" at bounding box center [144, 415] width 107 height 14
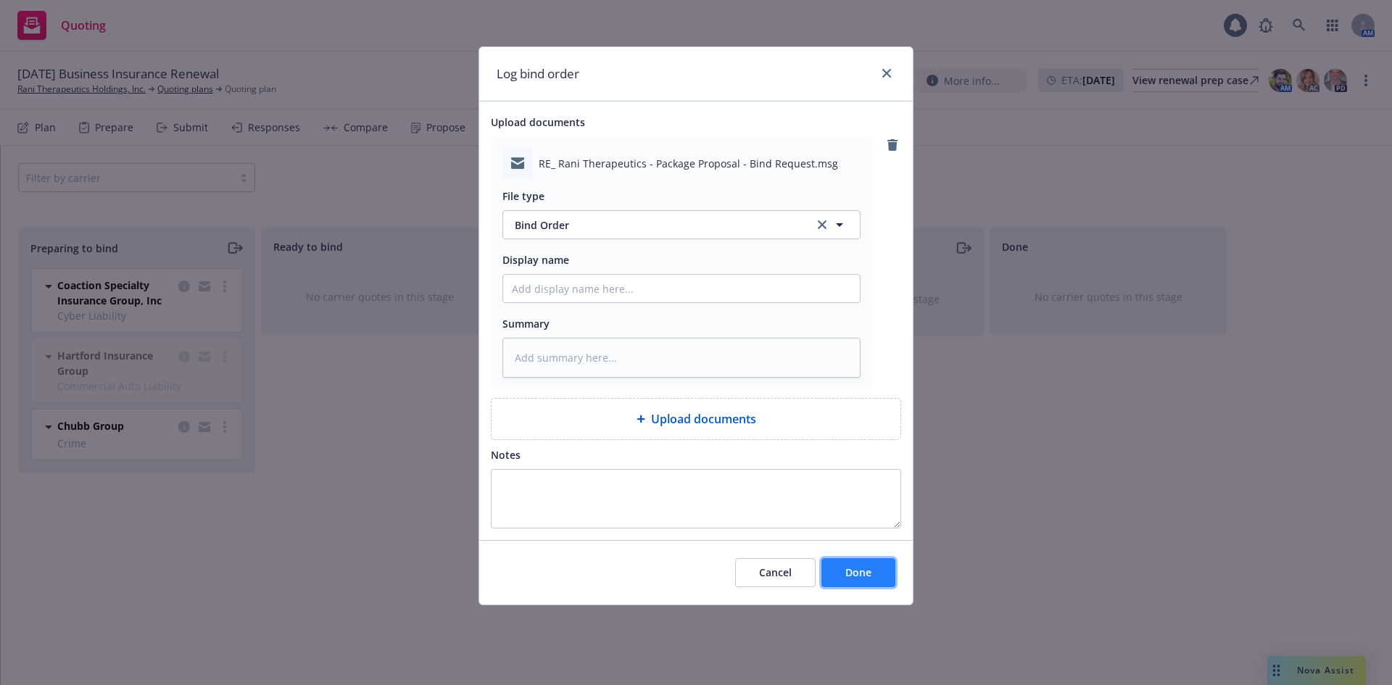
click at [849, 577] on span "Done" at bounding box center [858, 573] width 26 height 14
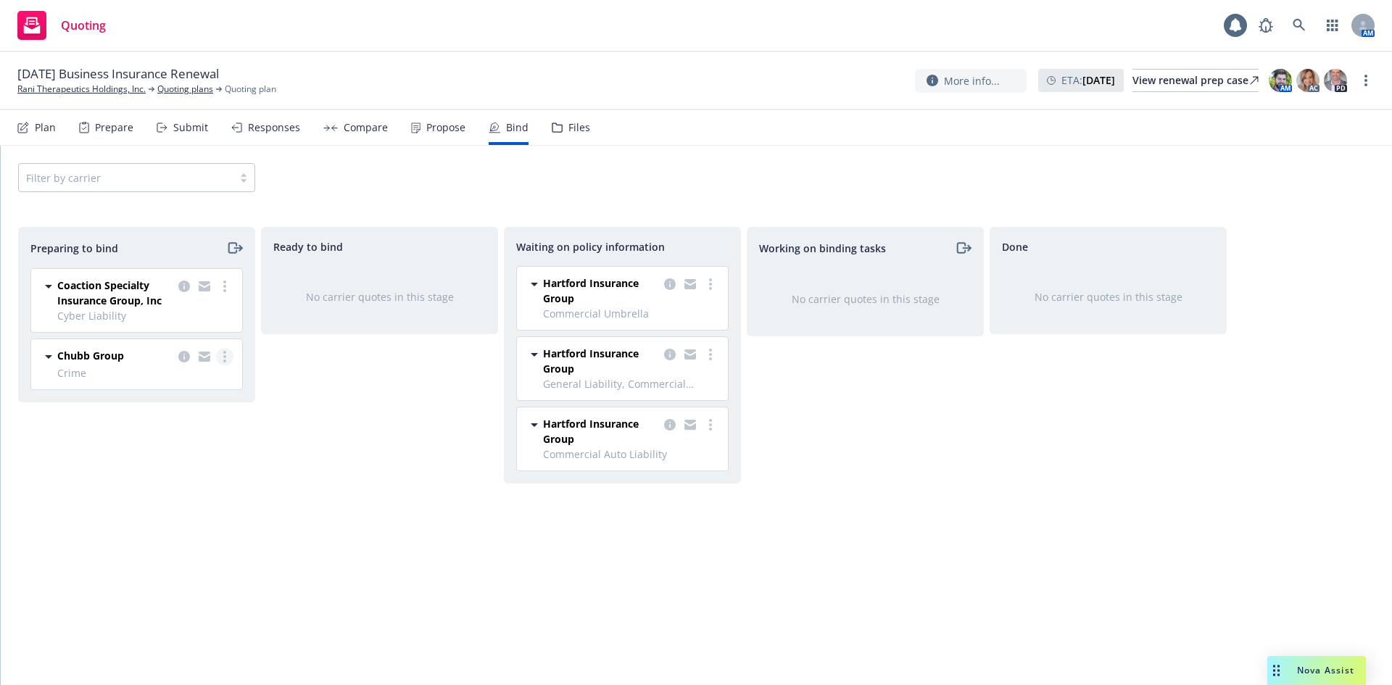
click at [228, 358] on link "more" at bounding box center [224, 356] width 17 height 17
click at [183, 416] on span "Log bind order" at bounding box center [144, 415] width 107 height 14
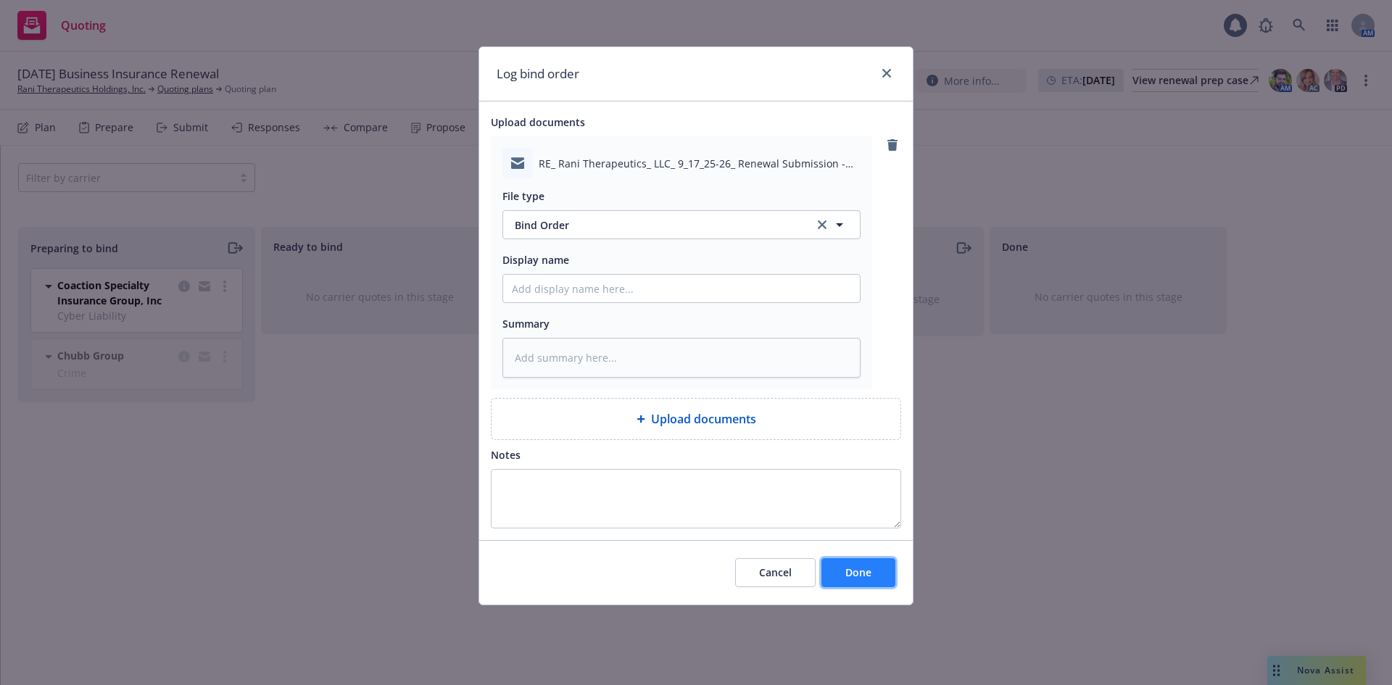
click at [874, 571] on button "Done" at bounding box center [858, 572] width 74 height 29
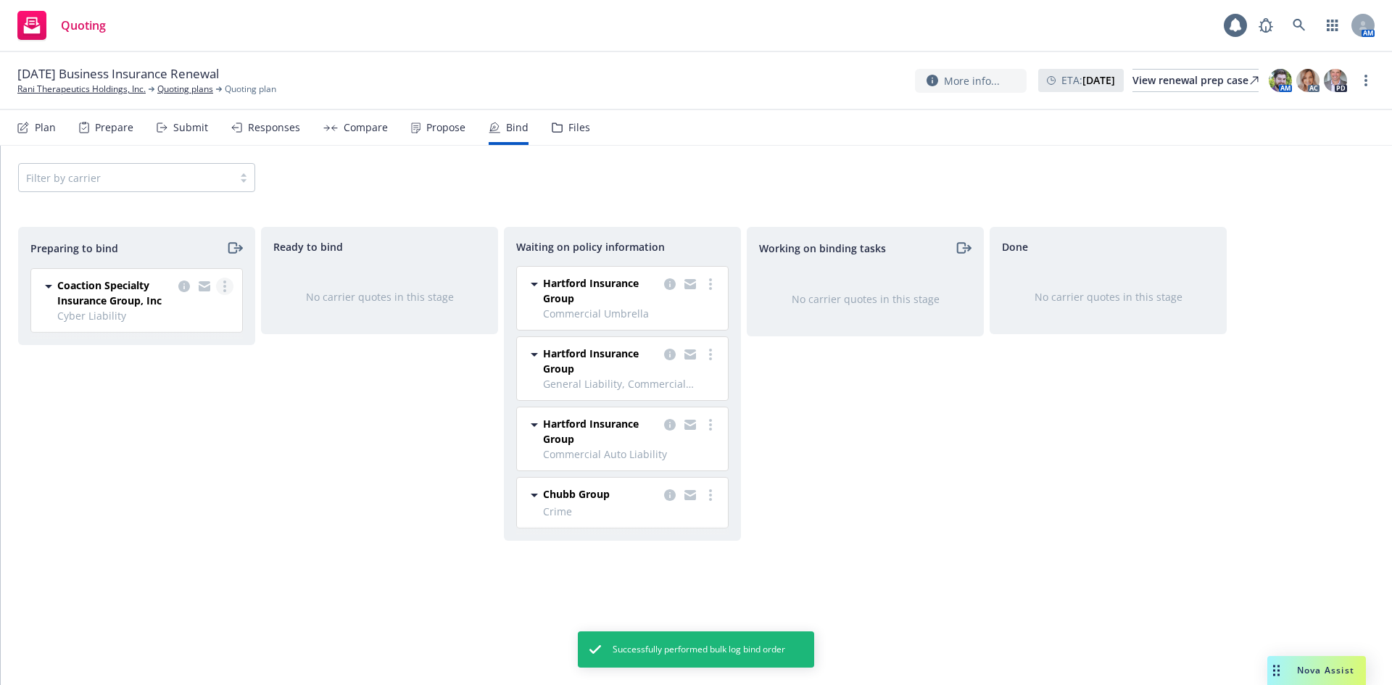
click at [222, 284] on link "more" at bounding box center [224, 286] width 17 height 17
click at [170, 344] on span "Log bind order" at bounding box center [144, 345] width 107 height 14
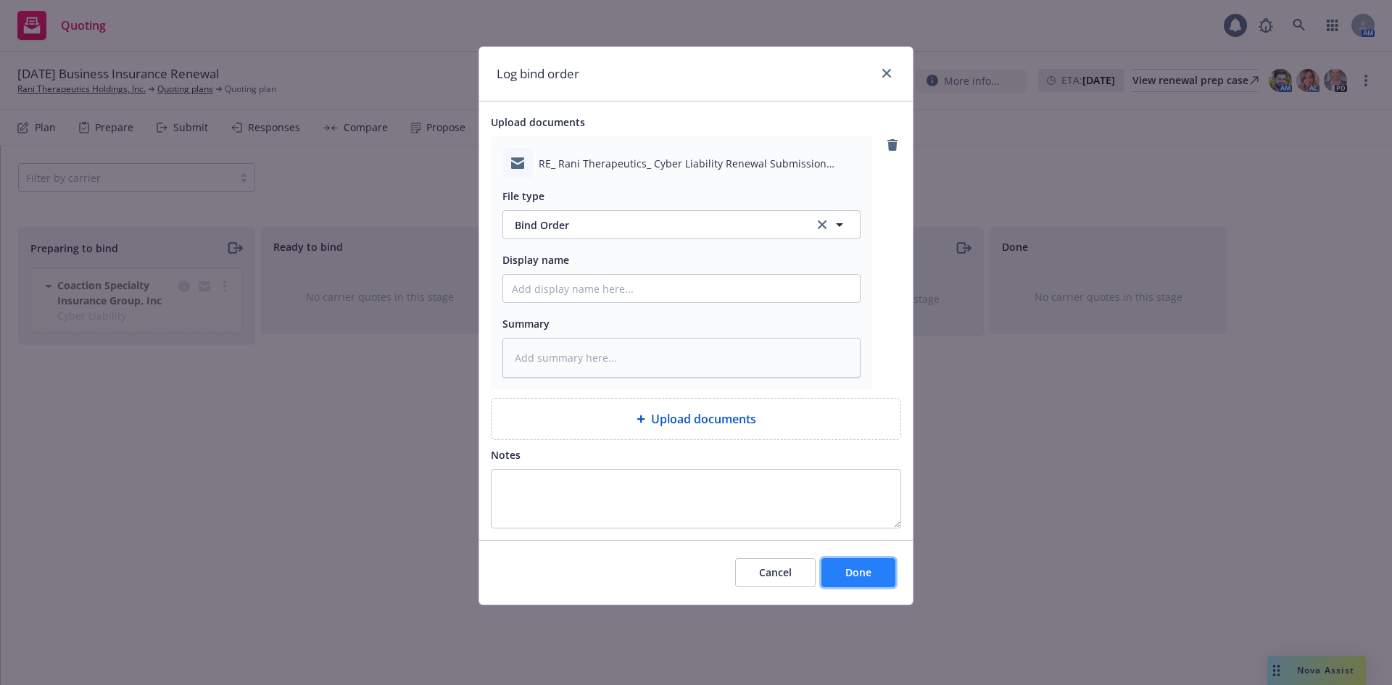
click at [877, 575] on button "Done" at bounding box center [858, 572] width 74 height 29
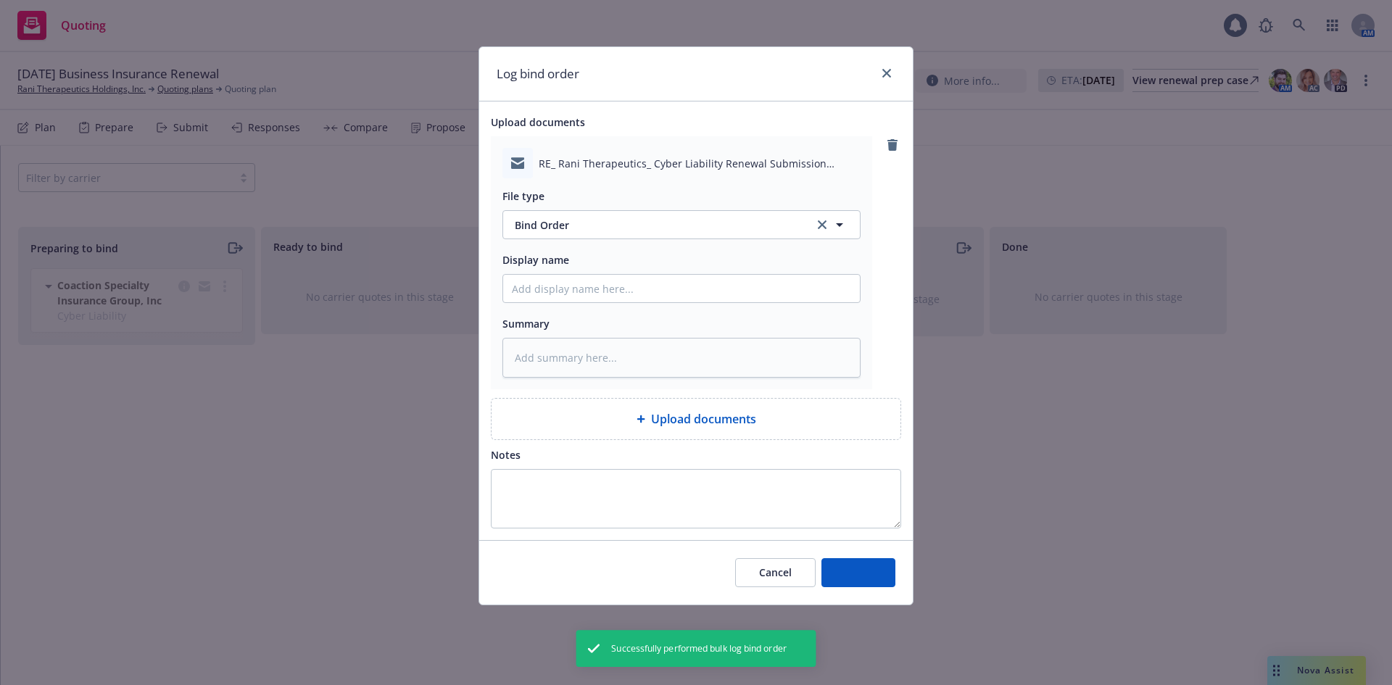
type textarea "x"
